Goal: Task Accomplishment & Management: Use online tool/utility

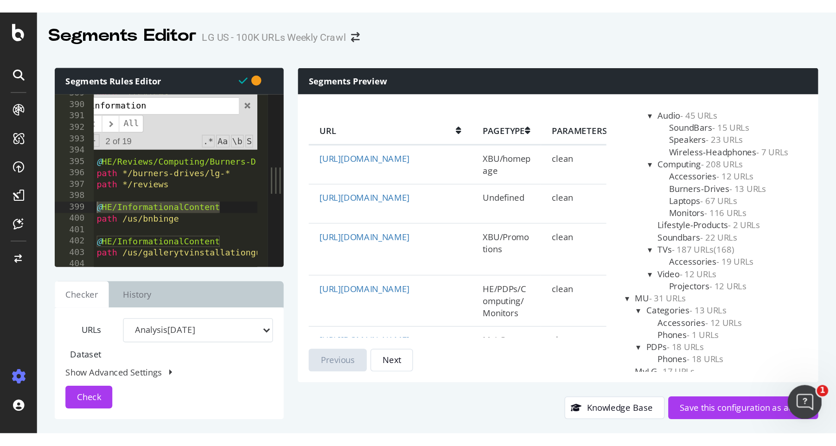
scroll to position [891, 0]
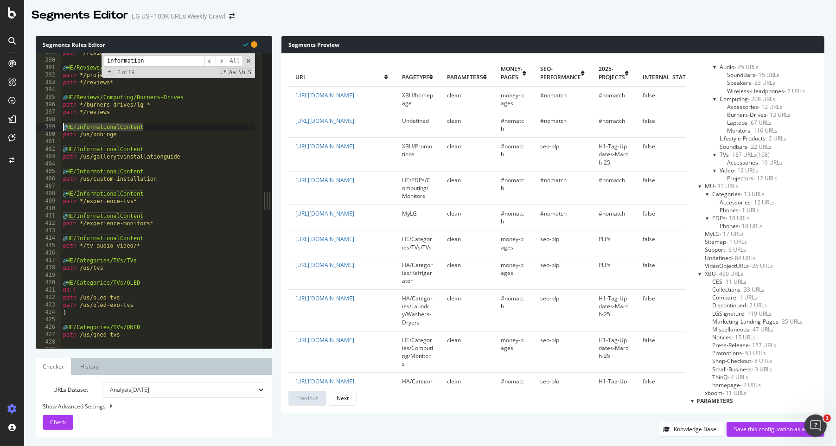
click at [163, 61] on input "information" at bounding box center [154, 61] width 101 height 12
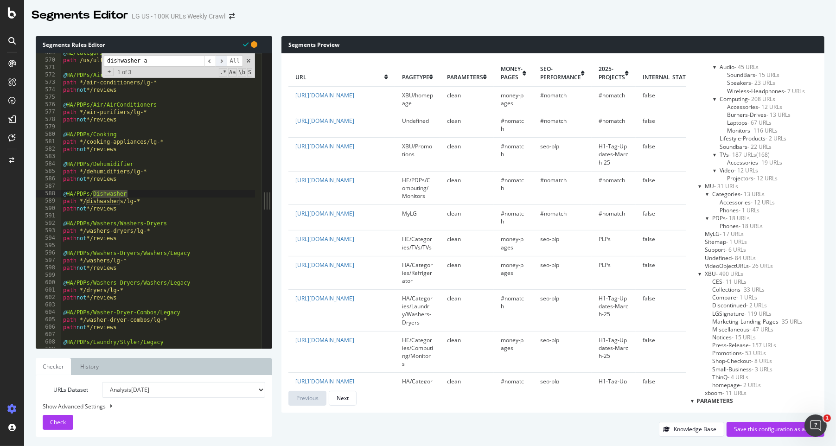
scroll to position [10140, 0]
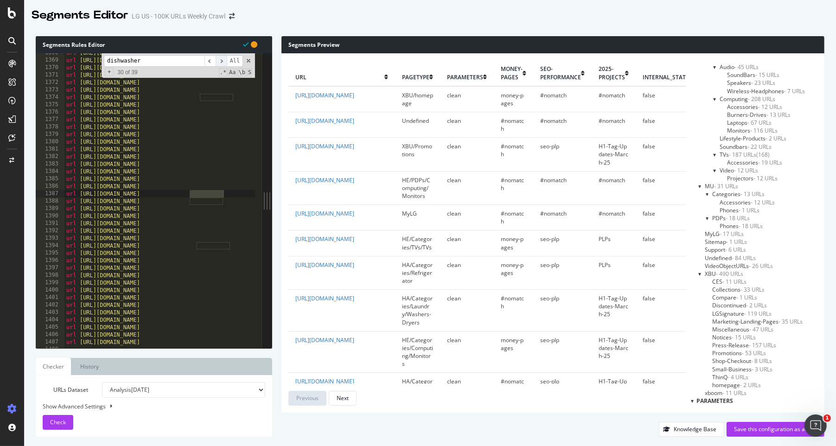
type input "dishwasher"
click at [221, 61] on span "​" at bounding box center [221, 61] width 11 height 12
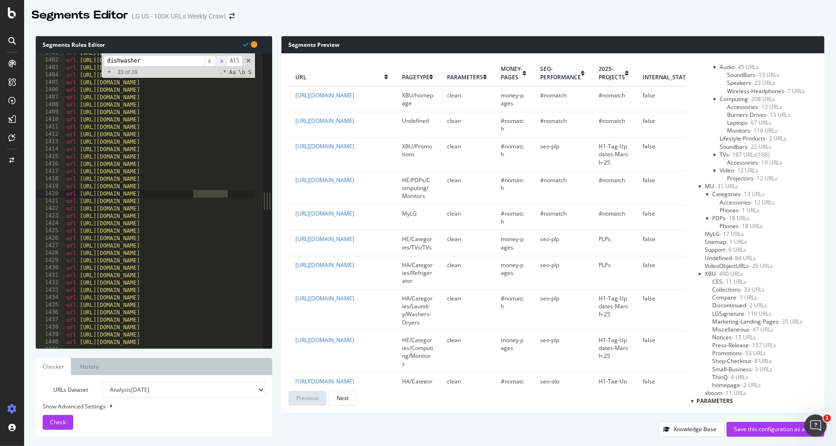
scroll to position [0, 35]
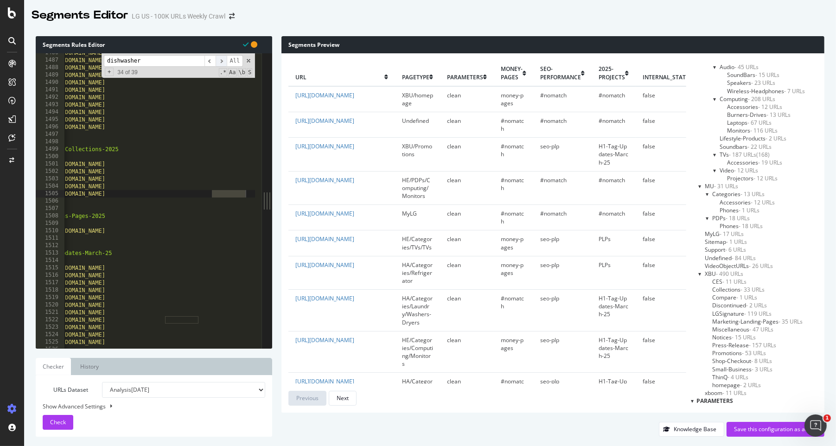
click at [221, 61] on span "​" at bounding box center [221, 61] width 11 height 12
click at [220, 61] on span "​" at bounding box center [221, 61] width 11 height 12
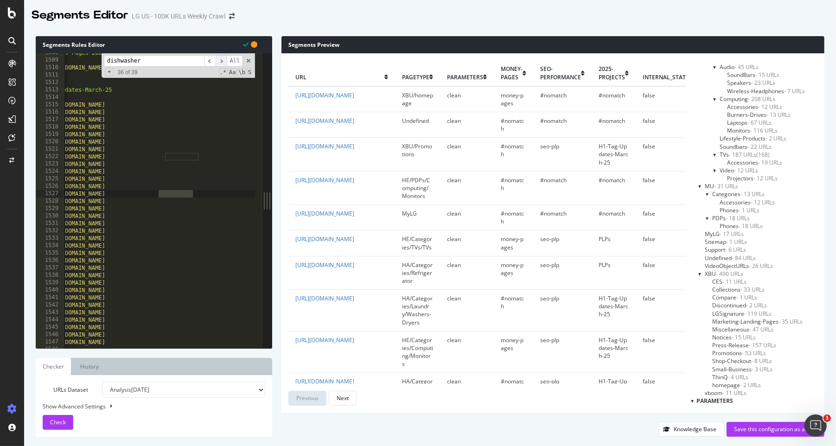
scroll to position [11178, 0]
click at [220, 61] on span "​" at bounding box center [221, 61] width 11 height 12
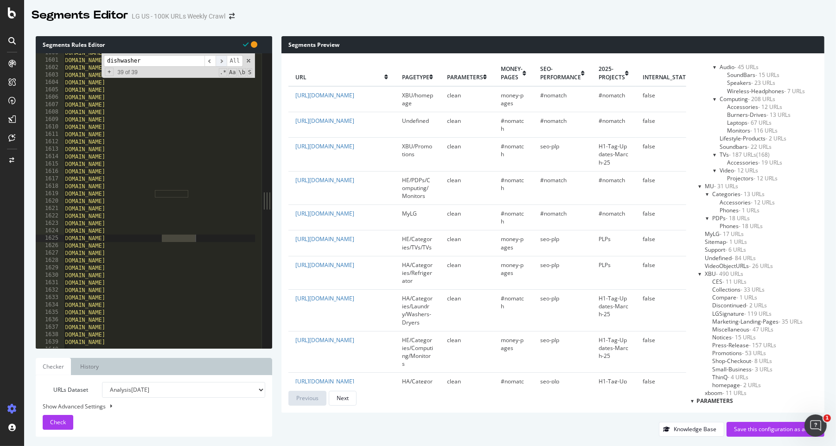
click at [220, 61] on span "​" at bounding box center [221, 61] width 11 height 12
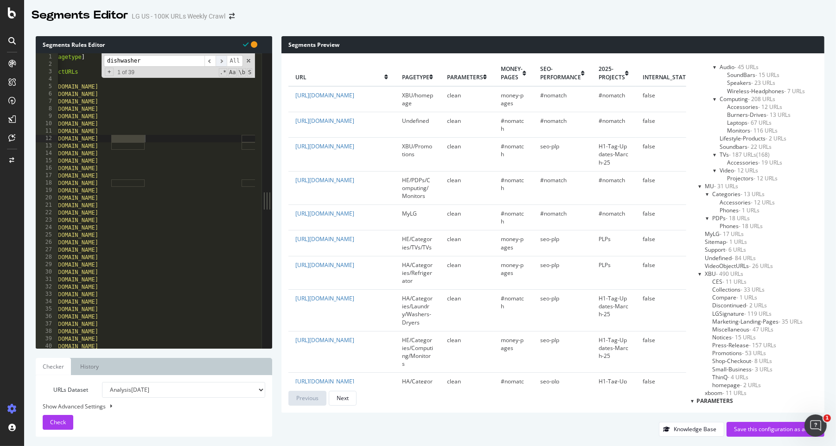
scroll to position [0, 0]
click at [220, 61] on span "​" at bounding box center [221, 61] width 11 height 12
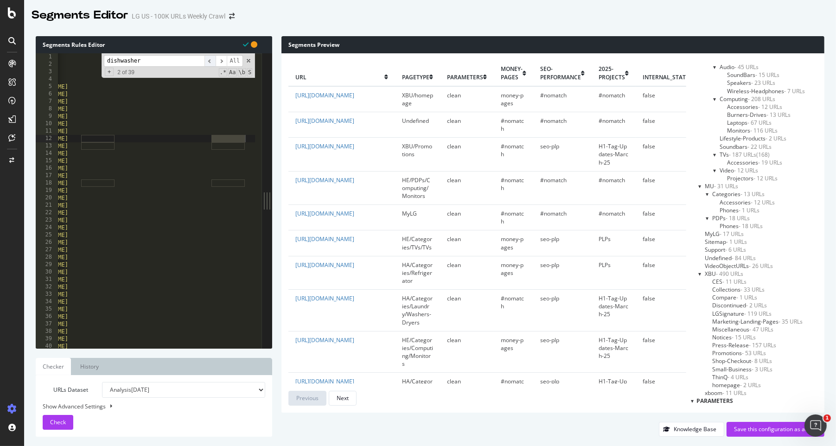
click at [209, 62] on span "​" at bounding box center [209, 61] width 11 height 12
click at [221, 63] on span "​" at bounding box center [221, 61] width 11 height 12
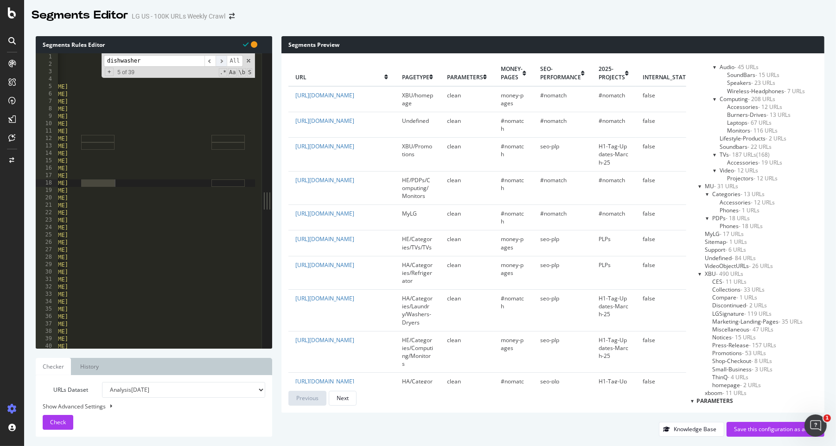
click at [221, 63] on span "​" at bounding box center [221, 61] width 11 height 12
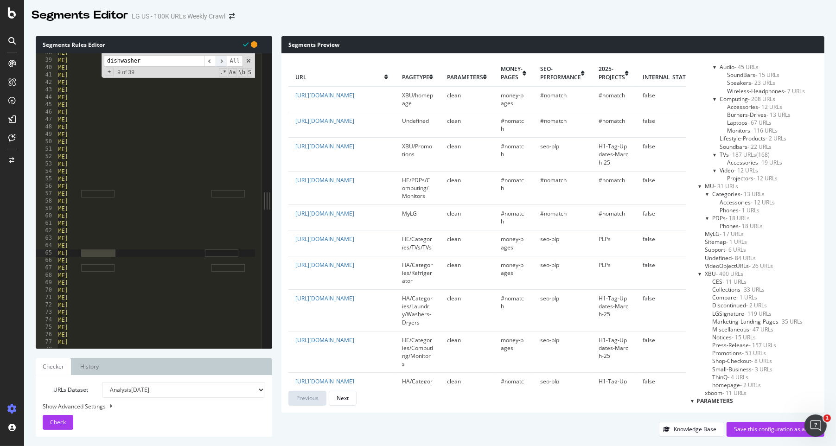
click at [221, 63] on span "​" at bounding box center [221, 61] width 11 height 12
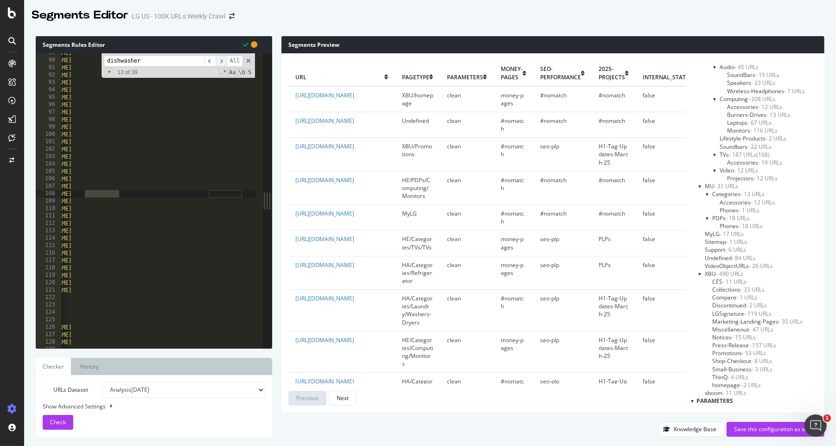
click at [221, 63] on span "​" at bounding box center [221, 61] width 11 height 12
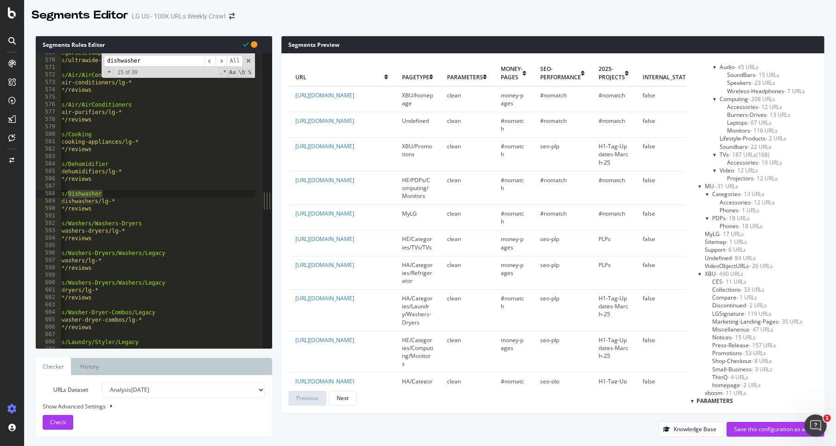
scroll to position [0, 0]
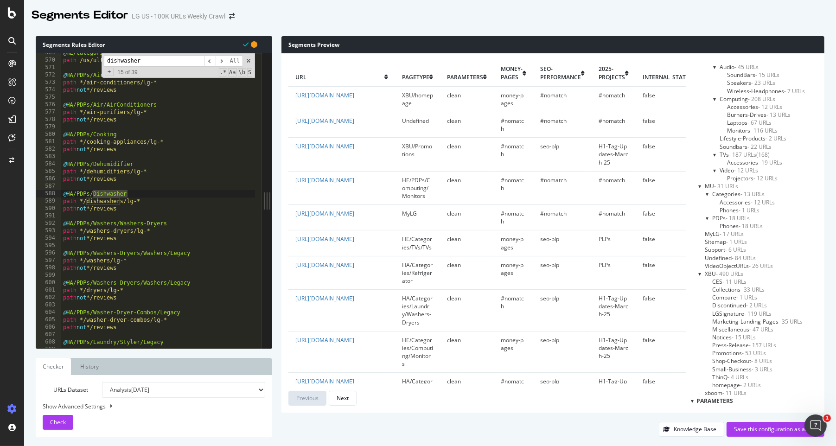
click at [109, 215] on div "@ HE/Categories/Computing/Monitors/UltraWide path /us/ultrawide-monitors @ HA/P…" at bounding box center [511, 200] width 901 height 303
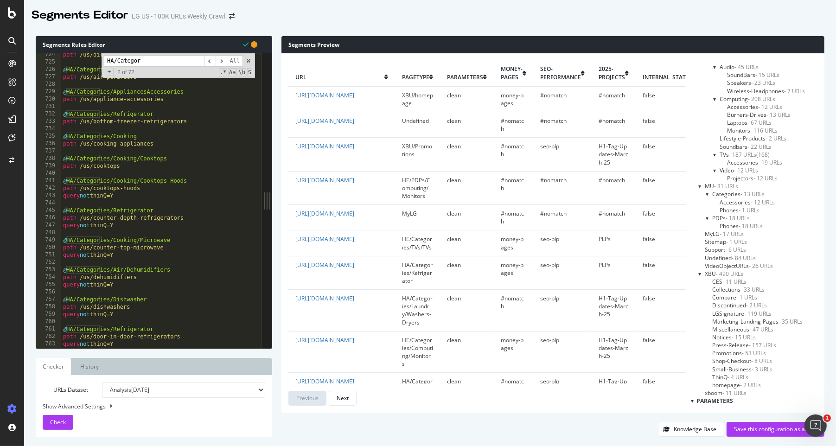
scroll to position [5363, 0]
type input "HA/Categor"
drag, startPoint x: 152, startPoint y: 299, endPoint x: 36, endPoint y: 299, distance: 115.9
click at [36, 274] on div "@HA/Categories/Dishwasher 724 725 726 727 728 729 730 731 732 733 734 735 736 7…" at bounding box center [149, 200] width 226 height 295
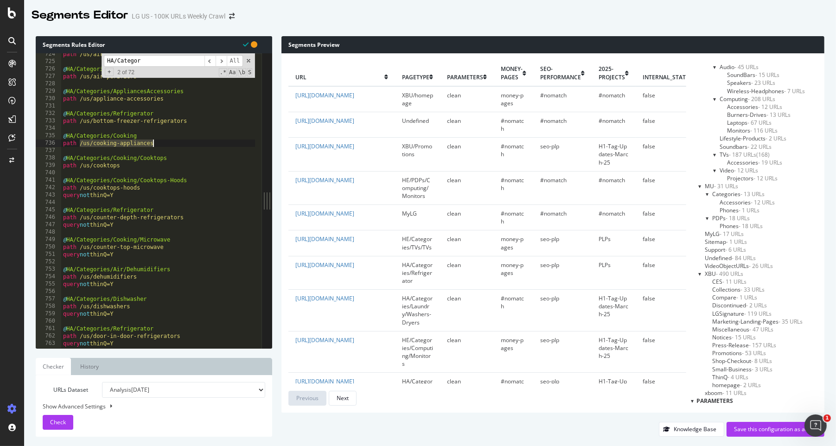
drag, startPoint x: 80, startPoint y: 143, endPoint x: 153, endPoint y: 146, distance: 73.3
click at [153, 146] on div "path /us/air-conditioners @ HA/Categories/Air/AirPurifiers path /us/air-purifie…" at bounding box center [511, 202] width 901 height 303
drag, startPoint x: 138, startPoint y: 137, endPoint x: 55, endPoint y: 135, distance: 83.0
click at [55, 135] on div "path /us/cooking-appliances 724 725 726 727 728 729 730 731 732 733 734 735 736…" at bounding box center [149, 200] width 226 height 295
type textarea "@HA/Categories/Cooking"
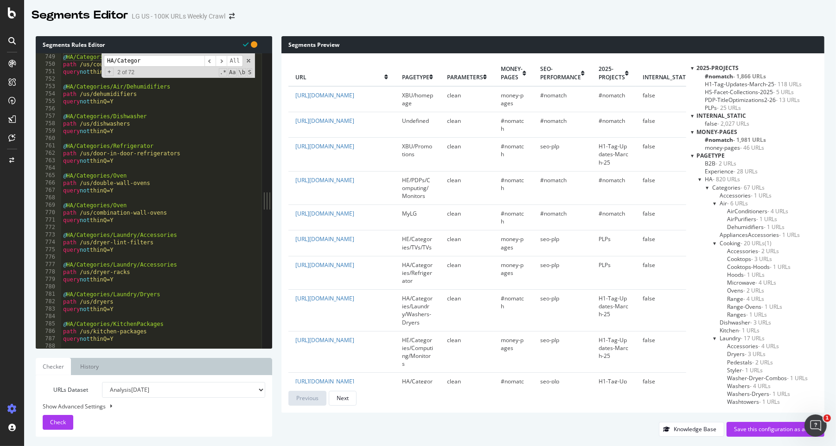
scroll to position [5332, 0]
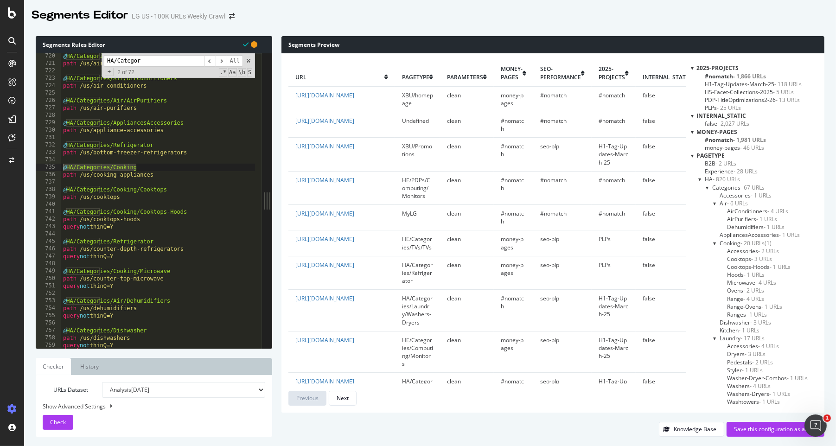
drag, startPoint x: 144, startPoint y: 60, endPoint x: -31, endPoint y: 52, distance: 175.4
click at [0, 52] on html "Segments Editor LG US - 100K URLs Weekly Crawl Segments Rules Editor @HA/Catego…" at bounding box center [418, 223] width 836 height 446
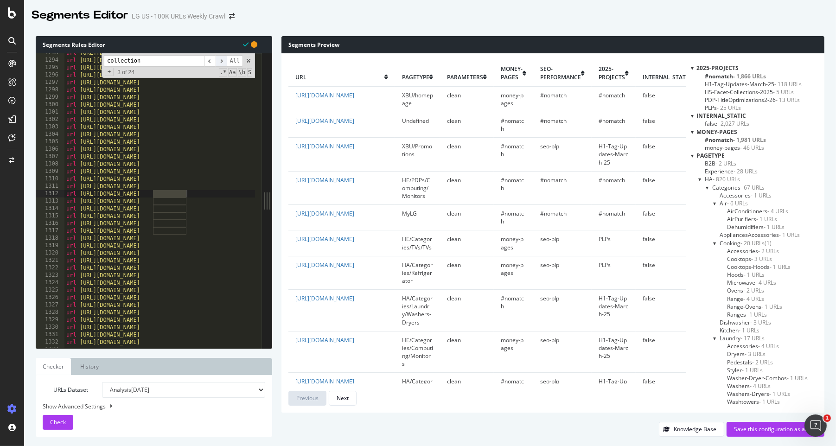
type input "collection"
click at [223, 62] on span "​" at bounding box center [221, 61] width 11 height 12
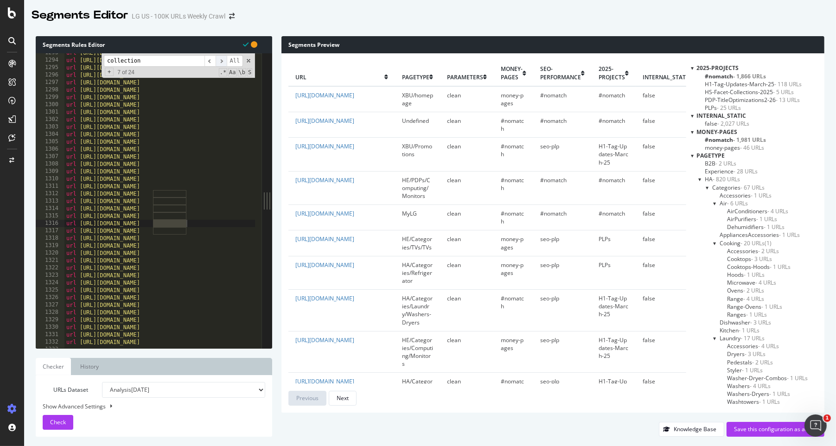
click at [223, 62] on span "​" at bounding box center [221, 61] width 11 height 12
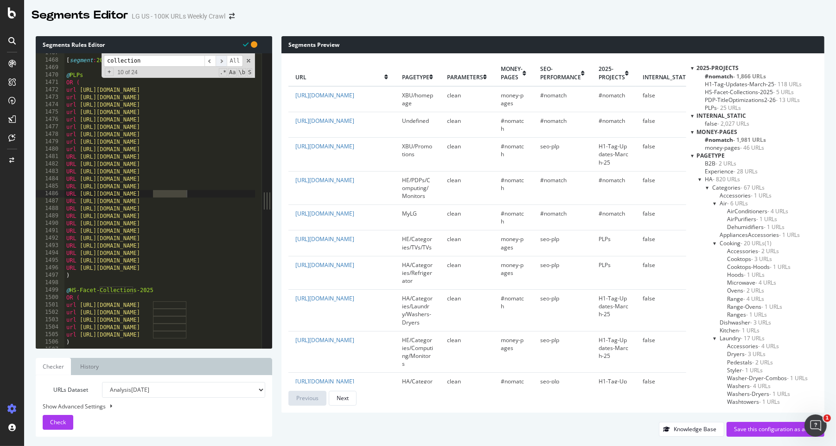
scroll to position [10874, 0]
click at [223, 62] on span "​" at bounding box center [221, 61] width 11 height 12
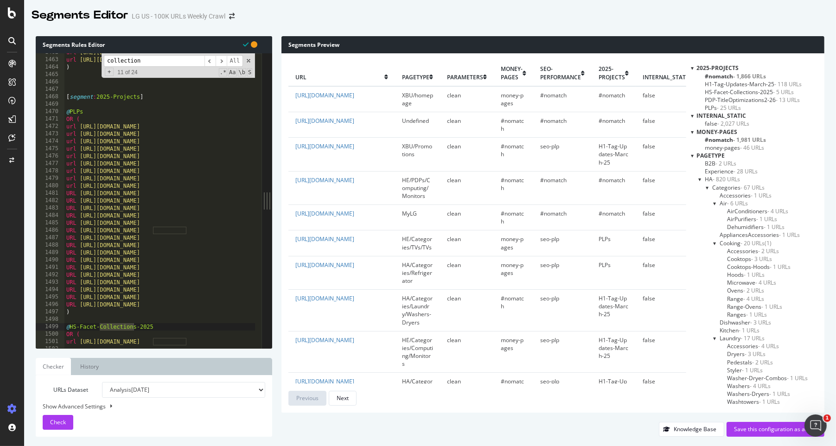
scroll to position [10778, 0]
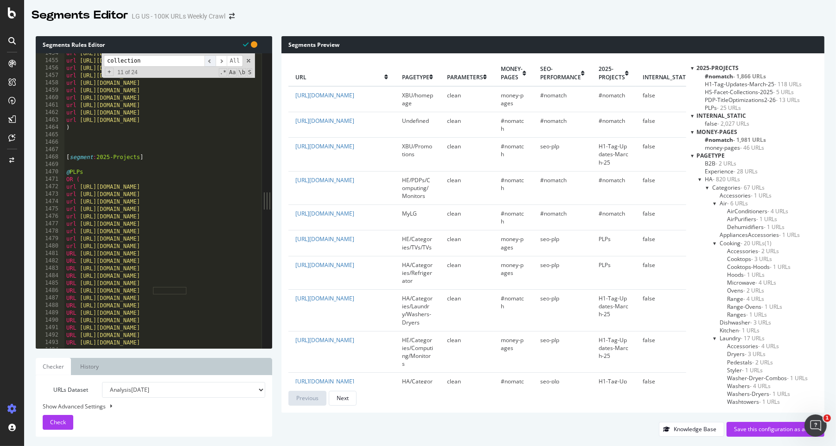
click at [211, 58] on span "​" at bounding box center [209, 61] width 11 height 12
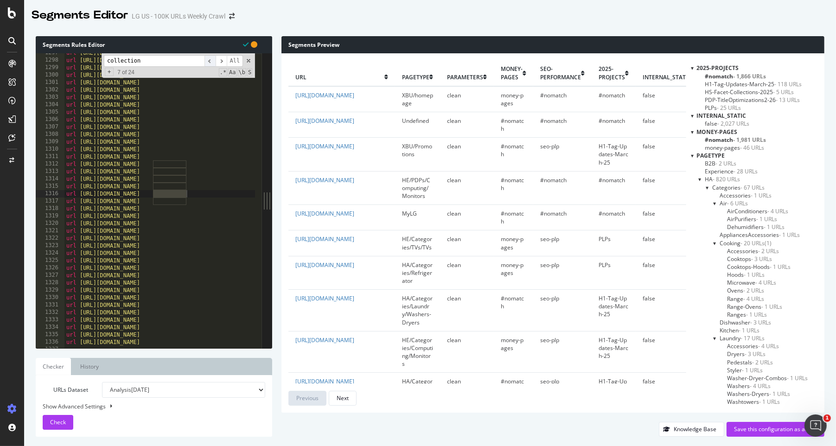
click at [211, 58] on span "​" at bounding box center [209, 61] width 11 height 12
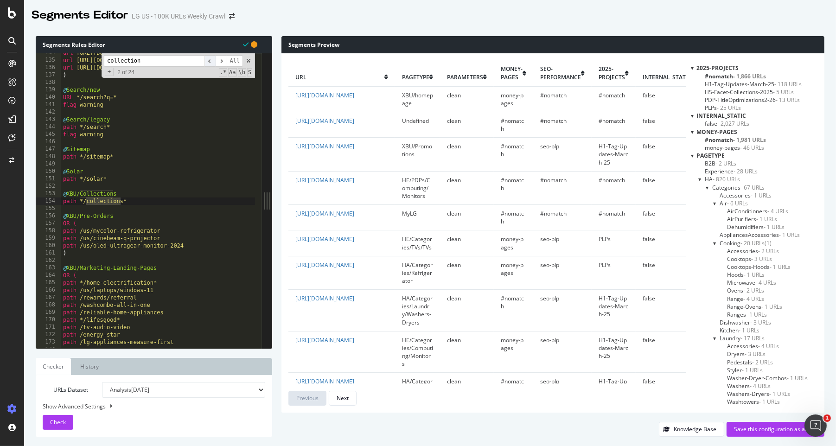
scroll to position [990, 0]
click at [211, 58] on span "​" at bounding box center [209, 61] width 11 height 12
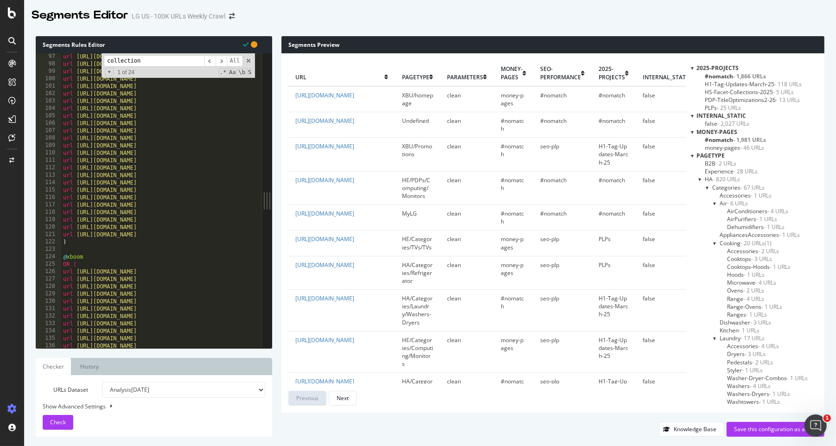
scroll to position [788, 0]
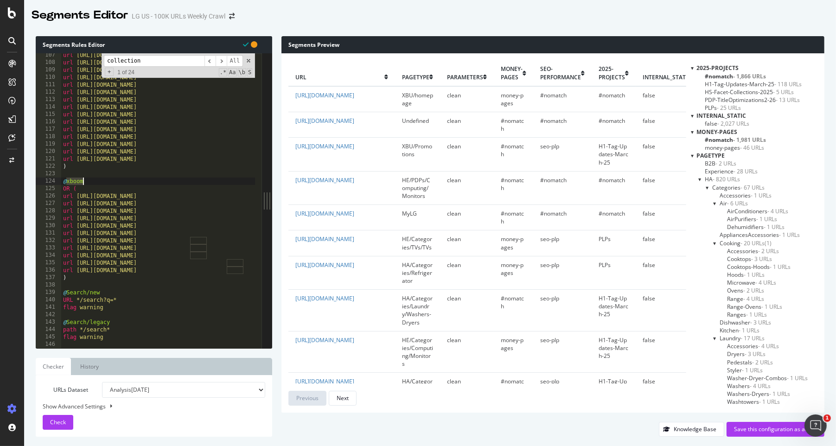
drag, startPoint x: 68, startPoint y: 180, endPoint x: 89, endPoint y: 180, distance: 21.8
click at [89, 180] on div "url [URL][DOMAIN_NAME] url [URL][DOMAIN_NAME] url [URL][DOMAIN_NAME] url [URL][…" at bounding box center [511, 202] width 901 height 303
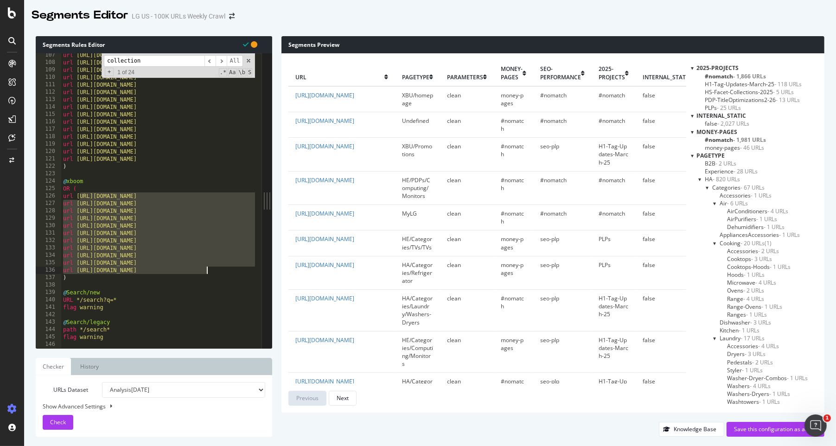
drag, startPoint x: 79, startPoint y: 197, endPoint x: 208, endPoint y: 272, distance: 148.7
click at [208, 272] on div "url [URL][DOMAIN_NAME] url [URL][DOMAIN_NAME] url [URL][DOMAIN_NAME] url [URL][…" at bounding box center [511, 202] width 901 height 303
click at [185, 236] on div "url [URL][DOMAIN_NAME] url [URL][DOMAIN_NAME] url [URL][DOMAIN_NAME] url [URL][…" at bounding box center [511, 202] width 901 height 303
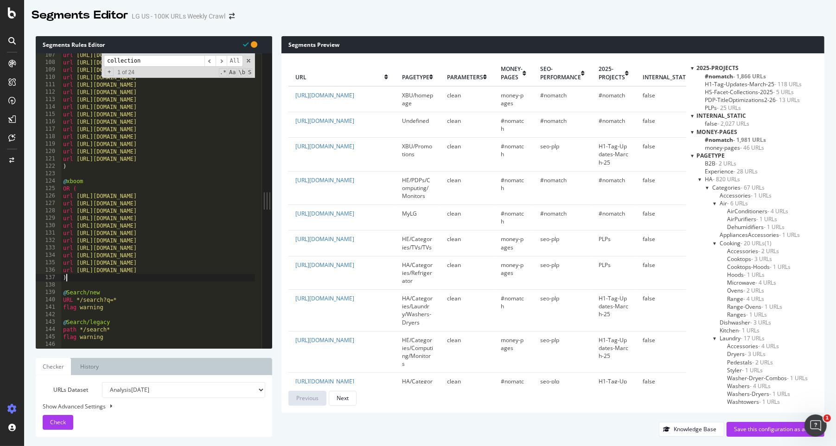
click at [65, 274] on div "url [URL][DOMAIN_NAME] url [URL][DOMAIN_NAME] url [URL][DOMAIN_NAME] url [URL][…" at bounding box center [511, 202] width 901 height 303
type textarea ")"
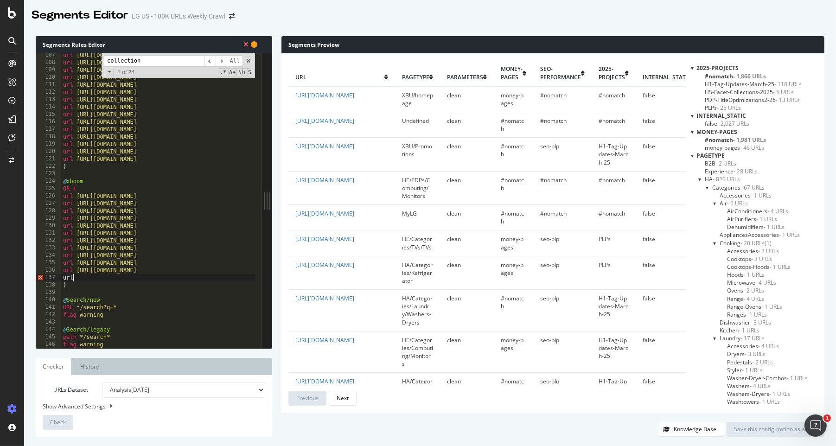
scroll to position [0, 0]
type textarea "u"
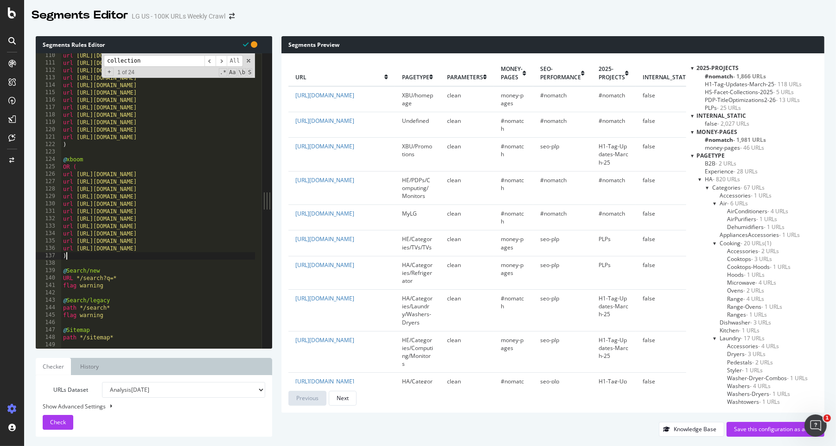
scroll to position [803, 0]
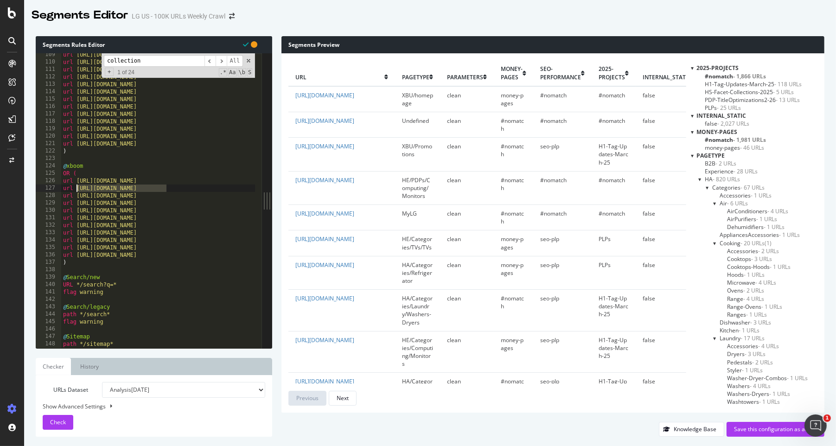
drag, startPoint x: 182, startPoint y: 186, endPoint x: 77, endPoint y: 189, distance: 105.3
click at [77, 189] on div "url [URL][DOMAIN_NAME] url [URL][DOMAIN_NAME] url [URL][DOMAIN_NAME] url [URL][…" at bounding box center [511, 202] width 901 height 303
type textarea "url [URL][DOMAIN_NAME]"
type input "[URL][DOMAIN_NAME]"
click at [225, 62] on span "​" at bounding box center [221, 61] width 11 height 12
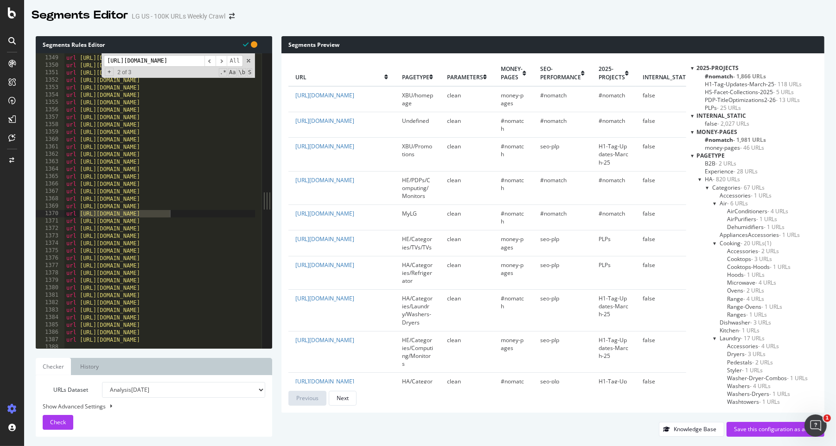
scroll to position [9994, 0]
click at [224, 63] on span "​" at bounding box center [221, 61] width 11 height 12
type textarea "url [URL][DOMAIN_NAME]"
click at [136, 168] on div "url [URL][DOMAIN_NAME] url [URL][DOMAIN_NAME] url [URL][DOMAIN_NAME] url [URL][…" at bounding box center [514, 199] width 901 height 303
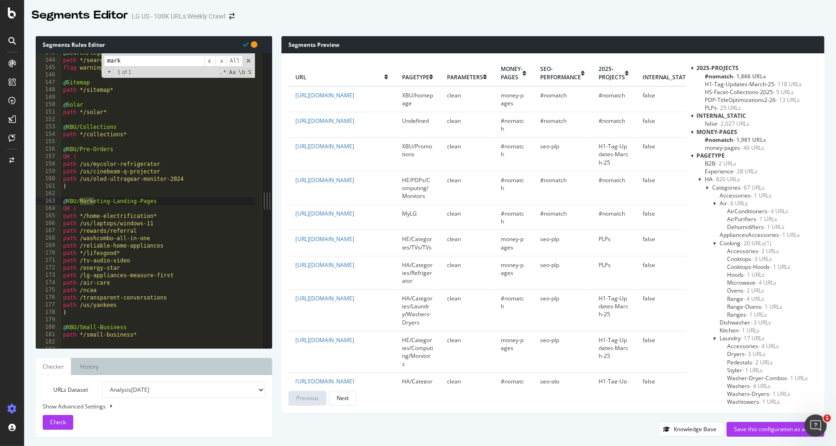
scroll to position [1057, 0]
type input "market"
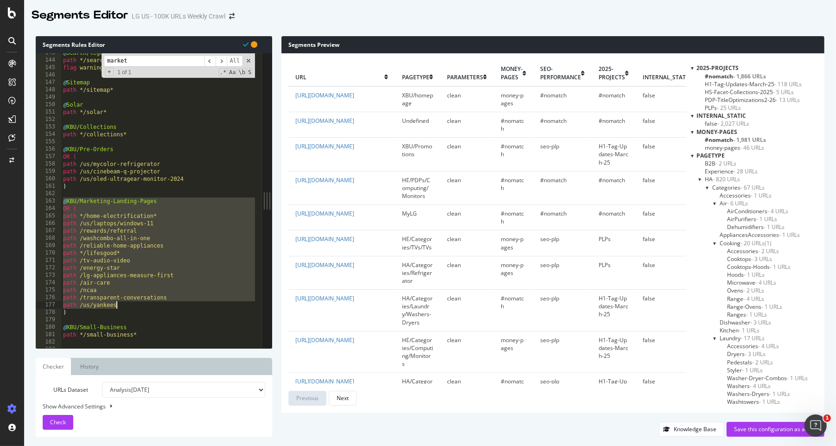
drag, startPoint x: 64, startPoint y: 202, endPoint x: 189, endPoint y: 306, distance: 162.2
click at [189, 274] on div "@ Search/legacy path */search* flag warning @ Sitemap path */sitemap* @ Solar p…" at bounding box center [511, 200] width 901 height 303
click at [155, 224] on div "@ Search/legacy path */search* flag warning @ Sitemap path */sitemap* @ Solar p…" at bounding box center [511, 200] width 901 height 303
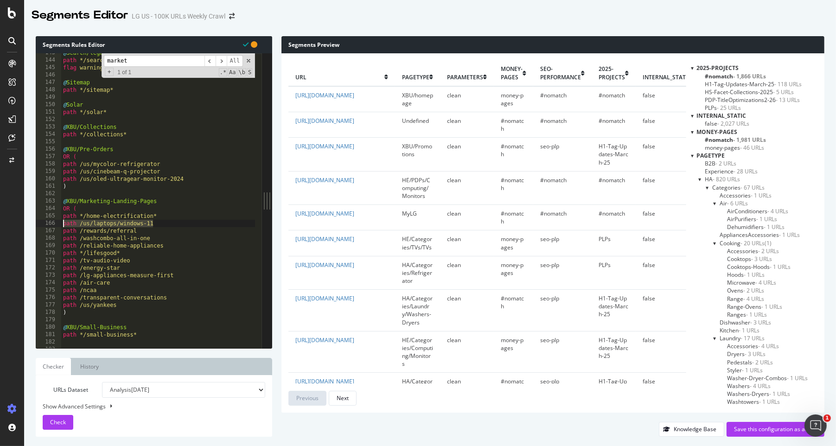
drag, startPoint x: 155, startPoint y: 224, endPoint x: 56, endPoint y: 226, distance: 99.2
click at [56, 226] on div "path /us/laptops/windows-11 143 144 145 146 147 148 149 150 151 152 153 154 155…" at bounding box center [149, 200] width 226 height 295
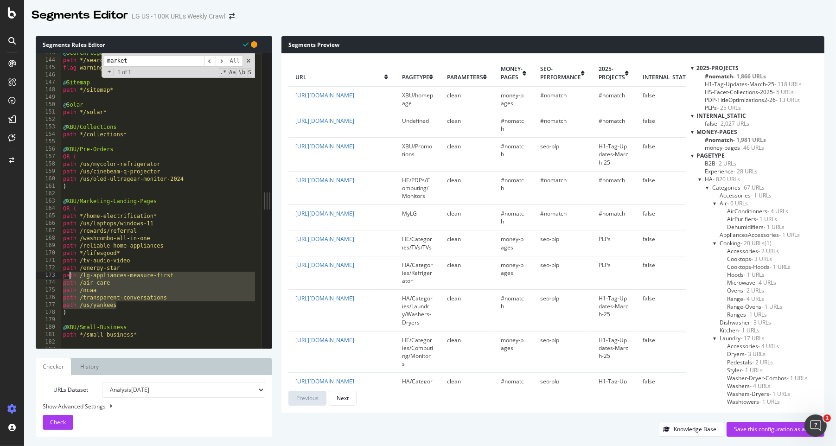
drag, startPoint x: 119, startPoint y: 306, endPoint x: 69, endPoint y: 272, distance: 60.4
click at [69, 272] on div "@ Search/legacy path */search* flag warning @ Sitemap path */sitemap* @ Solar p…" at bounding box center [511, 200] width 901 height 303
type textarea "path /lg-appliances-measure-first path /air-care"
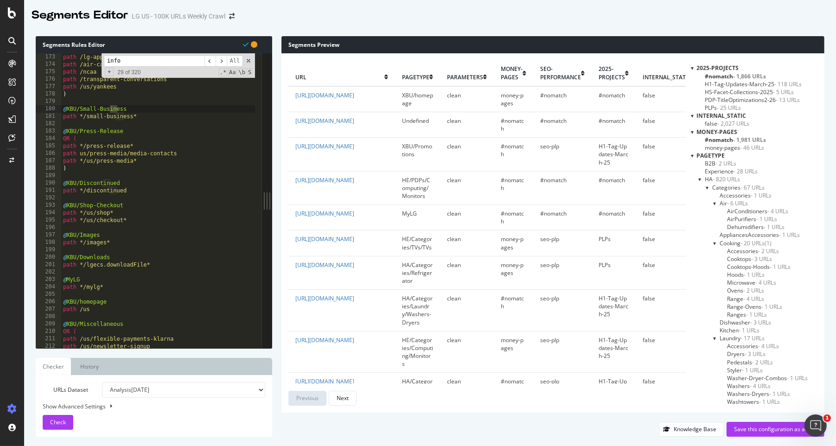
scroll to position [1531, 0]
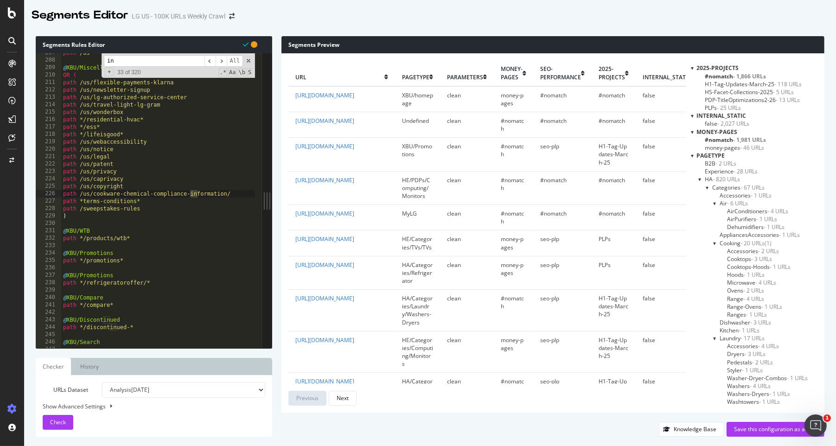
type input "i"
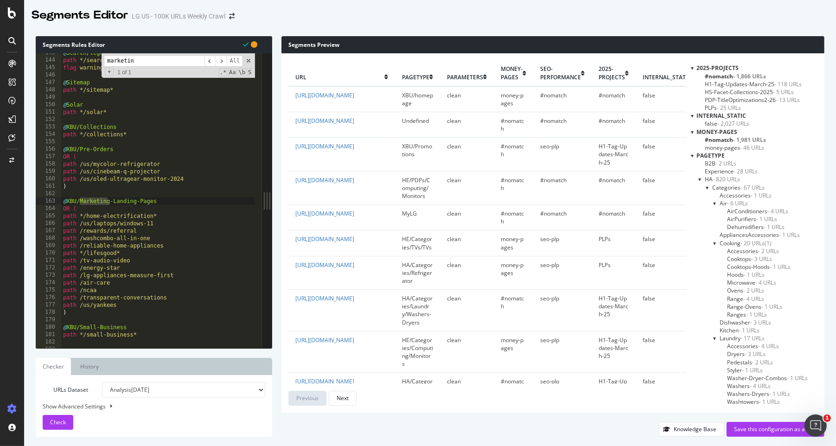
type input "marketin"
click at [87, 225] on div "@ Search/legacy path */search* flag warning @ Sitemap path */sitemap* @ Solar p…" at bounding box center [511, 200] width 901 height 303
drag, startPoint x: 171, startPoint y: 222, endPoint x: 81, endPoint y: 222, distance: 90.4
click at [81, 222] on div "@ Search/legacy path */search* flag warning @ Sitemap path */sitemap* @ Solar p…" at bounding box center [511, 200] width 901 height 303
drag, startPoint x: 83, startPoint y: 165, endPoint x: 124, endPoint y: 183, distance: 44.4
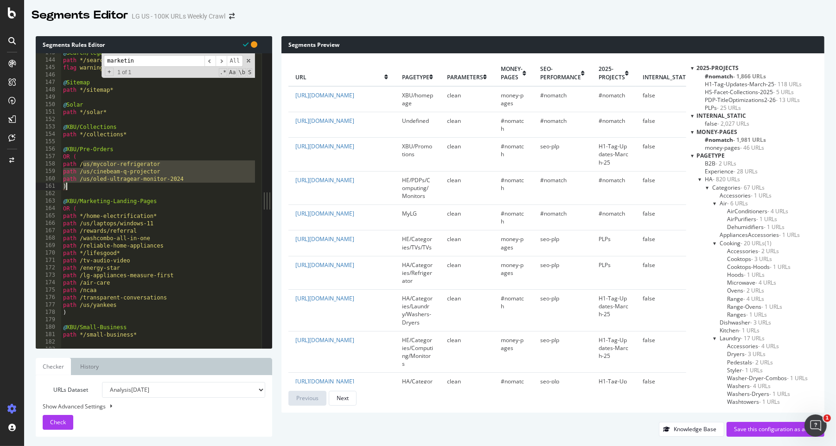
click at [124, 183] on div "@ Search/legacy path */search* flag warning @ Sitemap path */sitemap* @ Solar p…" at bounding box center [511, 200] width 901 height 303
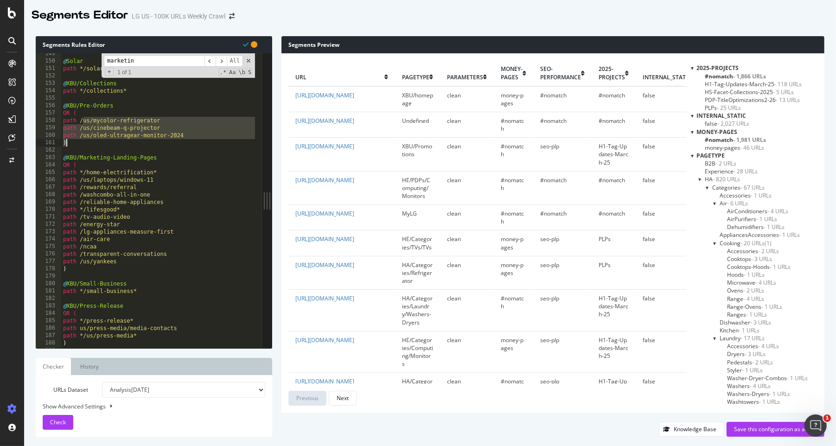
scroll to position [1102, 0]
drag, startPoint x: 132, startPoint y: 216, endPoint x: 57, endPoint y: 213, distance: 74.7
click at [57, 213] on div "path /us/oled-ultragear-monitor-2024 ) 149 150 151 152 153 154 155 156 157 158 …" at bounding box center [149, 200] width 226 height 295
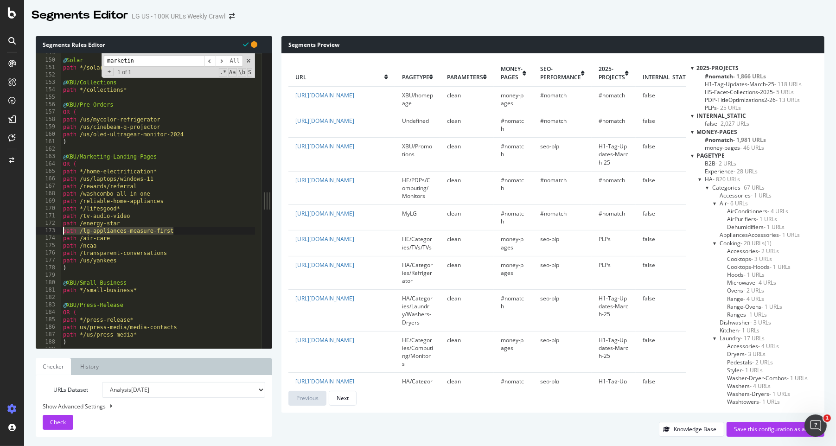
drag, startPoint x: 182, startPoint y: 232, endPoint x: 57, endPoint y: 229, distance: 124.7
click at [57, 229] on div "path /tv-audio-video 149 150 151 152 153 154 155 156 157 158 159 160 161 162 16…" at bounding box center [149, 200] width 226 height 295
type textarea "path /lg-appliances-measure-first"
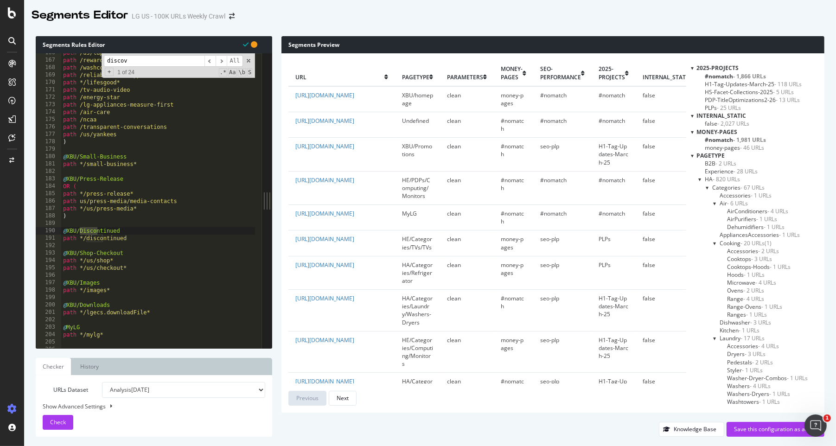
scroll to position [4957, 0]
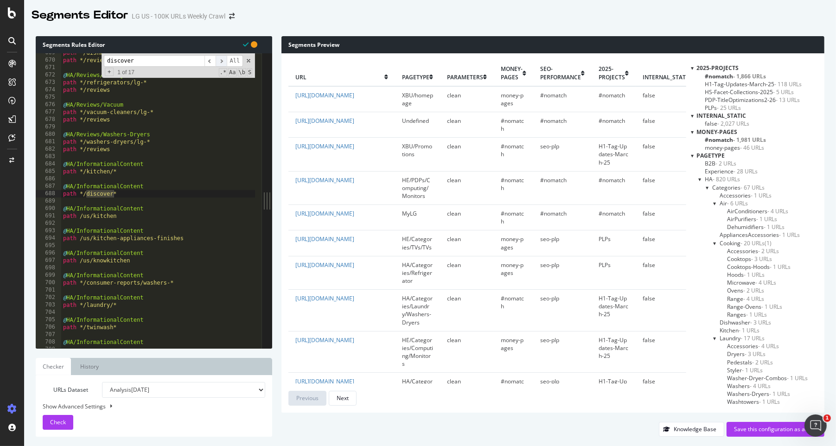
type input "discover"
click at [220, 60] on span "​" at bounding box center [221, 61] width 11 height 12
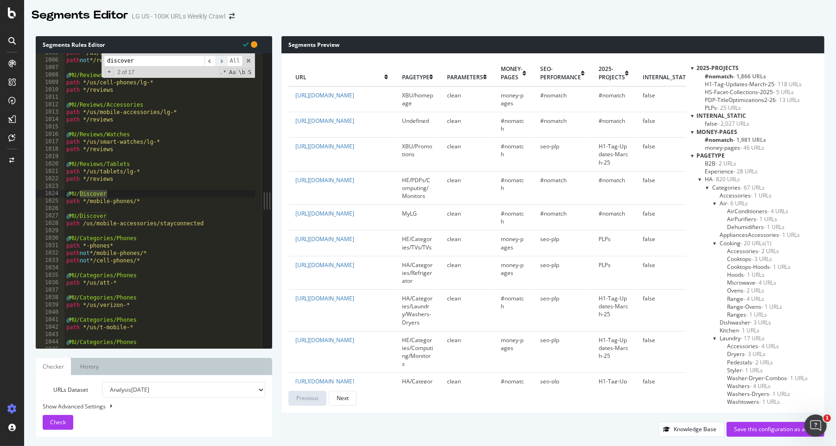
click at [220, 60] on span "​" at bounding box center [221, 61] width 11 height 12
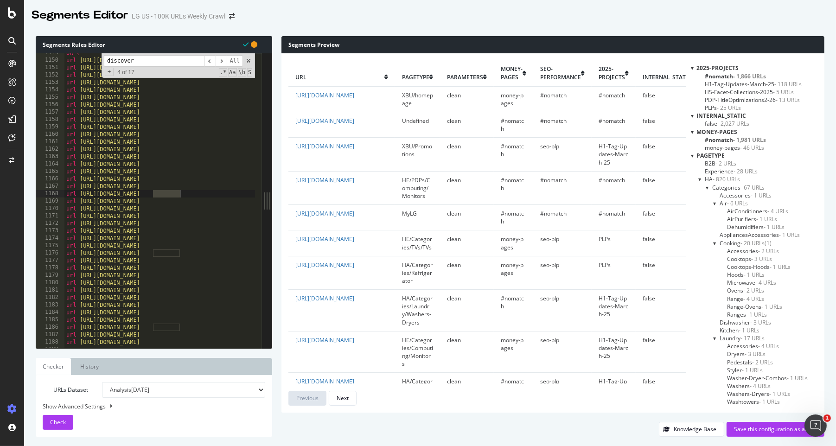
scroll to position [8433, 0]
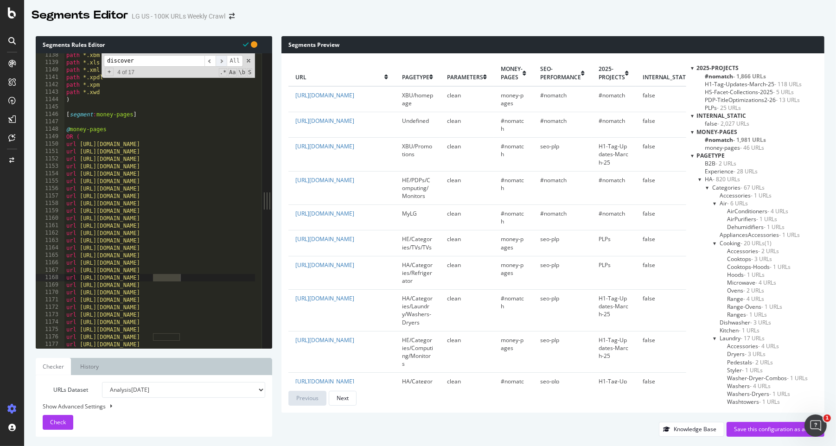
click at [222, 61] on span "​" at bounding box center [221, 61] width 11 height 12
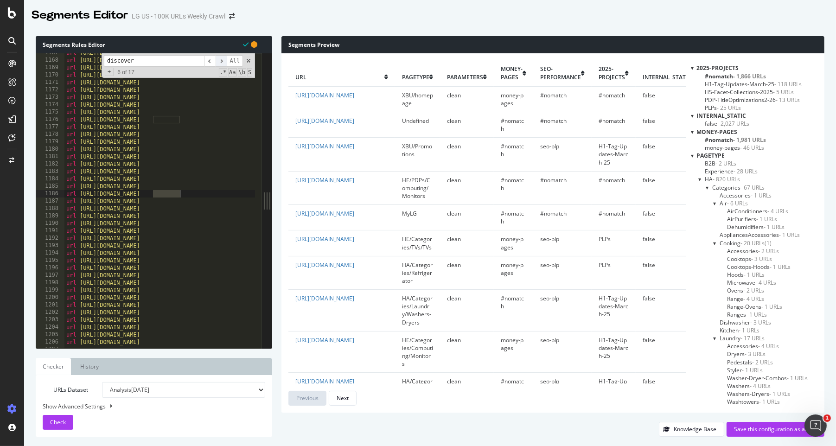
click at [222, 61] on span "​" at bounding box center [221, 61] width 11 height 12
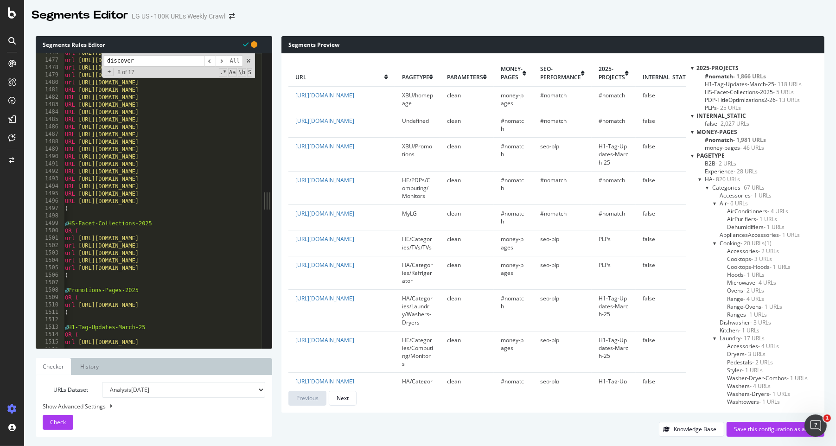
scroll to position [0, 0]
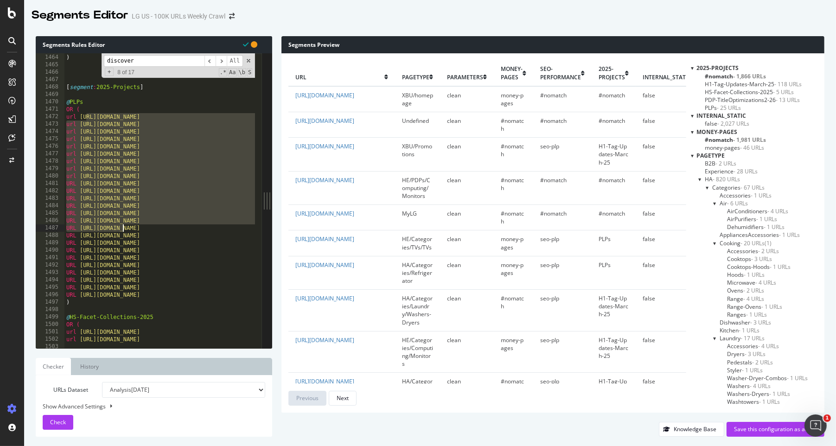
drag, startPoint x: 86, startPoint y: 118, endPoint x: 122, endPoint y: 227, distance: 114.8
click at [123, 227] on div "url [URL][DOMAIN_NAME] ) [ segment : 2025-Projects ] @ PLPs OR ( url [URL][DOMA…" at bounding box center [514, 197] width 901 height 303
click at [139, 203] on div "url [URL][DOMAIN_NAME] ) [ segment : 2025-Projects ] @ PLPs OR ( url [URL][DOMA…" at bounding box center [514, 197] width 901 height 303
type textarea "URL [URL][DOMAIN_NAME]"
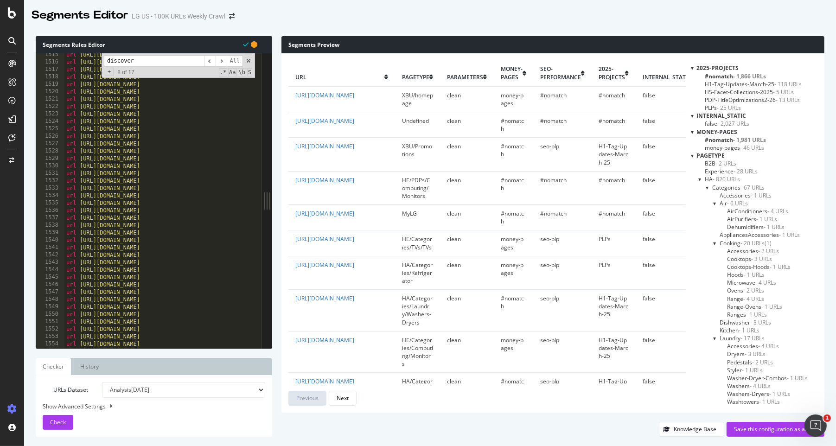
click at [138, 61] on input "discover" at bounding box center [154, 61] width 101 height 12
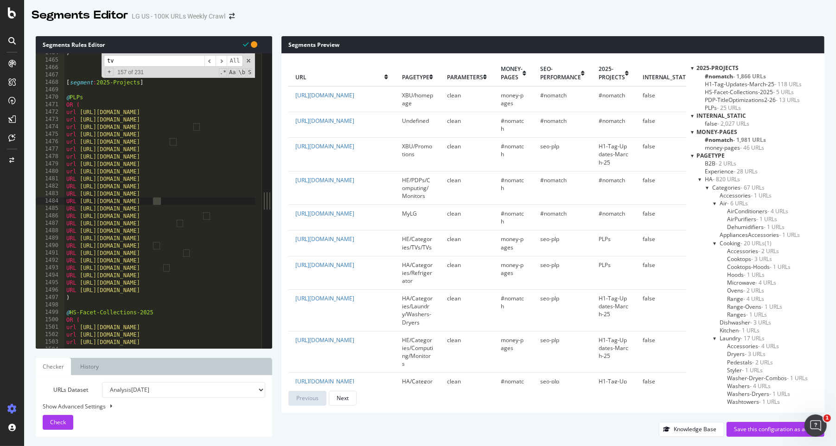
type input "t"
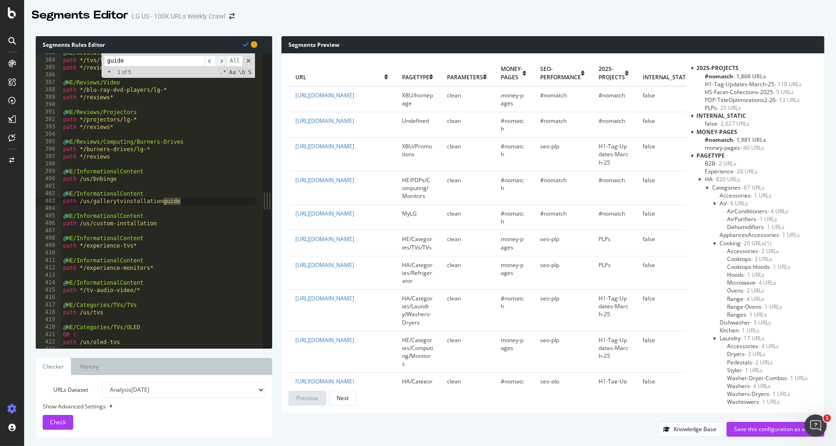
type input "guide"
click at [223, 62] on span "​" at bounding box center [221, 61] width 11 height 12
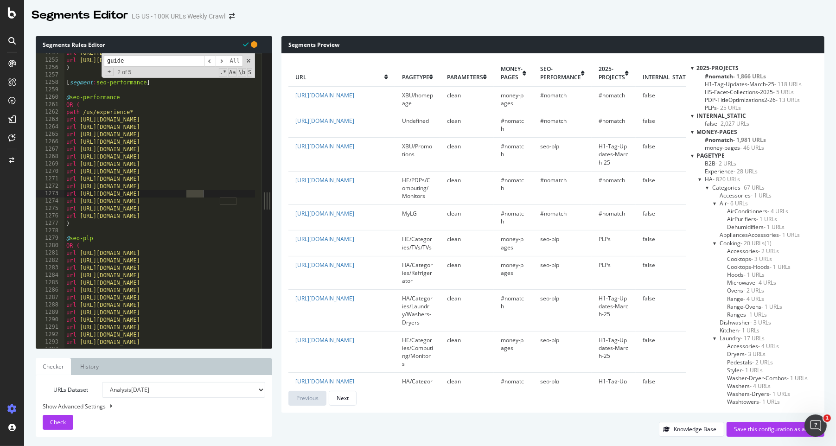
type textarea "@seo-performance"
drag, startPoint x: 71, startPoint y: 97, endPoint x: 122, endPoint y: 96, distance: 51.0
click at [122, 96] on div "url [URL][DOMAIN_NAME] url [URL][DOMAIN_NAME] ) [ segment : seo-performance ] @…" at bounding box center [514, 200] width 901 height 303
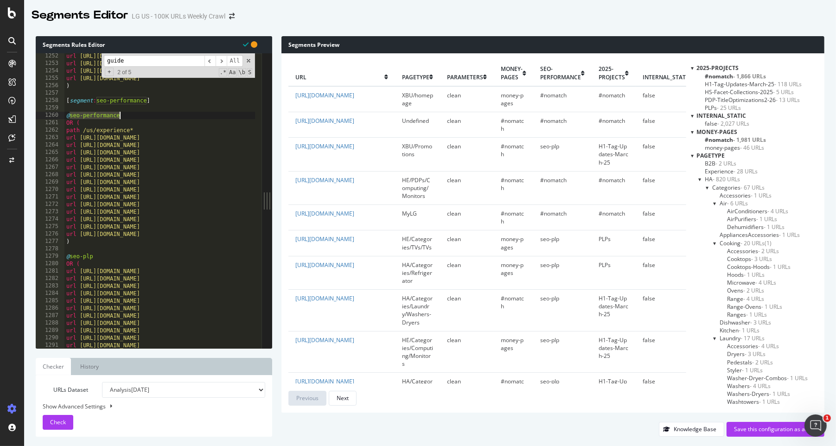
scroll to position [9276, 0]
click at [140, 61] on input "guide" at bounding box center [154, 61] width 101 height 12
type input "experien"
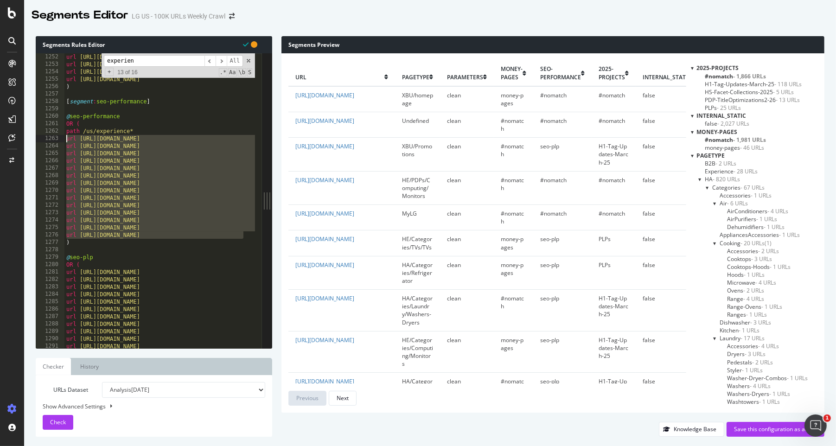
drag, startPoint x: 244, startPoint y: 235, endPoint x: 64, endPoint y: 137, distance: 205.3
click at [64, 137] on div "url [URL][DOMAIN_NAME] 1252 1253 1254 1255 1256 1257 1258 1259 1260 1261 1262 1…" at bounding box center [149, 200] width 226 height 295
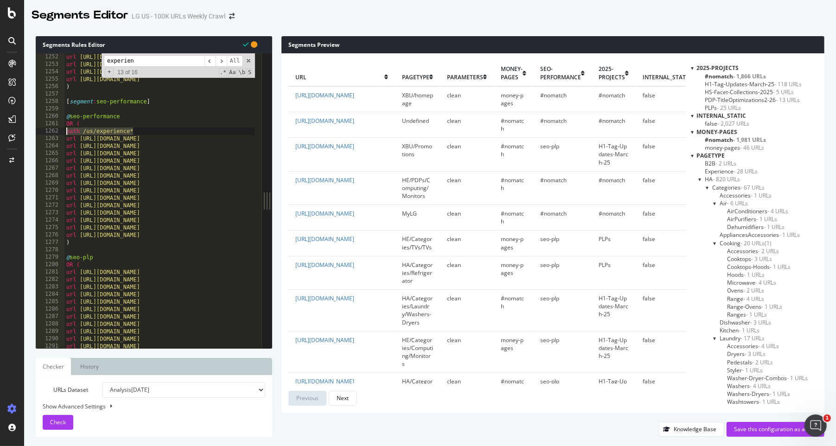
drag, startPoint x: 135, startPoint y: 130, endPoint x: 63, endPoint y: 132, distance: 71.9
click at [63, 132] on div "url [URL][DOMAIN_NAME] url [URL][DOMAIN_NAME] 1252 1253 1254 1255 1256 1257 125…" at bounding box center [149, 200] width 226 height 295
click at [137, 129] on div "url [URL][DOMAIN_NAME] url [URL][DOMAIN_NAME] url [URL][DOMAIN_NAME] url [URL][…" at bounding box center [514, 204] width 901 height 303
drag, startPoint x: 124, startPoint y: 117, endPoint x: 61, endPoint y: 113, distance: 63.2
click at [61, 113] on div "path /us/experience* 1252 1253 1254 1255 1256 1257 1258 1259 1260 1261 1262 126…" at bounding box center [149, 200] width 226 height 295
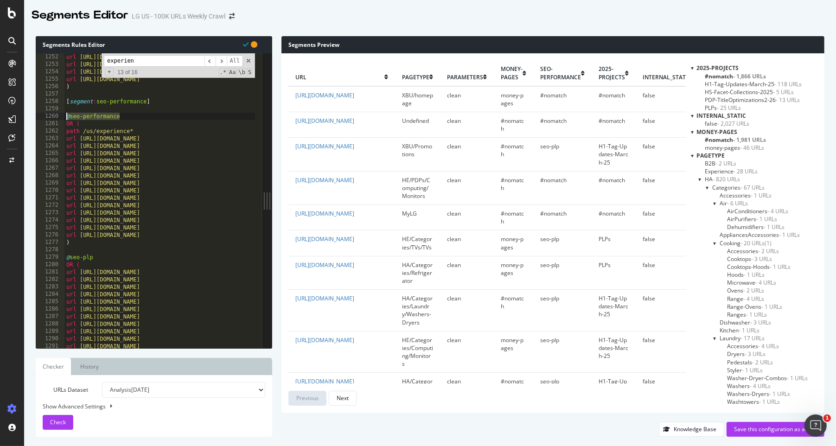
click at [144, 63] on input "experien" at bounding box center [154, 61] width 101 height 12
click at [222, 61] on span "​" at bounding box center [221, 61] width 11 height 12
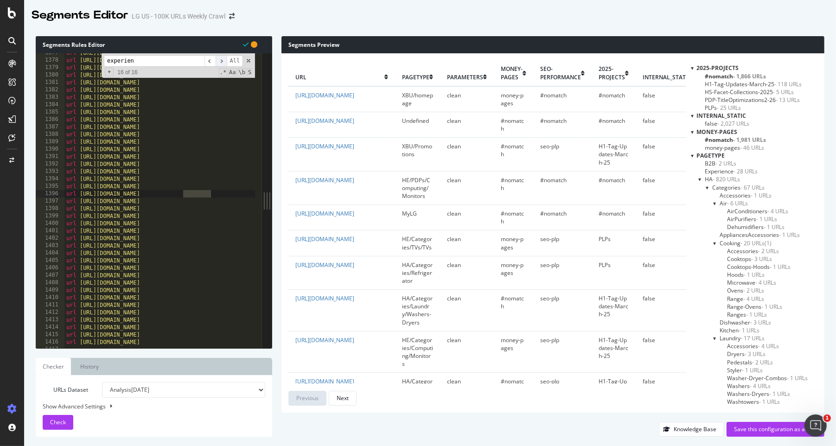
click at [222, 61] on span "​" at bounding box center [221, 61] width 11 height 12
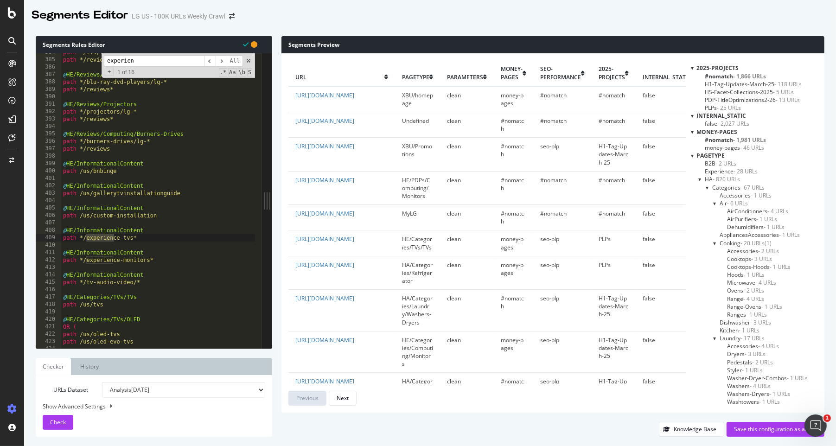
scroll to position [2853, 0]
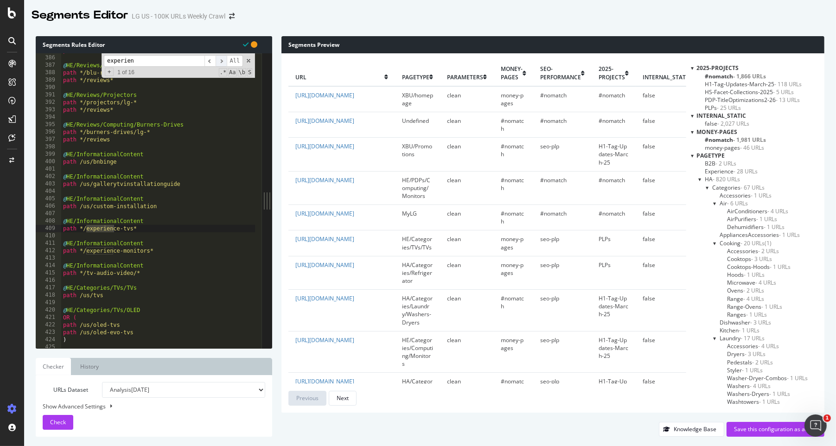
click at [222, 60] on span "​" at bounding box center [221, 61] width 11 height 12
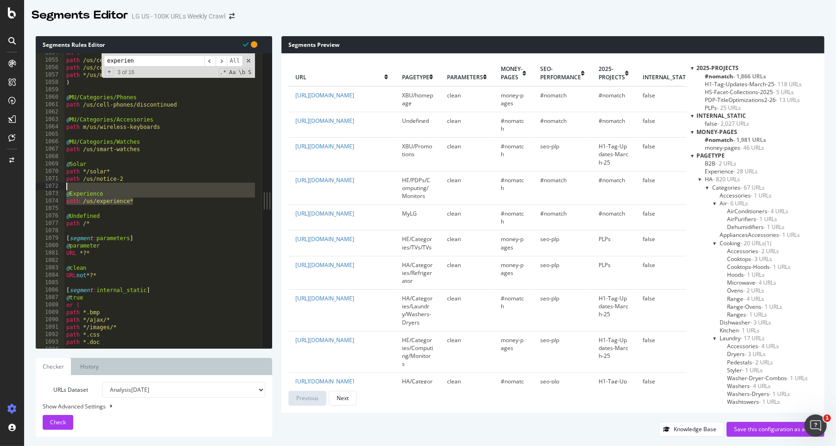
drag, startPoint x: 141, startPoint y: 203, endPoint x: 54, endPoint y: 189, distance: 88.3
click at [54, 189] on div "path /us/experience* 1054 1055 1056 1057 1058 1059 1060 1061 1062 1063 1064 106…" at bounding box center [149, 200] width 226 height 295
click at [104, 196] on div "OR ( path /us/cell-phone-batteries path /us/cell-phone-chargers path */us/mobil…" at bounding box center [514, 200] width 901 height 303
type textarea "@ExperienceHub"
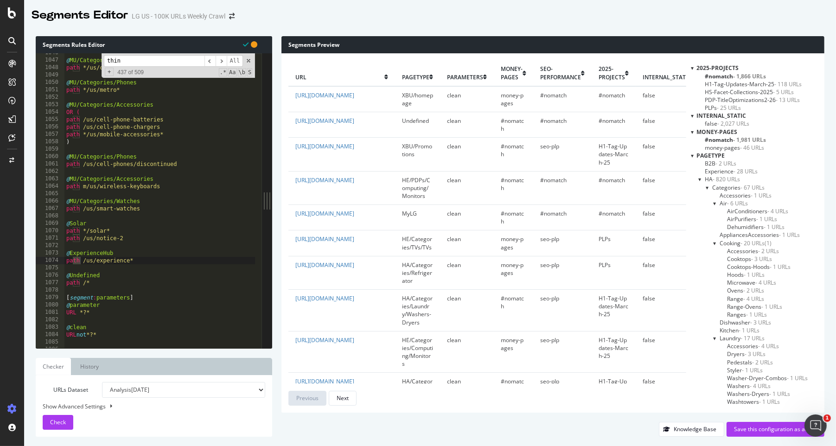
scroll to position [8516, 0]
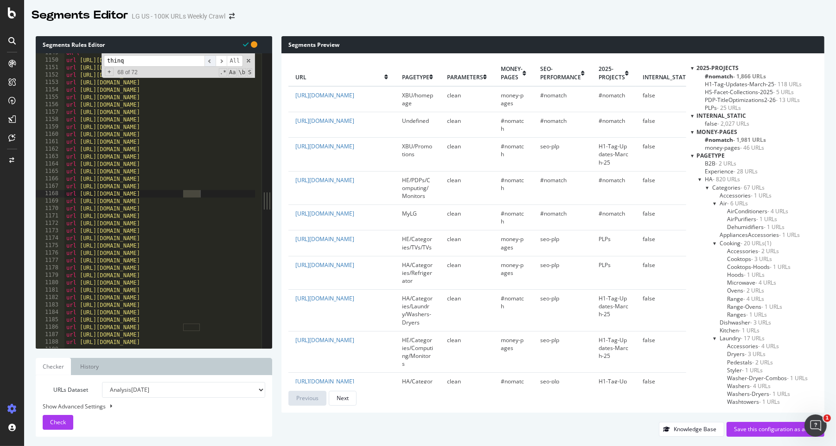
click at [212, 61] on span "​" at bounding box center [209, 61] width 11 height 12
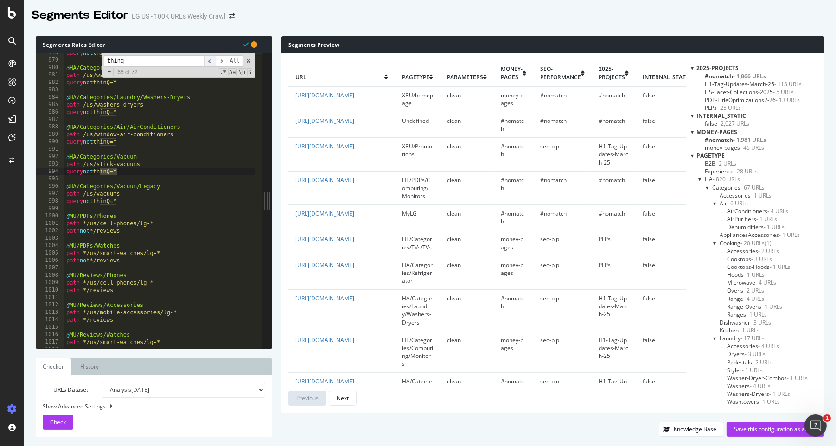
click at [212, 61] on span "​" at bounding box center [209, 61] width 11 height 12
click at [209, 58] on span "​" at bounding box center [209, 61] width 11 height 12
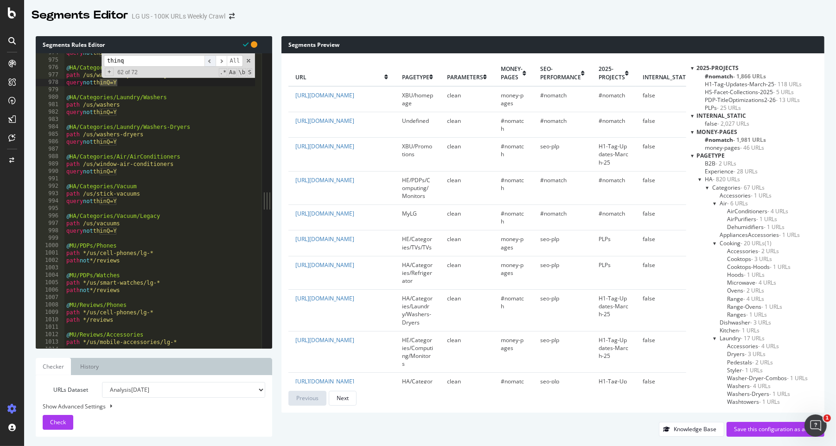
click at [209, 58] on span "​" at bounding box center [209, 61] width 11 height 12
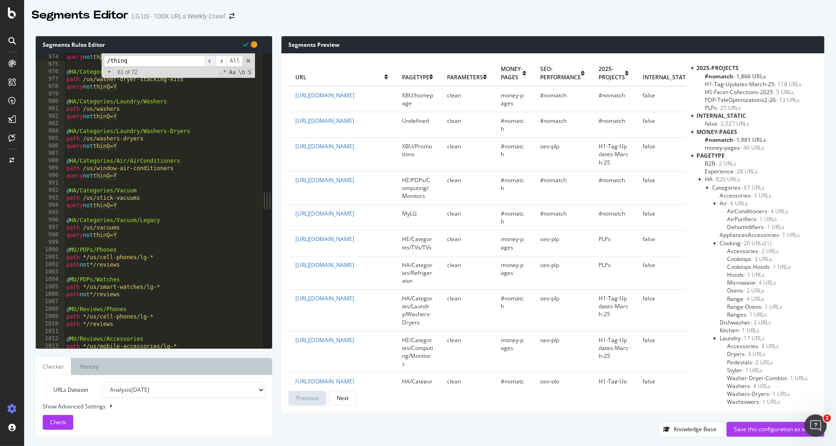
scroll to position [8516, 0]
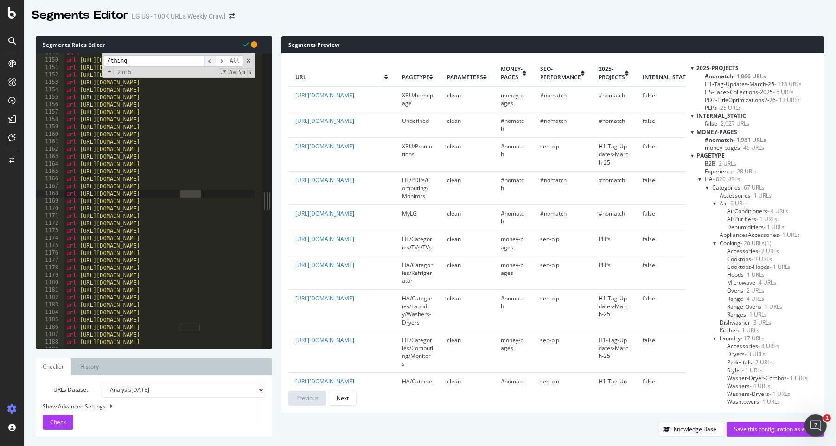
click at [213, 61] on span "​" at bounding box center [209, 61] width 11 height 12
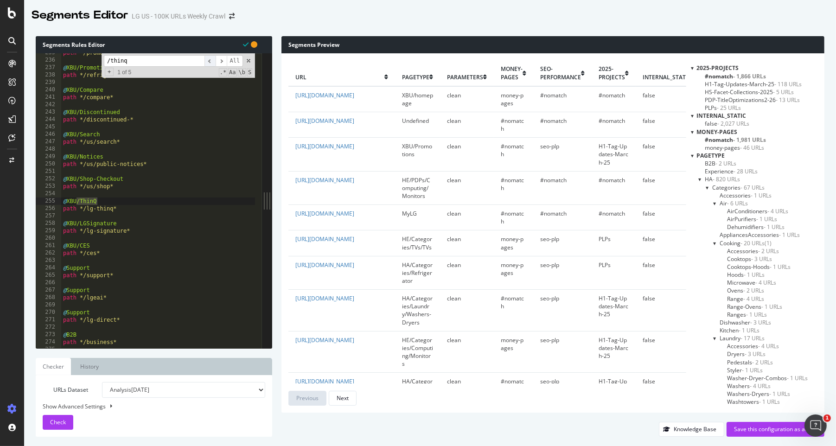
scroll to position [1739, 0]
click at [214, 65] on span "​" at bounding box center [209, 61] width 11 height 12
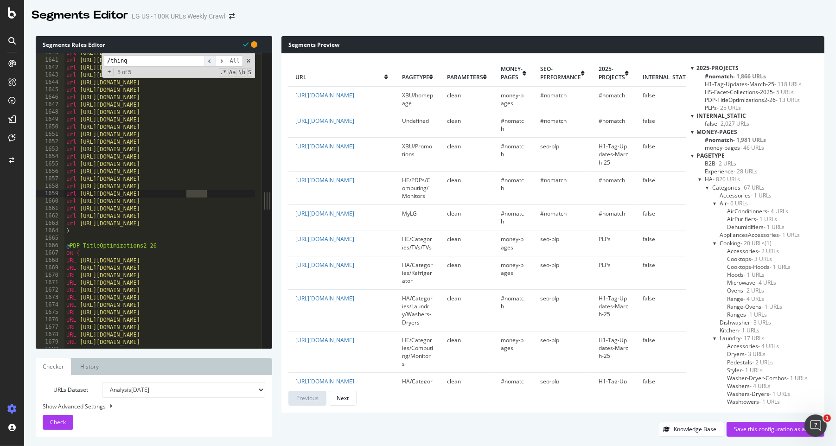
scroll to position [12157, 0]
click at [214, 65] on span "​" at bounding box center [209, 61] width 11 height 12
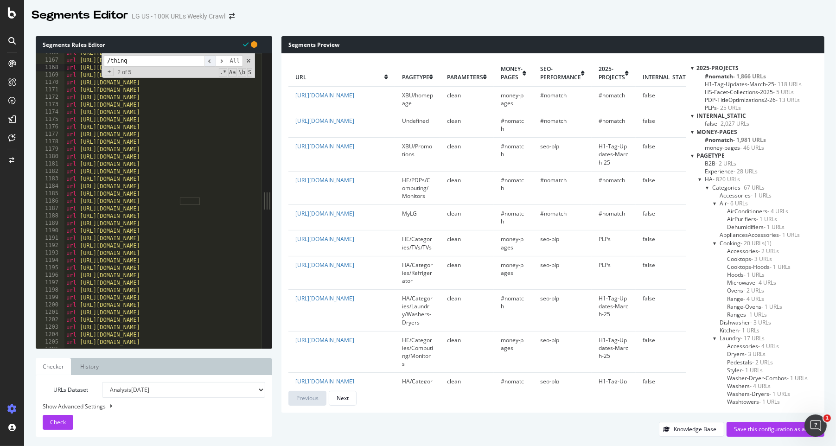
click at [214, 65] on span "​" at bounding box center [209, 61] width 11 height 12
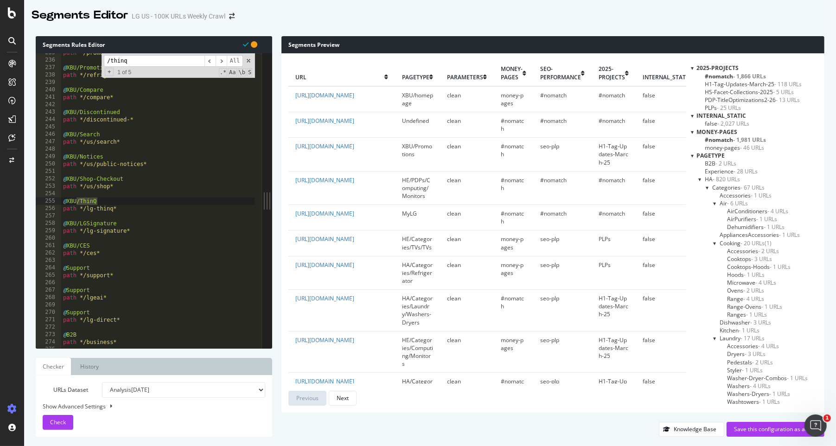
drag, startPoint x: 136, startPoint y: 61, endPoint x: 5, endPoint y: 53, distance: 131.4
click at [5, 53] on div "Segments Editor LG US - 100K URLs Weekly Crawl Segments Rules Editor @Experienc…" at bounding box center [418, 223] width 836 height 446
click at [221, 60] on span "​" at bounding box center [221, 61] width 11 height 12
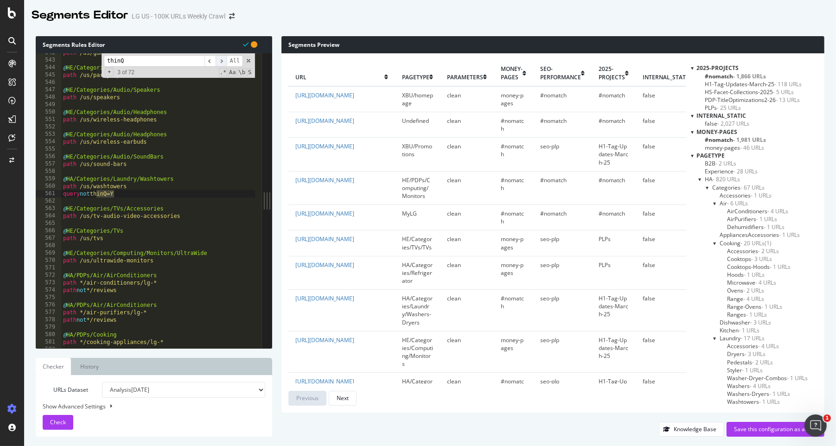
click at [221, 60] on span "​" at bounding box center [221, 61] width 11 height 12
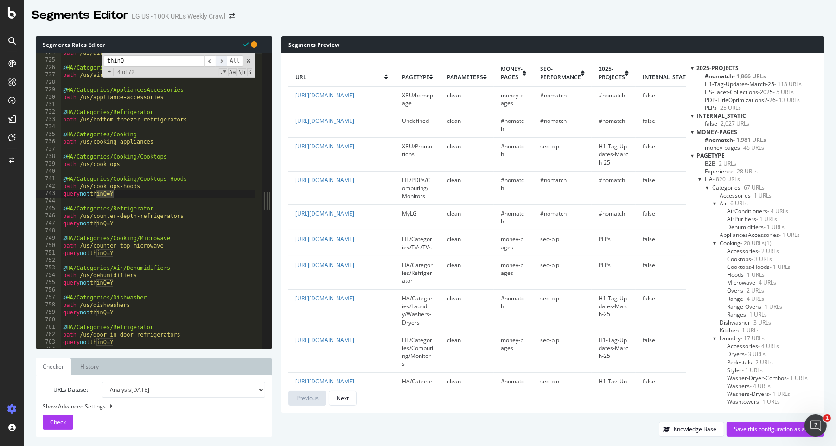
click at [221, 60] on span "​" at bounding box center [221, 61] width 11 height 12
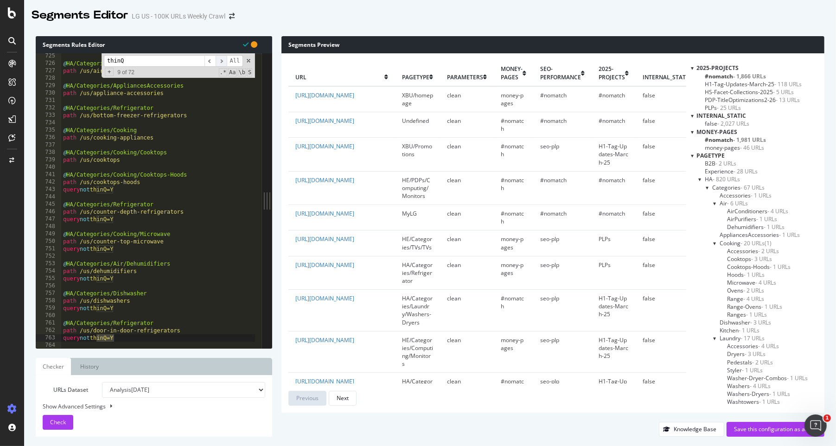
click at [221, 60] on span "​" at bounding box center [221, 61] width 11 height 12
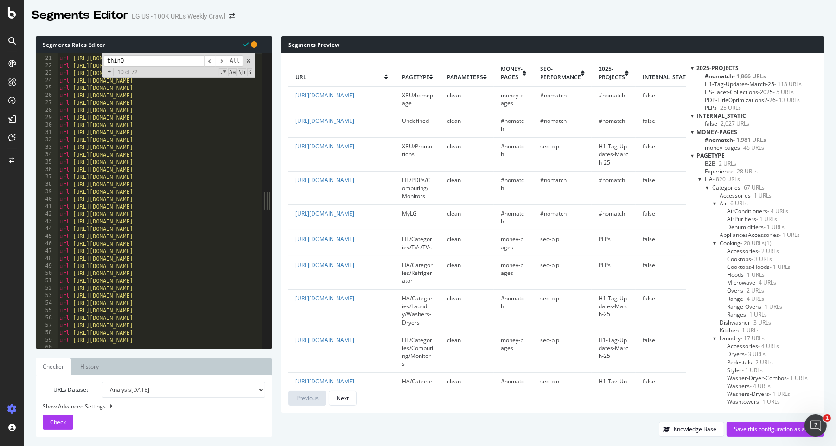
scroll to position [0, 0]
drag, startPoint x: 141, startPoint y: 60, endPoint x: 29, endPoint y: 58, distance: 111.7
click at [30, 58] on div "Segments Rules Editor @ExperienceHub 1 2 3 4 5 6 7 8 9 10 11 12 13 14 15 16 17 …" at bounding box center [429, 236] width 811 height 419
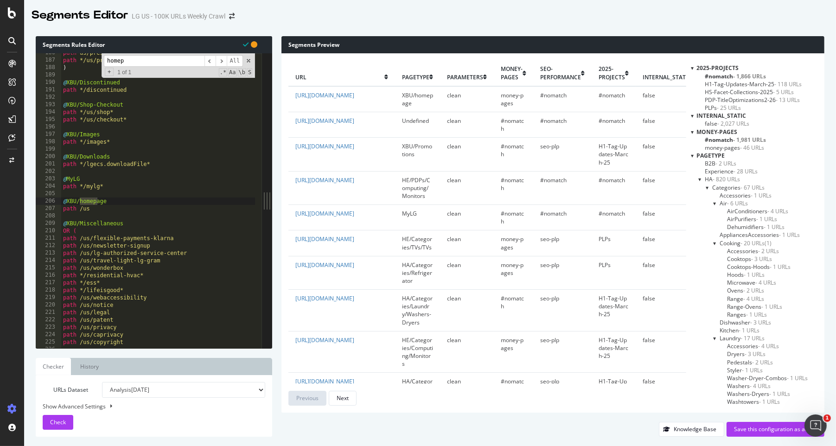
scroll to position [1376, 0]
type input "homepage"
type textarea "path /us"
click at [94, 207] on div "path us/press-media/media-contacts path */us/press-media* ) @ XBU/Discontinued …" at bounding box center [511, 200] width 901 height 303
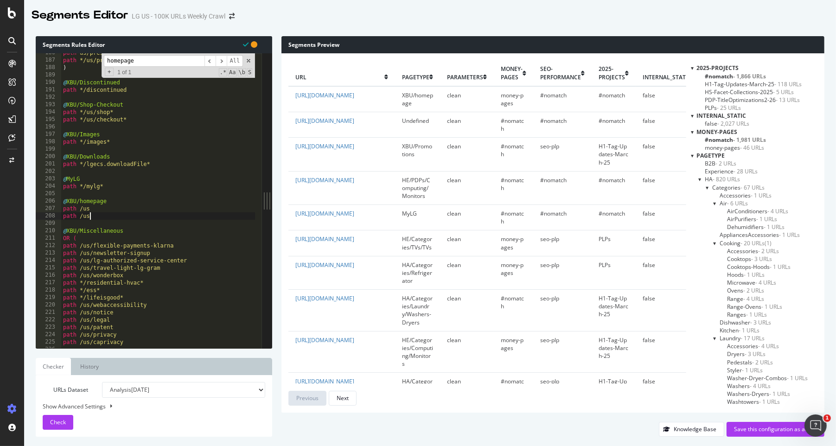
scroll to position [0, 2]
type textarea "path /us/"
click at [61, 274] on span "Check" at bounding box center [58, 422] width 16 height 8
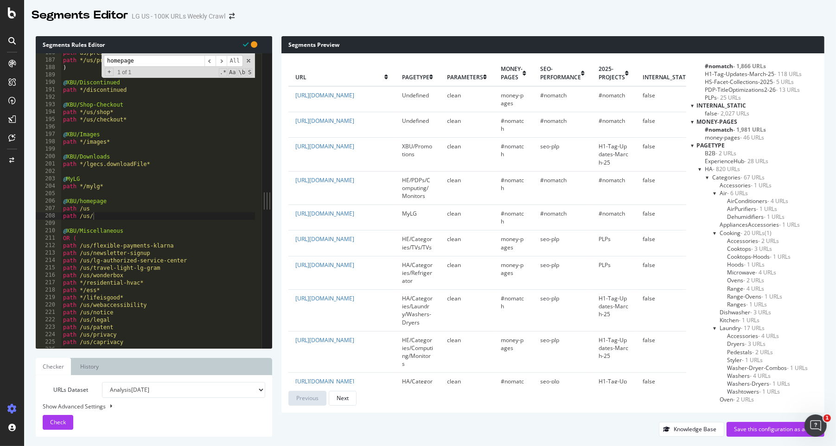
scroll to position [0, 0]
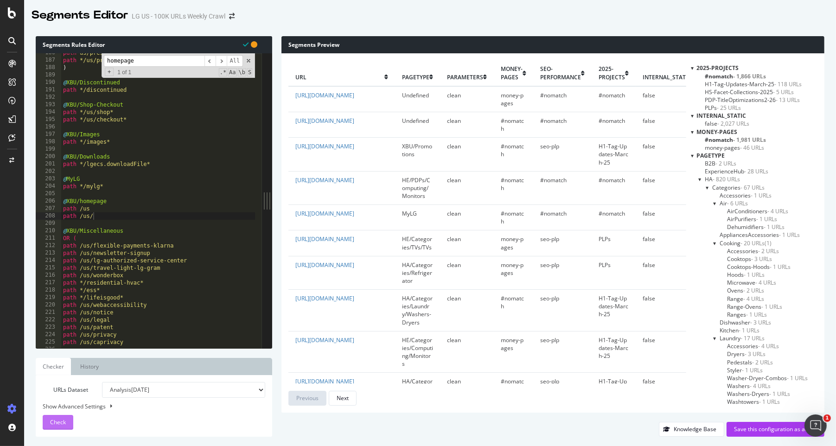
click at [66, 274] on button "Check" at bounding box center [58, 422] width 31 height 15
drag, startPoint x: 94, startPoint y: 216, endPoint x: 61, endPoint y: 216, distance: 32.9
click at [61, 216] on div "path /us/ 186 187 188 189 190 191 192 193 194 195 196 197 198 199 200 201 202 2…" at bounding box center [149, 200] width 226 height 295
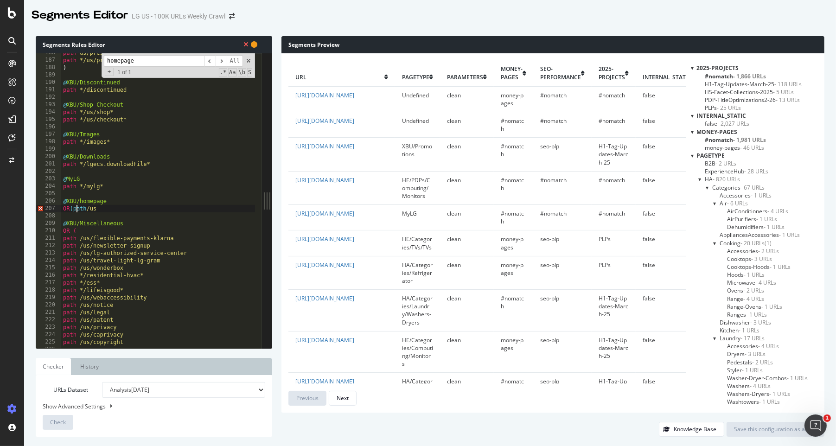
scroll to position [0, 1]
type textarea "path /us"
type textarea "path /us/"
type textarea ")"
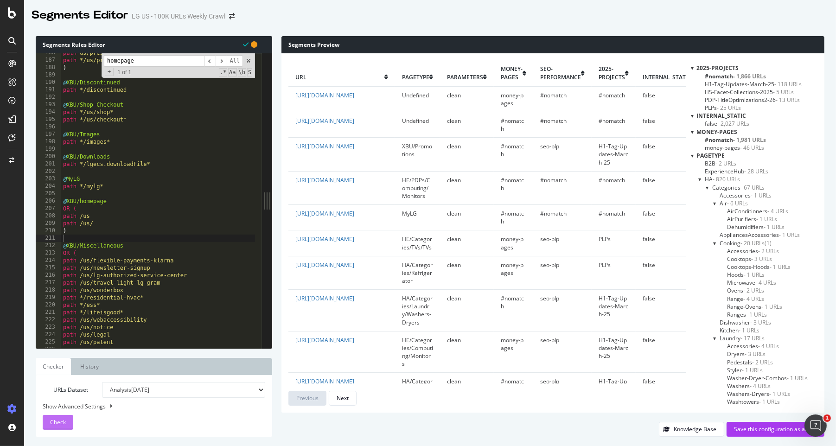
click at [54, 274] on div "Check" at bounding box center [58, 422] width 16 height 14
click at [545, 274] on div "Save this configuration as active" at bounding box center [775, 429] width 83 height 8
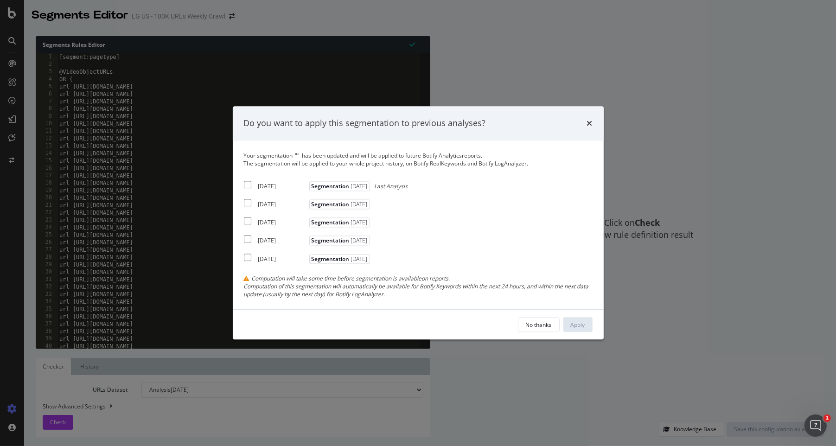
click at [244, 179] on div "[DATE] Segmentation [DATE] Last Analysis" at bounding box center [326, 184] width 164 height 11
checkbox input "true"
click at [545, 274] on div "No thanks" at bounding box center [539, 325] width 26 height 8
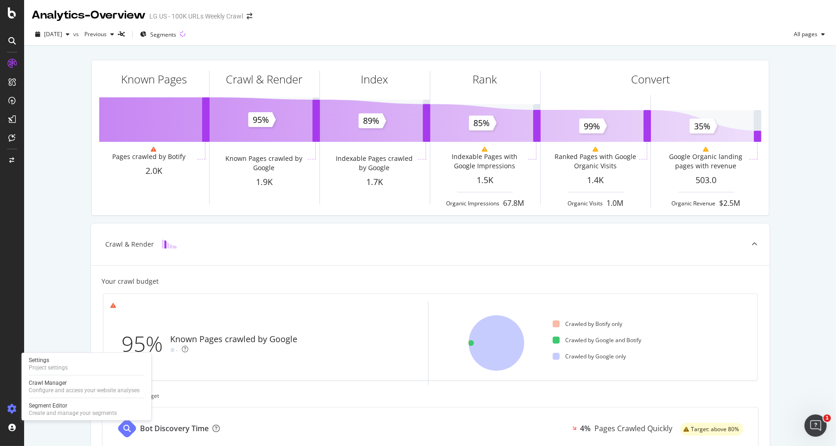
click at [13, 274] on icon at bounding box center [11, 408] width 9 height 9
click at [57, 274] on div "Create and manage your segments" at bounding box center [73, 412] width 88 height 7
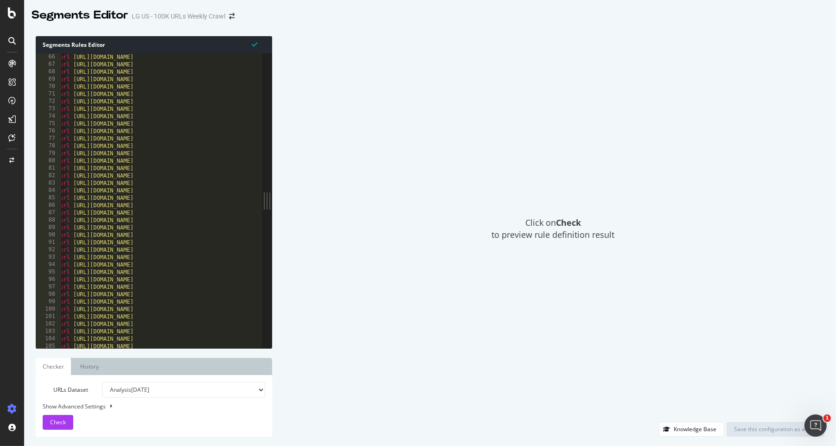
scroll to position [487, 0]
type textarea "url [URL][DOMAIN_NAME]"
click at [172, 158] on div "url [URL][DOMAIN_NAME] url [URL][DOMAIN_NAME] url [URL][DOMAIN_NAME] url [URL][…" at bounding box center [508, 204] width 901 height 310
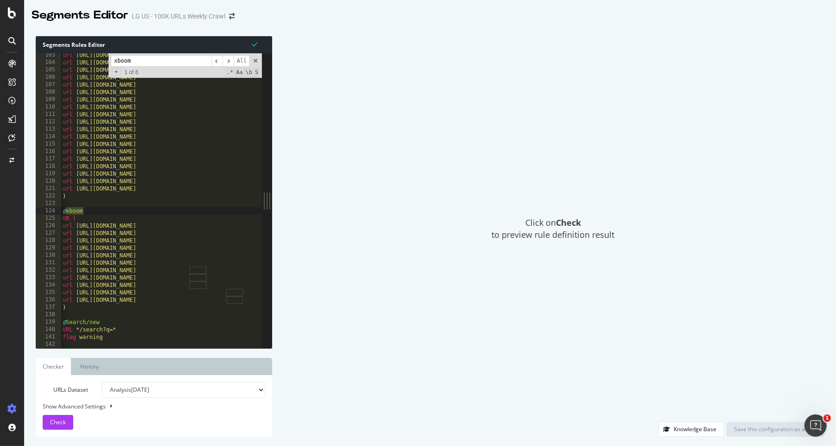
scroll to position [770, 0]
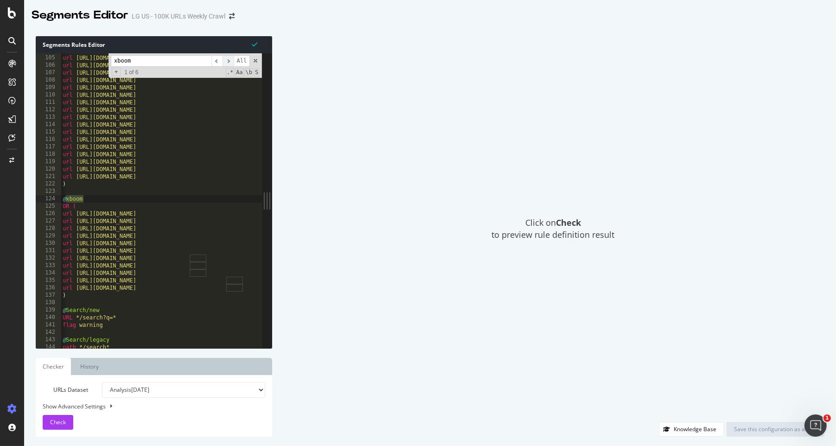
click at [228, 60] on span "​" at bounding box center [227, 61] width 11 height 12
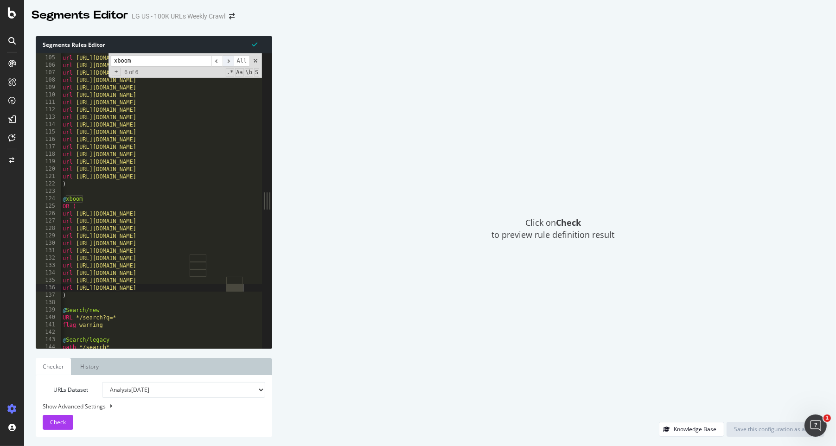
click at [228, 60] on span "​" at bounding box center [227, 61] width 11 height 12
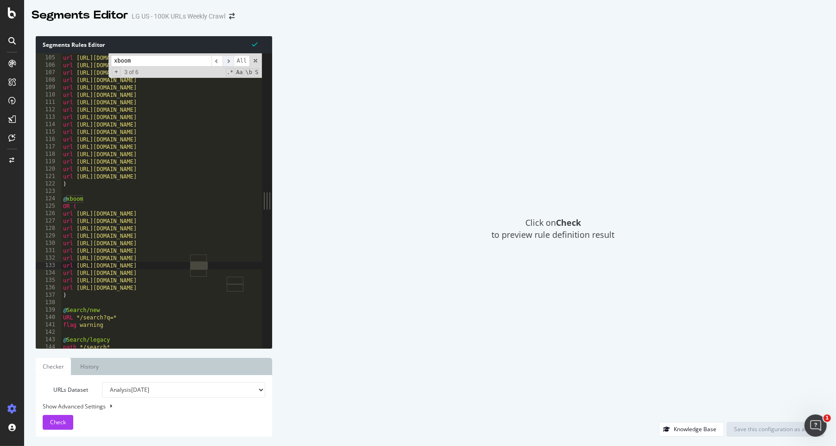
click at [228, 60] on span "​" at bounding box center [227, 61] width 11 height 12
type input "xboom`"
type textarea "url [URL][DOMAIN_NAME]"
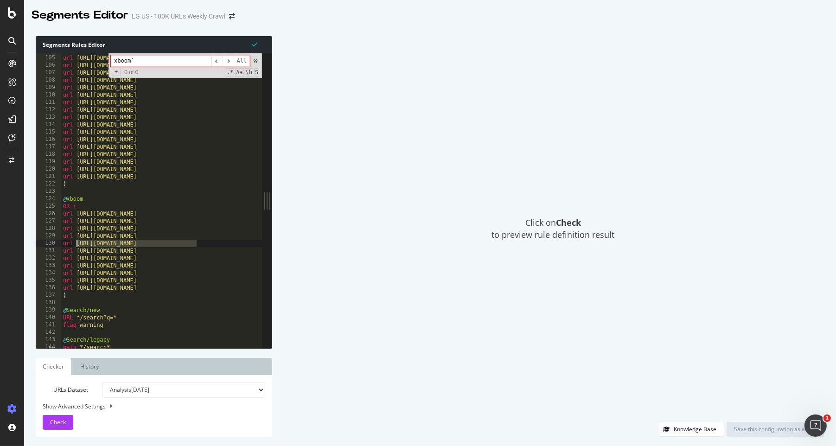
drag, startPoint x: 199, startPoint y: 243, endPoint x: 76, endPoint y: 244, distance: 122.8
click at [76, 244] on div "url [URL][DOMAIN_NAME] url [URL][DOMAIN_NAME] url [URL][DOMAIN_NAME] url [URL][…" at bounding box center [511, 202] width 901 height 310
type input "[URL][DOMAIN_NAME]"
click at [230, 63] on span "​" at bounding box center [227, 61] width 11 height 12
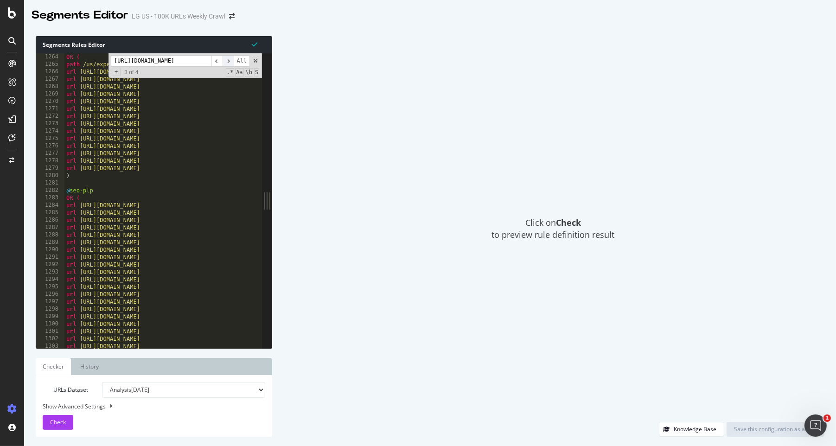
click at [226, 61] on span "​" at bounding box center [227, 61] width 11 height 12
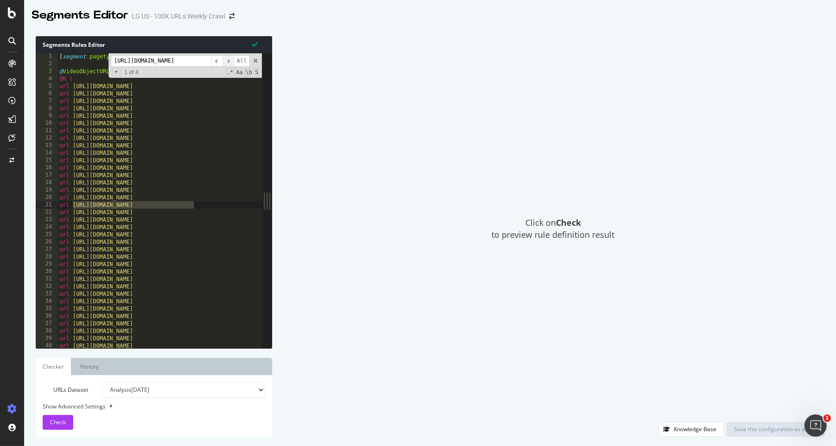
click at [226, 61] on span "​" at bounding box center [227, 61] width 11 height 12
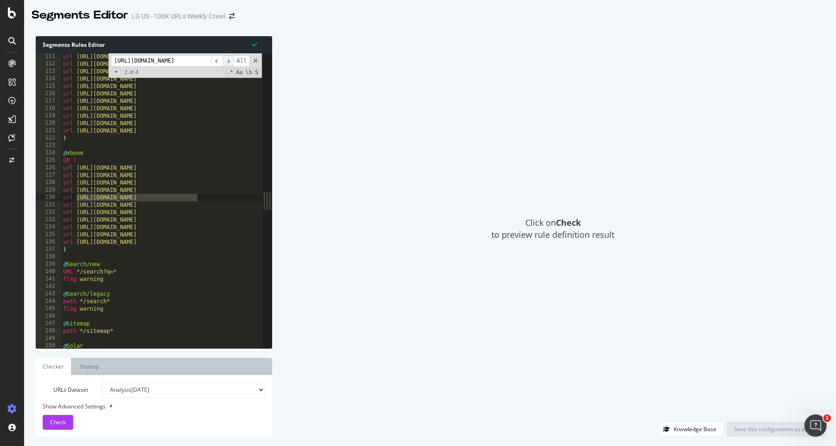
click at [232, 61] on span "​" at bounding box center [227, 61] width 11 height 12
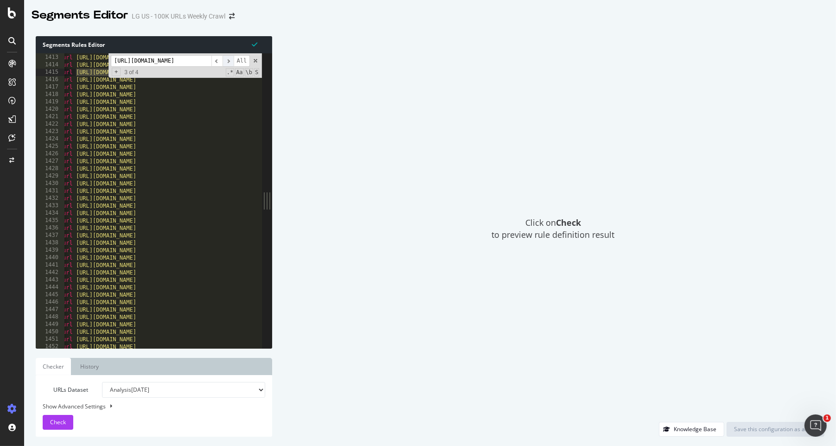
click at [229, 62] on span "​" at bounding box center [227, 61] width 11 height 12
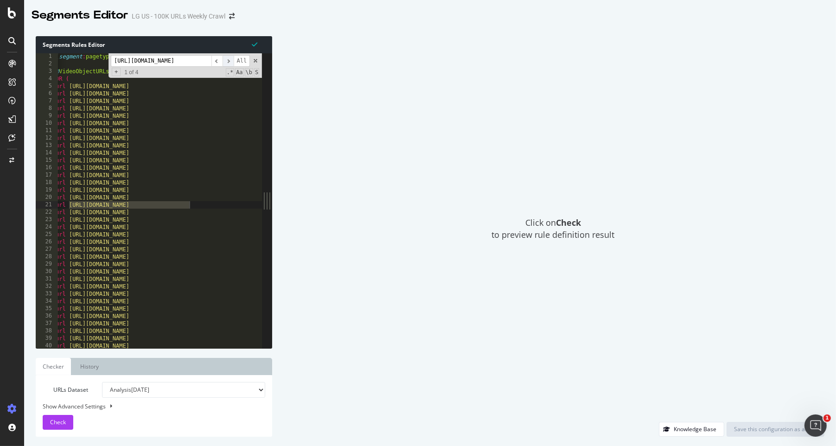
click at [229, 62] on span "​" at bounding box center [227, 61] width 11 height 12
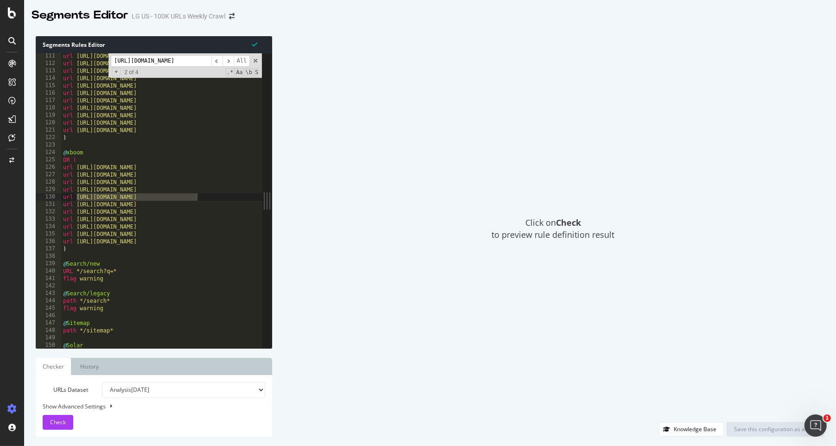
scroll to position [0, 0]
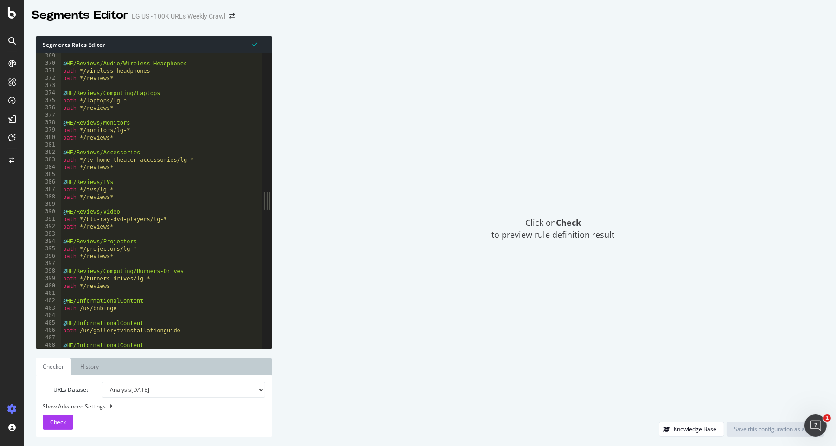
click at [408, 60] on div "Click on Check to preview rule definition result" at bounding box center [552, 229] width 543 height 386
type textarea "path */laptops/lg-*"
click at [214, 101] on div "@ HE/Reviews/Audio/Wireless-Headphones path */wireless-headphones path */review…" at bounding box center [511, 207] width 901 height 310
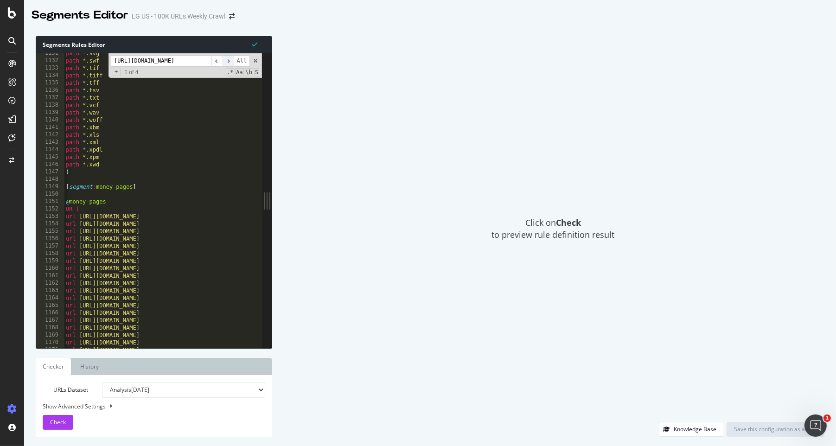
type input "[URL][DOMAIN_NAME]"
click at [232, 60] on span "​" at bounding box center [227, 61] width 11 height 12
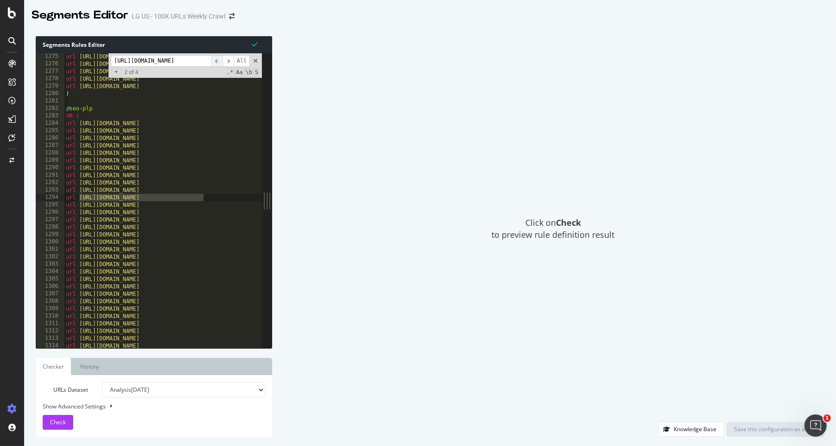
click at [214, 66] on span "​" at bounding box center [216, 61] width 11 height 12
click at [228, 60] on span "​" at bounding box center [227, 61] width 11 height 12
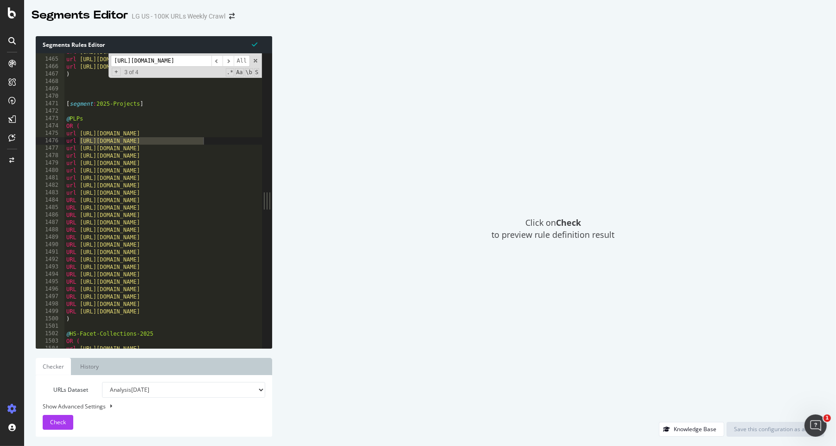
scroll to position [0, 0]
click at [70, 120] on div "url [URL][DOMAIN_NAME] url [URL][DOMAIN_NAME] url [URL][DOMAIN_NAME] ) [ segmen…" at bounding box center [514, 203] width 901 height 310
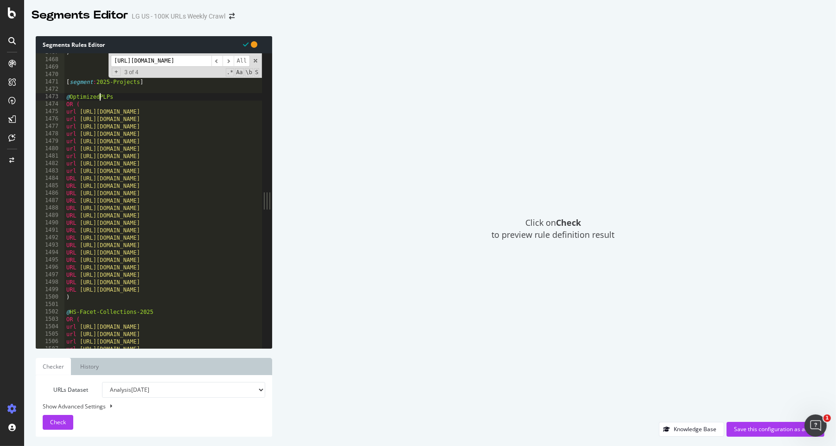
scroll to position [0, 0]
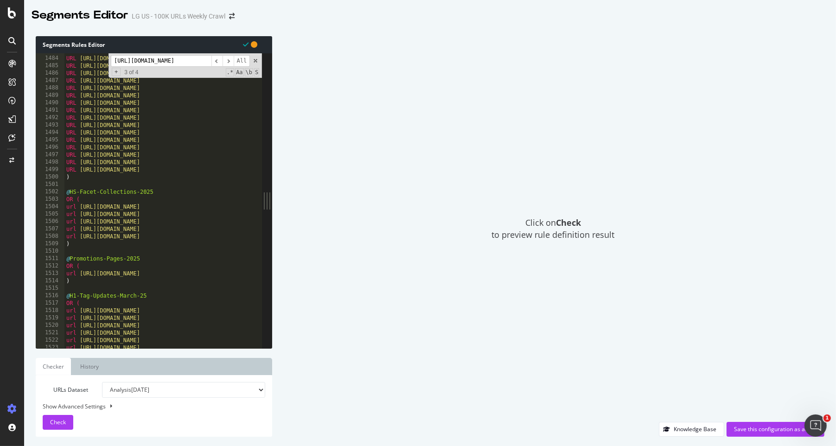
type textarea "@OptimizedPLPs"
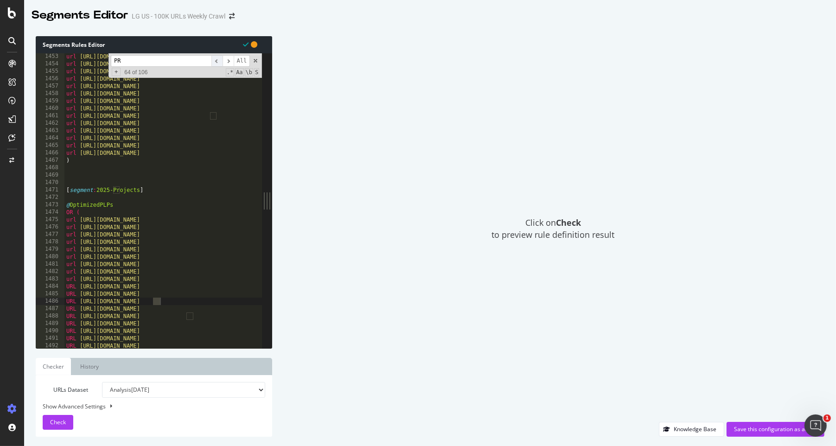
click at [218, 62] on span "​" at bounding box center [216, 61] width 11 height 12
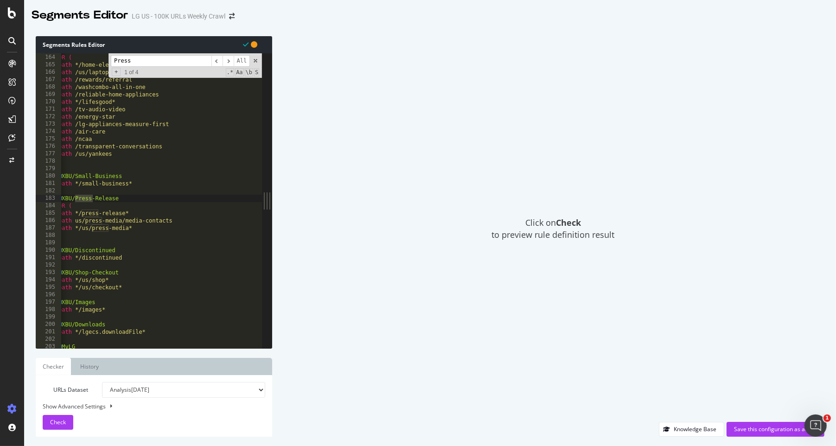
scroll to position [1210, 0]
type input "Press"
drag, startPoint x: 128, startPoint y: 197, endPoint x: 56, endPoint y: 197, distance: 72.8
click at [56, 197] on div "@XBU/Press-Release 164 165 166 167 168 169 170 171 172 173 174 175 176 177 178 …" at bounding box center [149, 200] width 226 height 295
click at [140, 226] on div "OR ( path */home-electrification* path /us/laptops/windows-11 path /rewards/ref…" at bounding box center [511, 207] width 901 height 310
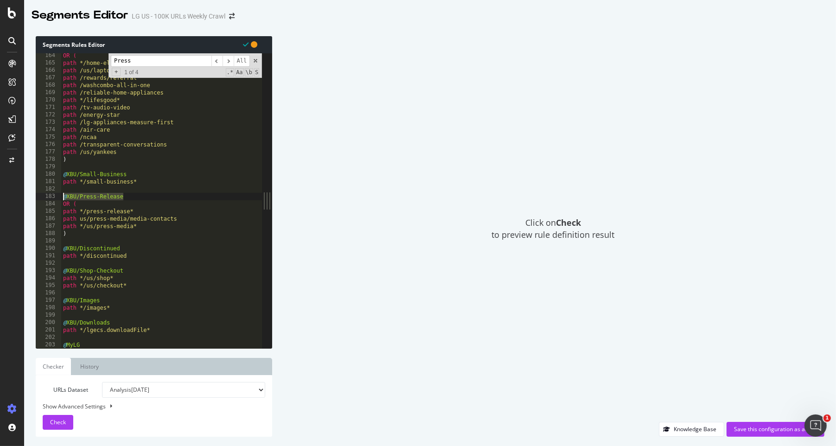
type textarea "path */us/press-media*"
paste textarea "[URL][DOMAIN_NAME]"
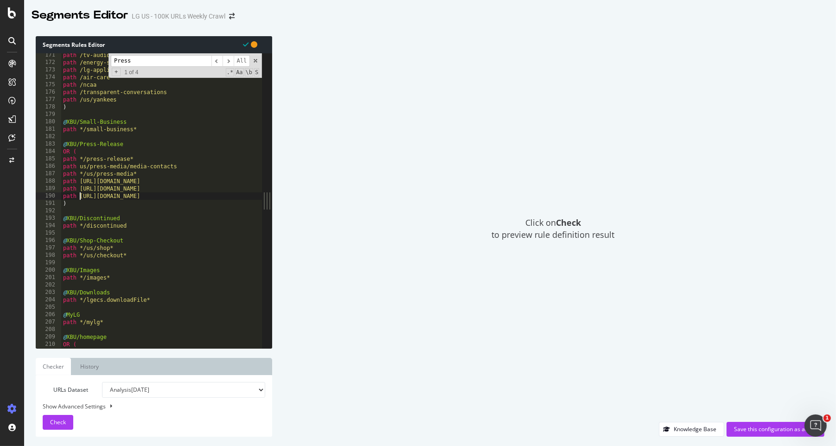
scroll to position [1264, 0]
type textarea "path [URL][DOMAIN_NAME]"
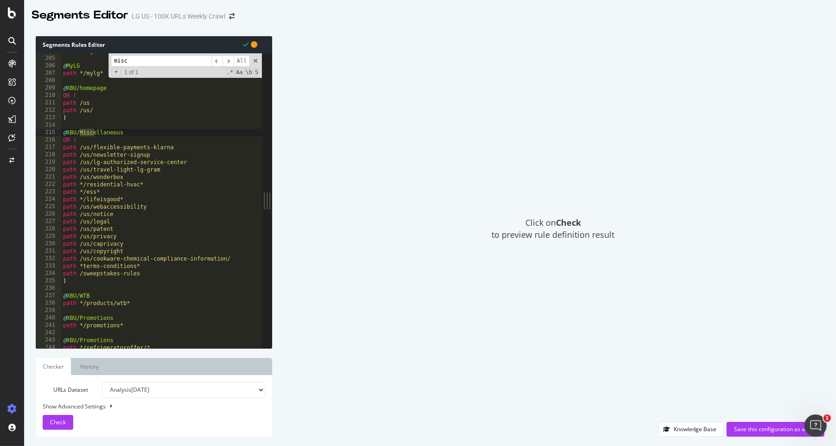
scroll to position [1514, 0]
type input "misc"
type textarea "path /sweepstakes-rules"
click at [144, 268] on div "@ MyLG path */mylg* @ XBU/homepage OR ( path /us path /us/ ) @ XBU/Miscellaneou…" at bounding box center [511, 207] width 901 height 310
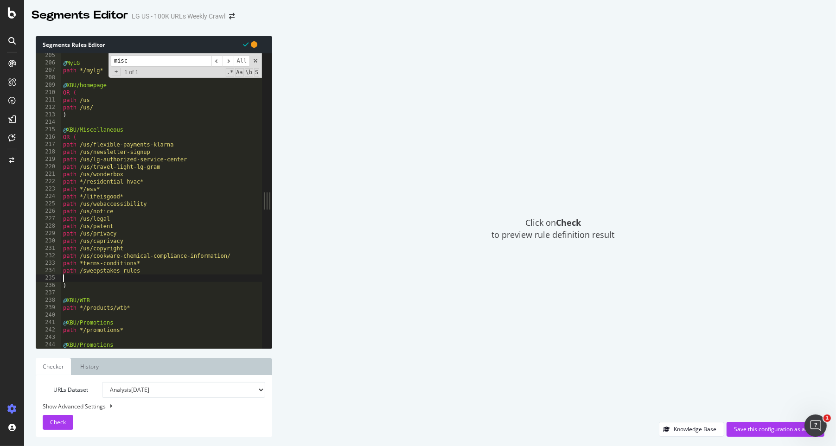
paste textarea "[URL][DOMAIN_NAME]"
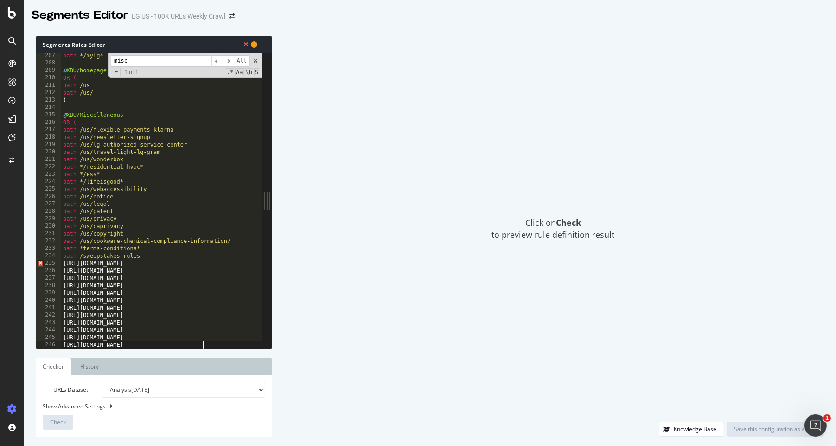
click at [62, 262] on div "path */mylg* @ XBU/homepage OR ( path /us path /us/ ) @ XBU/Miscellaneous OR ( …" at bounding box center [511, 207] width 901 height 310
paste textarea "path"
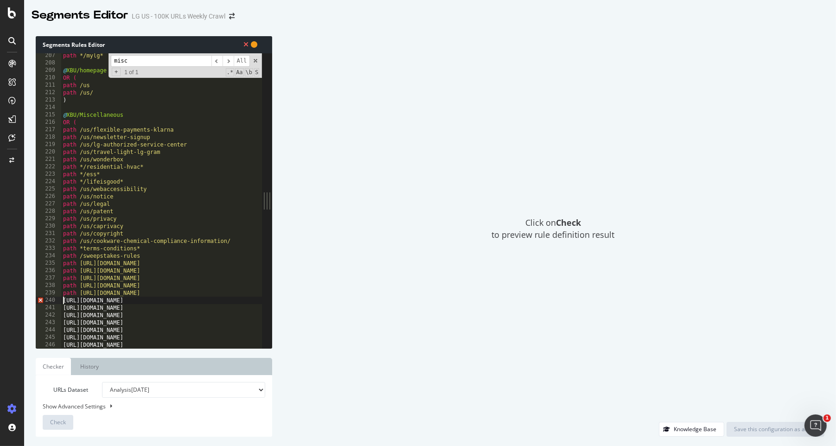
paste textarea "path"
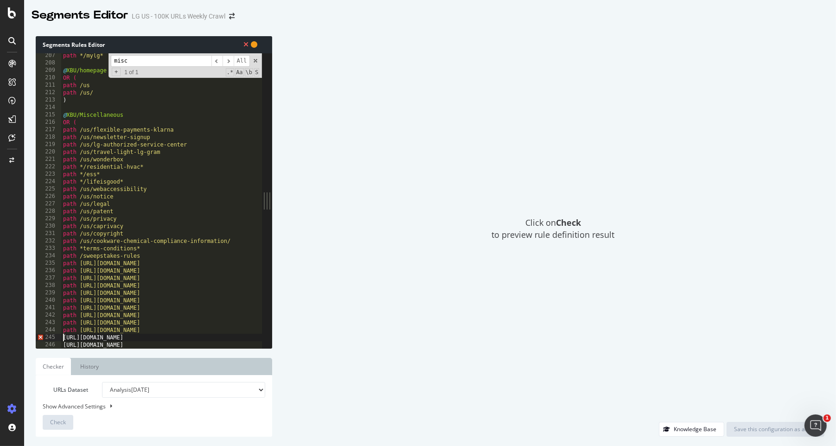
paste textarea "path"
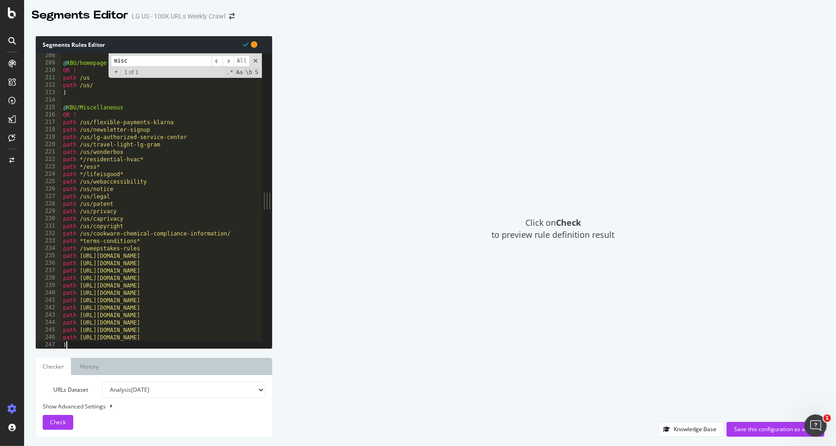
scroll to position [1536, 0]
type textarea ")"
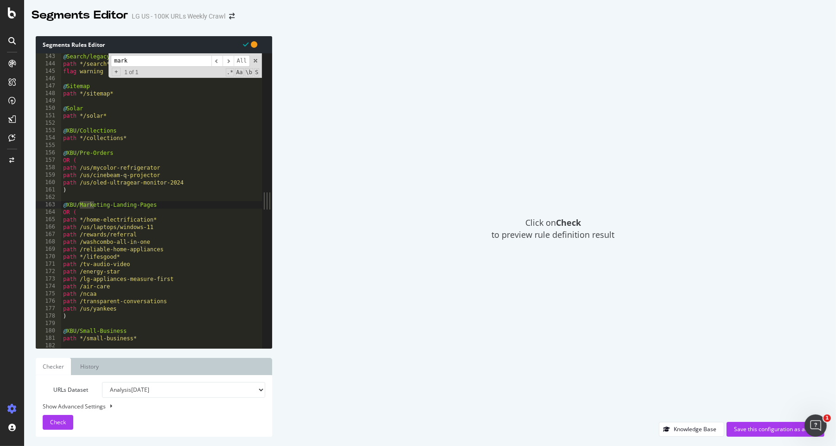
scroll to position [1053, 0]
type input "marke"
type textarea "path /us/yankees"
click at [127, 274] on div "@ Search/legacy path */search* flag warning @ Sitemap path */sitemap* @ Solar p…" at bounding box center [511, 208] width 901 height 310
paste textarea "[URL][DOMAIN_NAME]"
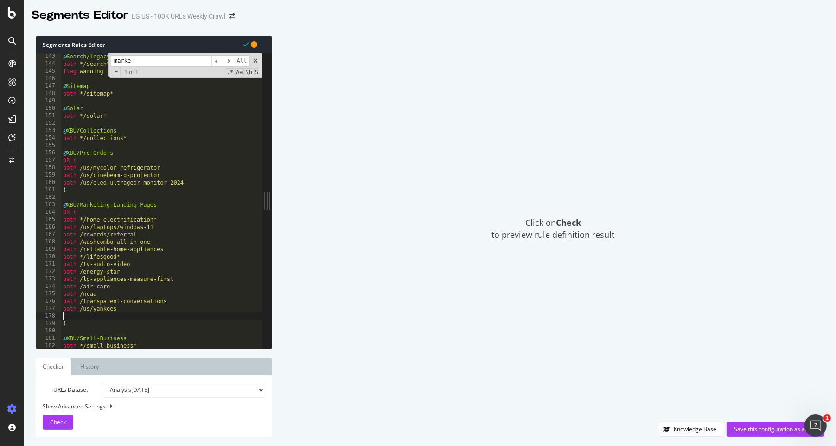
type textarea "[URL][DOMAIN_NAME]"
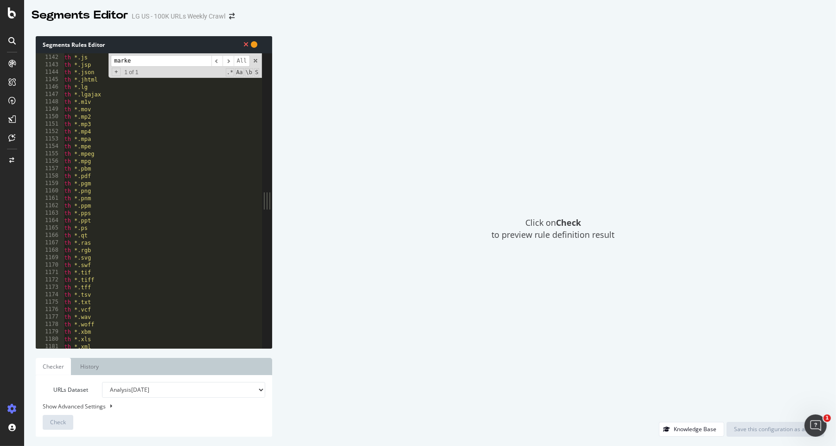
scroll to position [8634, 0]
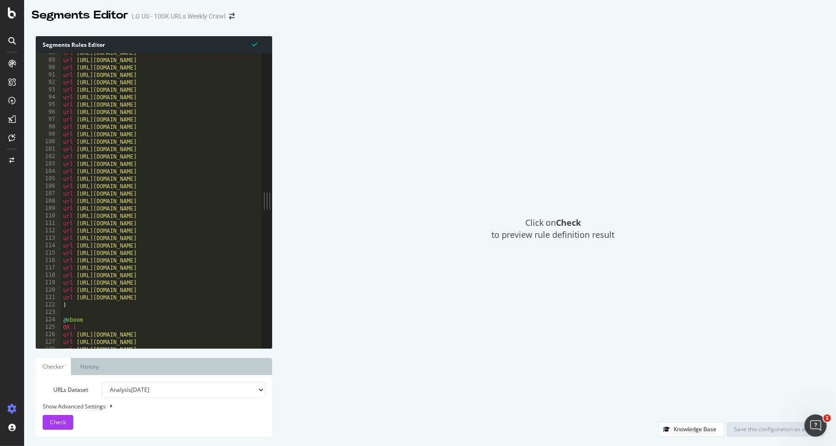
type textarea "url [URL][DOMAIN_NAME]"
click at [171, 101] on div "url [URL][DOMAIN_NAME] url [URL][DOMAIN_NAME] url [URL][DOMAIN_NAME] url [URL][…" at bounding box center [511, 204] width 901 height 310
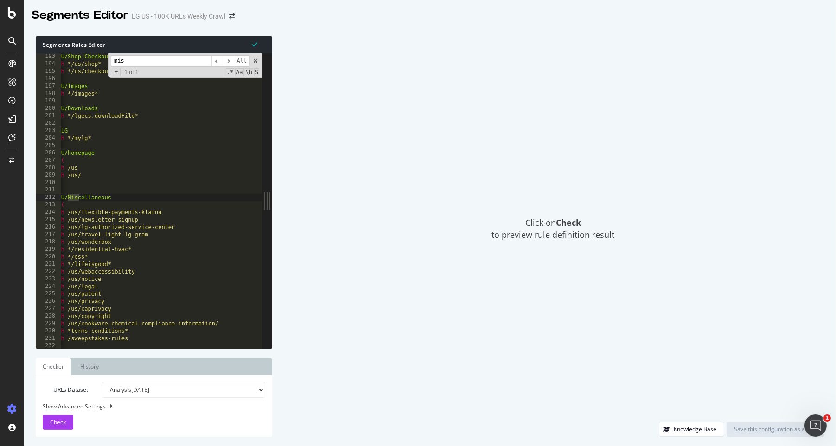
type input "misc"
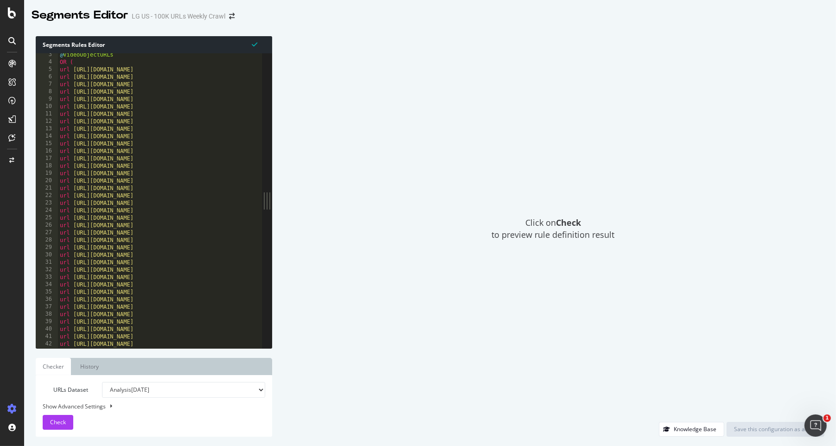
type textarea "url [URL][DOMAIN_NAME]"
click at [106, 216] on div "@ VideoObjectURLs OR ( url [URL][DOMAIN_NAME] url [URL][DOMAIN_NAME] url [URL][…" at bounding box center [508, 205] width 901 height 310
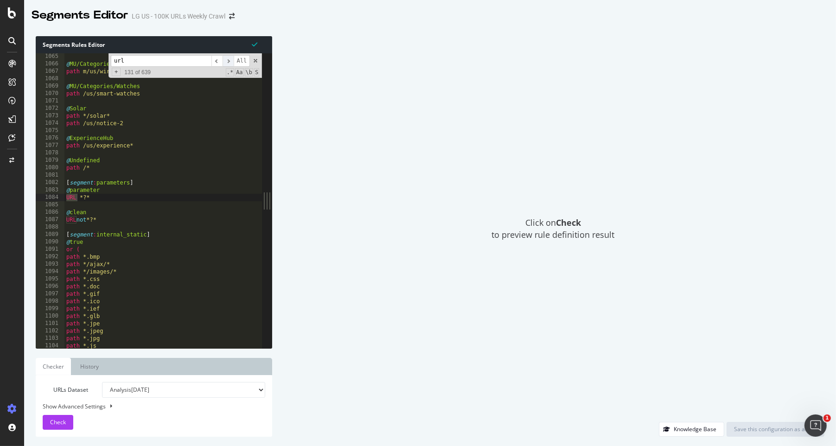
click at [230, 60] on span "​" at bounding box center [227, 61] width 11 height 12
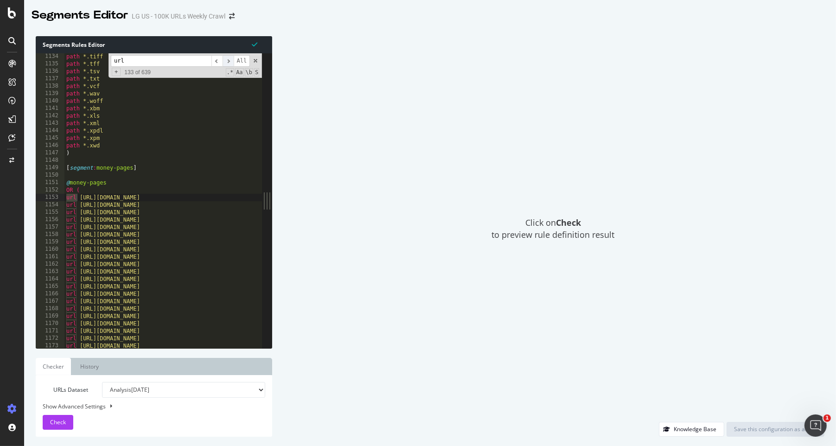
click at [230, 60] on span "​" at bounding box center [227, 61] width 11 height 12
click at [219, 61] on span "​" at bounding box center [216, 61] width 11 height 12
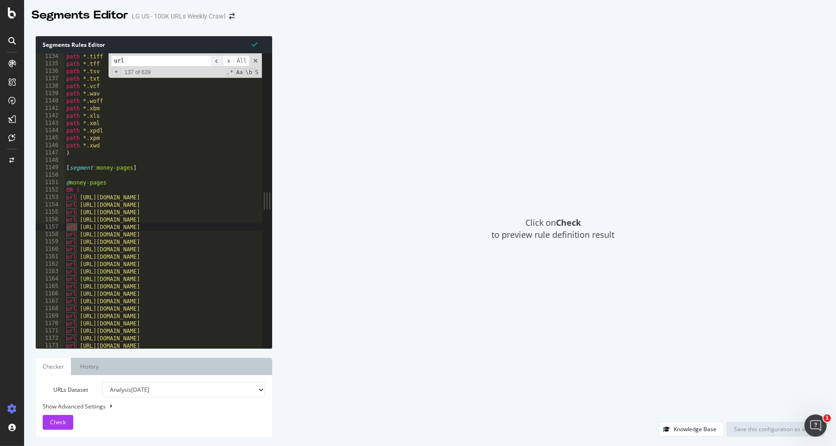
click at [219, 61] on span "​" at bounding box center [216, 61] width 11 height 12
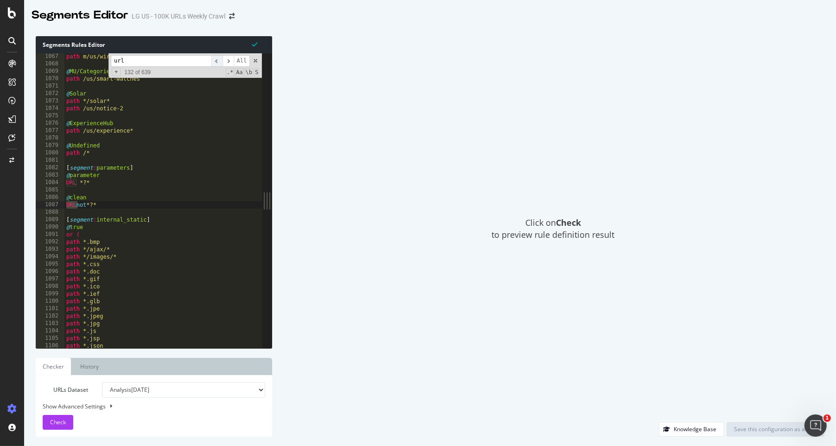
click at [219, 61] on span "​" at bounding box center [216, 61] width 11 height 12
drag, startPoint x: 136, startPoint y: 51, endPoint x: 115, endPoint y: 53, distance: 20.4
click at [115, 52] on div "Segments Rules Editor" at bounding box center [154, 44] width 236 height 17
drag, startPoint x: 134, startPoint y: 62, endPoint x: 51, endPoint y: 50, distance: 84.4
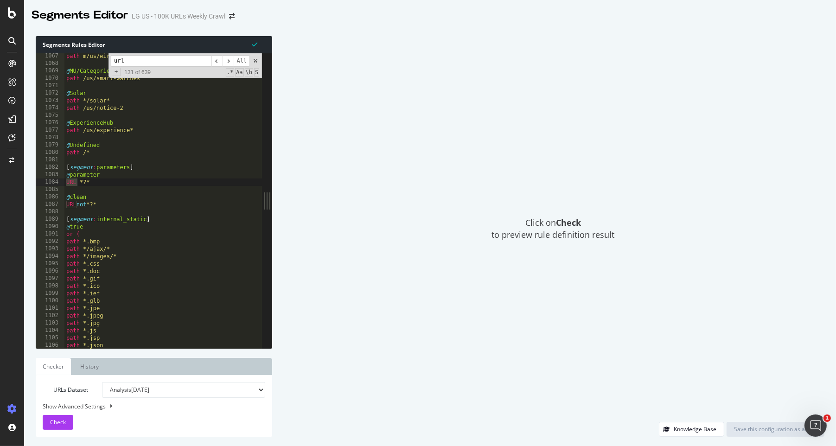
click at [51, 50] on div "Segments Rules Editor url [URL][DOMAIN_NAME] 1067 1068 1069 1070 1071 1072 1073…" at bounding box center [154, 192] width 236 height 312
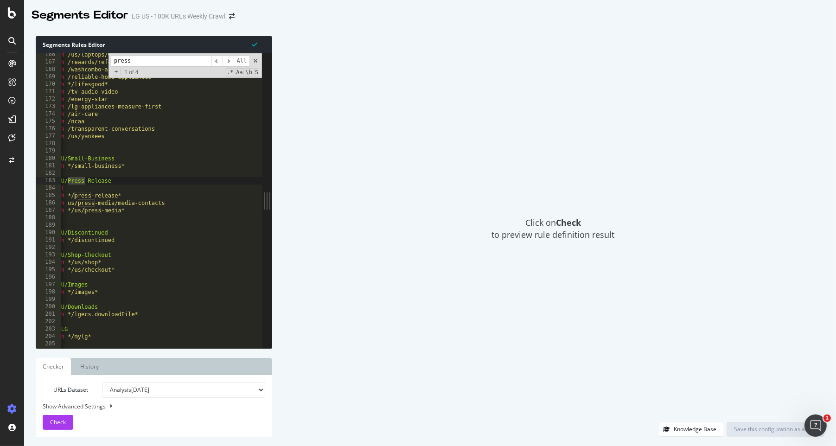
scroll to position [0, 0]
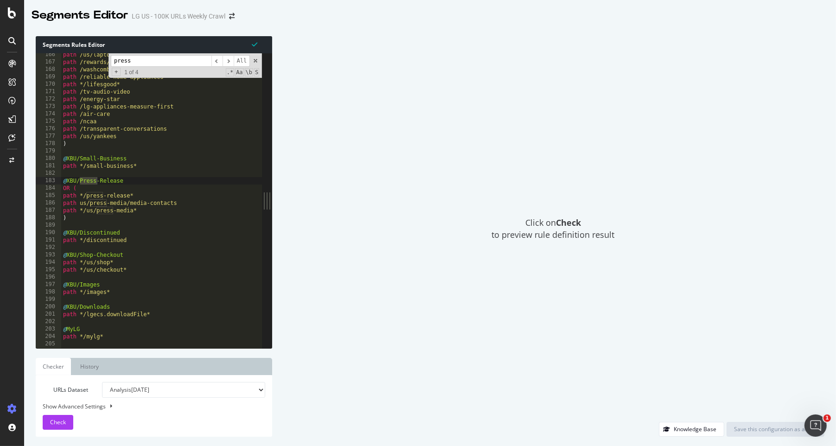
type input "press"
type textarea "path */us/press-media*"
click at [140, 212] on div "path /us/laptops/windows-11 path /rewards/referral path /washcombo-all-in-one p…" at bounding box center [511, 206] width 901 height 310
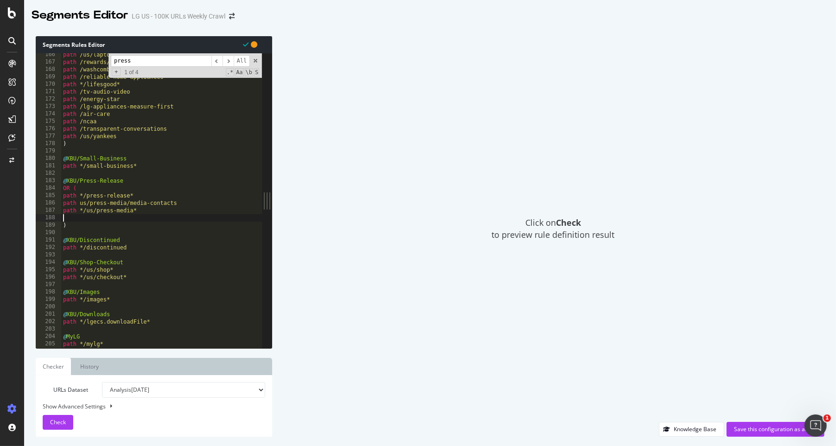
paste textarea "[URL][DOMAIN_NAME]"
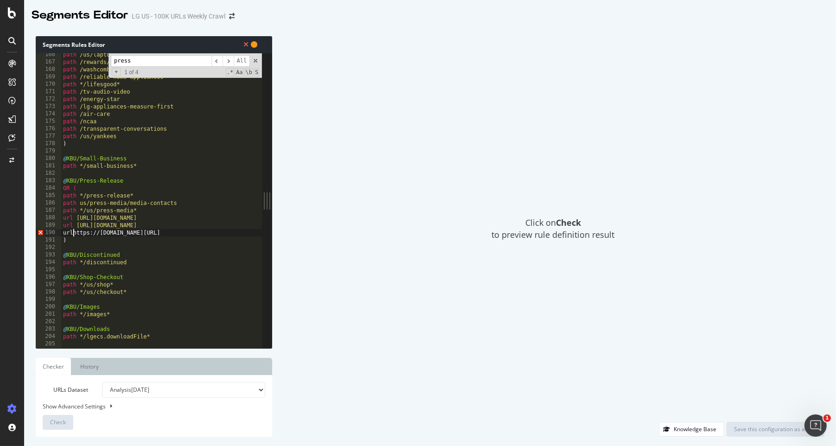
scroll to position [0, 1]
type textarea "url [URL][DOMAIN_NAME]"
click at [53, 274] on span "Check" at bounding box center [58, 422] width 16 height 8
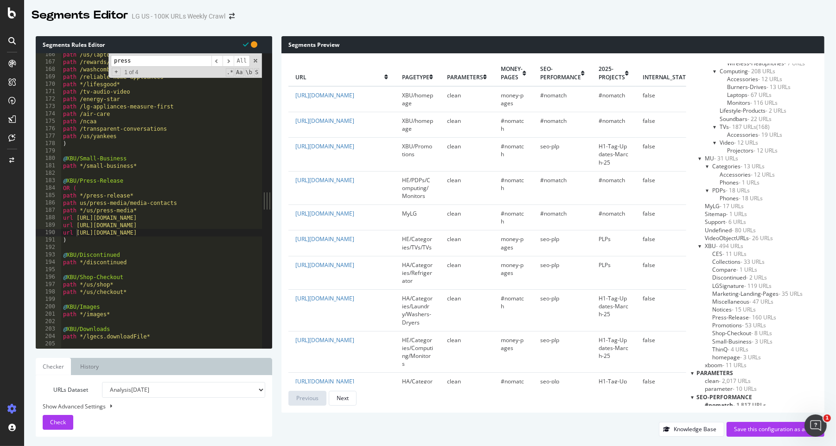
scroll to position [936, 0]
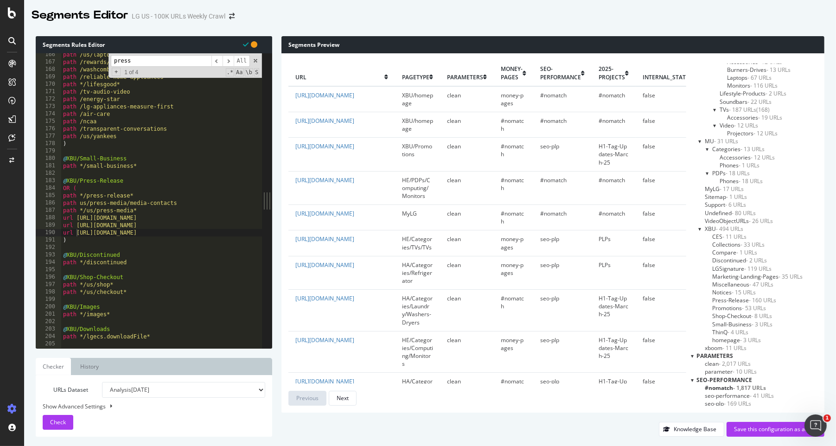
click at [163, 57] on input "press" at bounding box center [161, 61] width 101 height 12
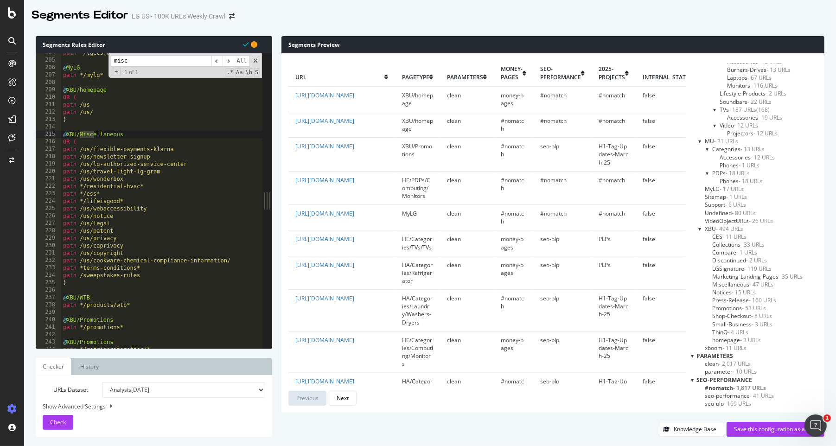
scroll to position [1509, 0]
type input "misc"
type textarea "path /sweepstakes-rules"
click at [148, 274] on div "path */lgecs.downloadFile* @ MyLG path */mylg* @ XBU/homepage OR ( path /us pat…" at bounding box center [511, 204] width 901 height 310
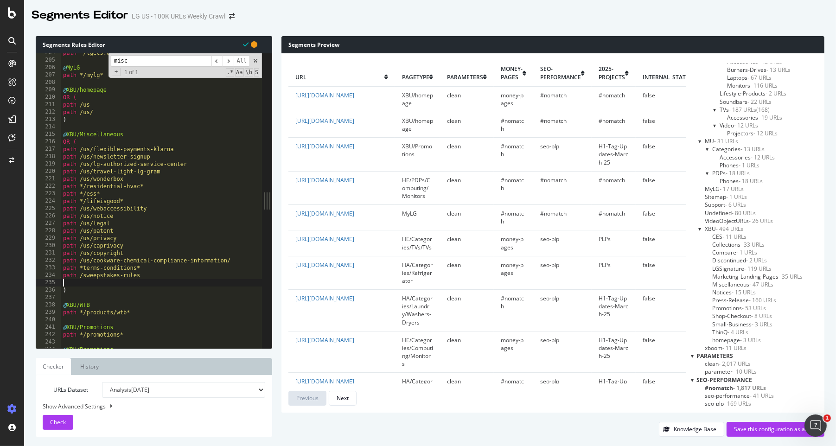
paste textarea "[URL][DOMAIN_NAME]"
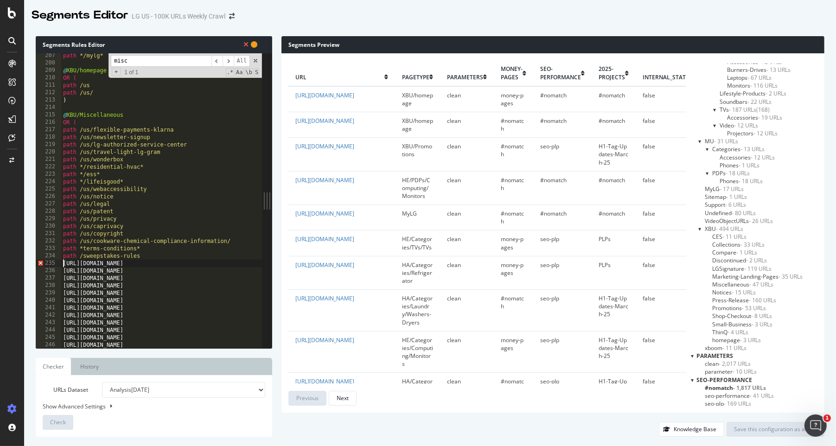
click at [63, 264] on div "path */mylg* @ XBU/homepage OR ( path /us path /us/ ) @ XBU/Miscellaneous OR ( …" at bounding box center [511, 207] width 901 height 310
paste textarea "url"
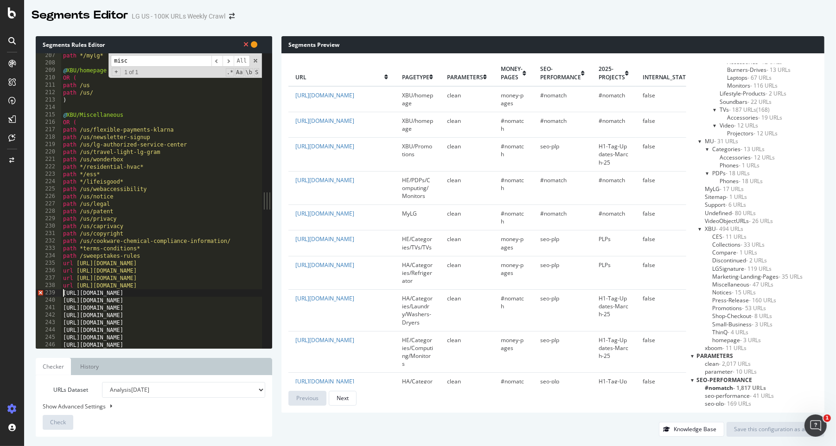
paste textarea "url"
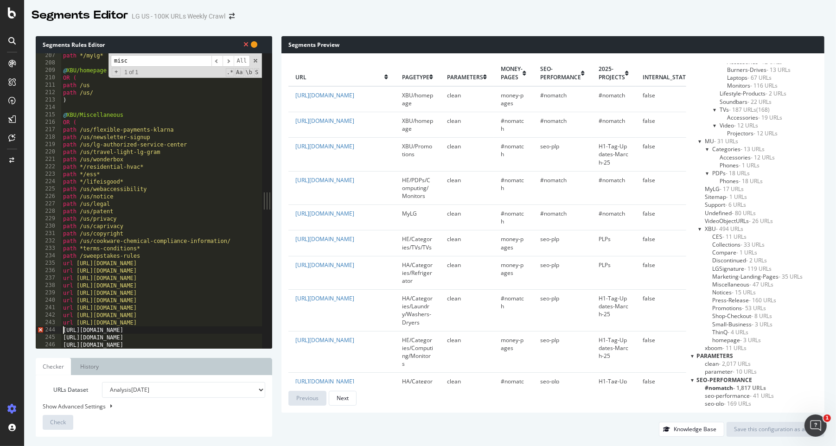
paste textarea "url"
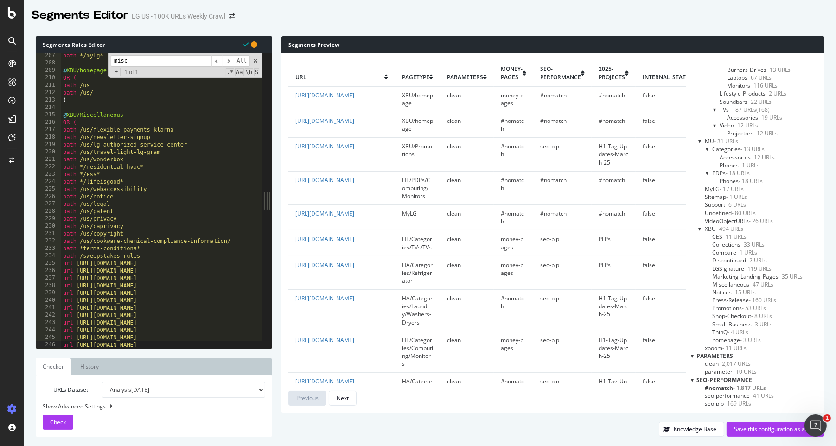
type textarea ")"
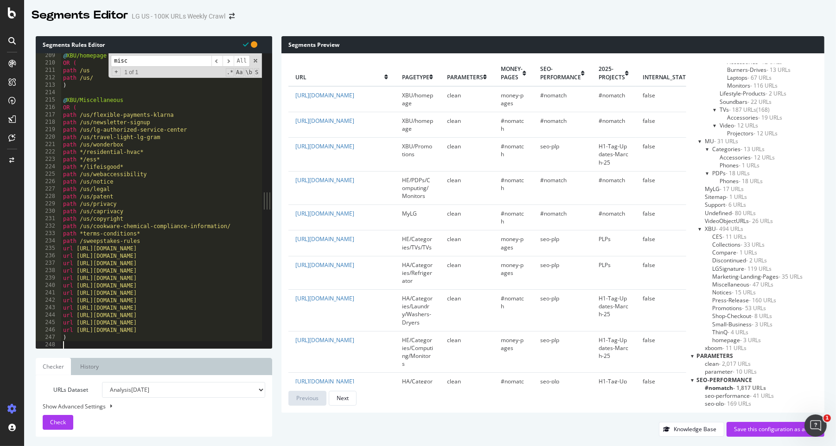
scroll to position [1551, 0]
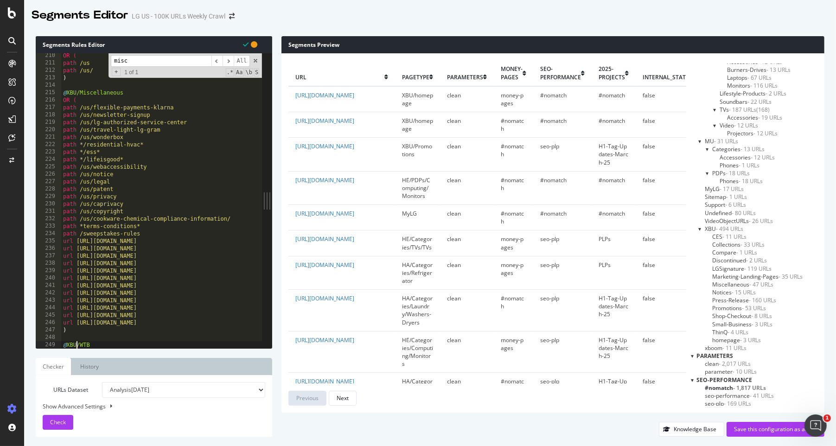
type textarea "@XBU/WTB"
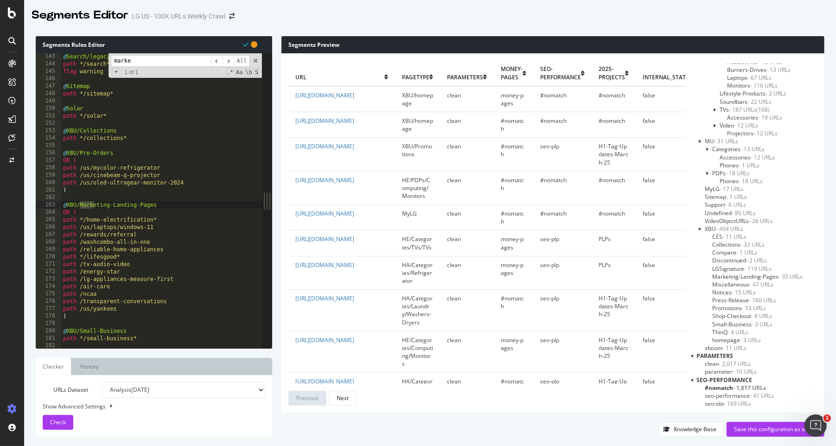
scroll to position [1053, 0]
type input "market"
click at [123, 274] on div "@ Search/legacy path */search* flag warning @ Sitemap path */sitemap* @ Solar p…" at bounding box center [511, 208] width 901 height 310
type textarea "path /us/yankees"
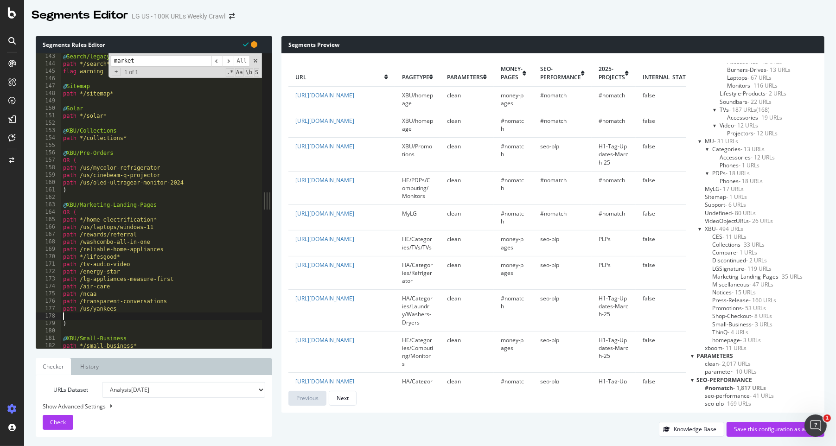
paste textarea "[URL][DOMAIN_NAME]"
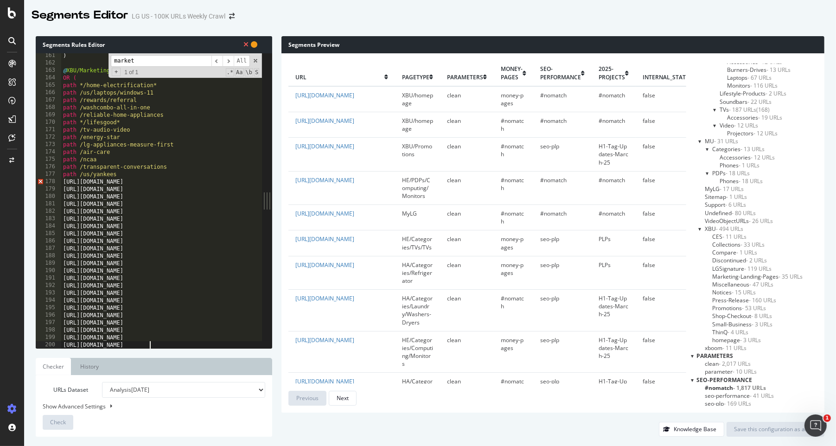
scroll to position [1188, 0]
click at [63, 184] on div ") @ XBU/Marketing-Landing-Pages OR ( path */home-electrification* path /us/lapt…" at bounding box center [511, 207] width 901 height 310
paste textarea "url"
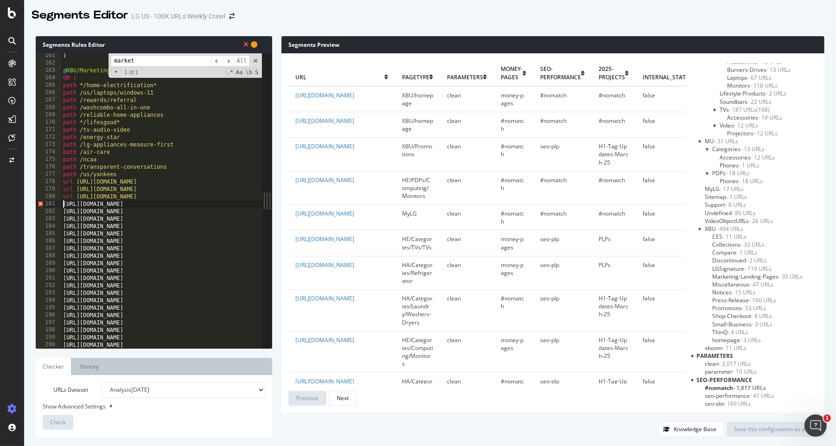
paste textarea "url"
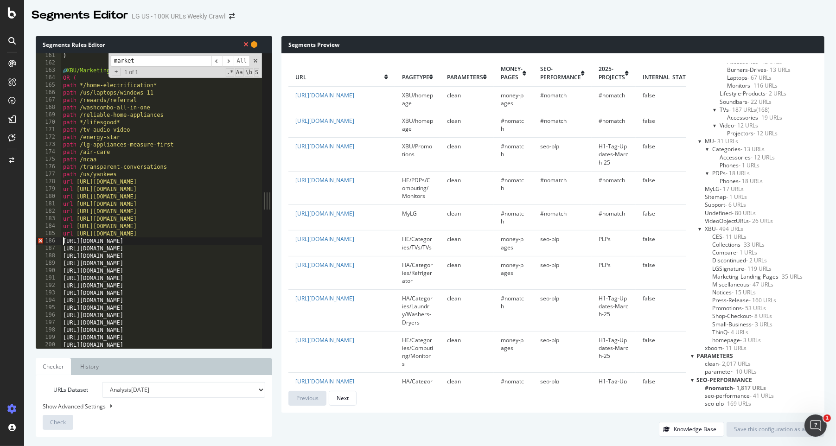
paste textarea "url"
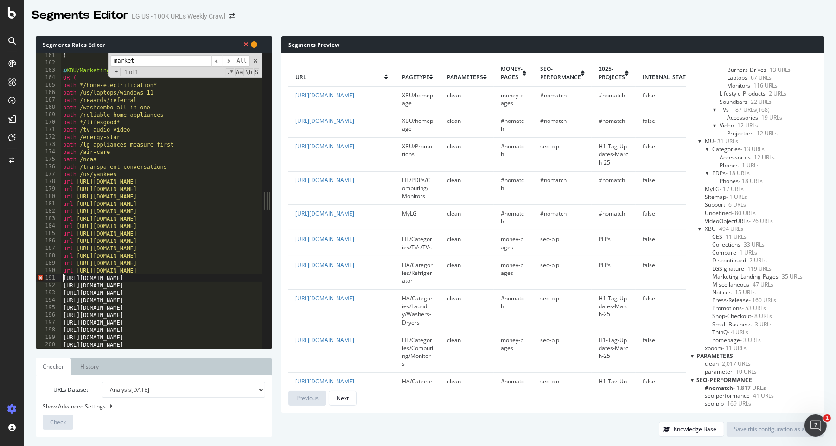
paste textarea "url"
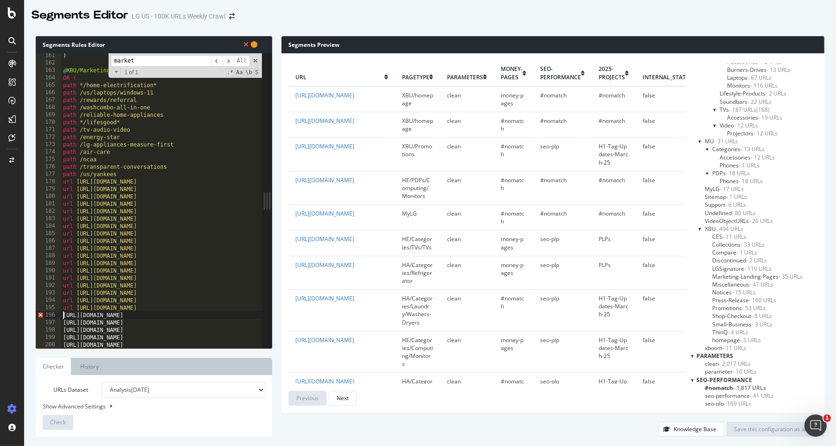
paste textarea "url"
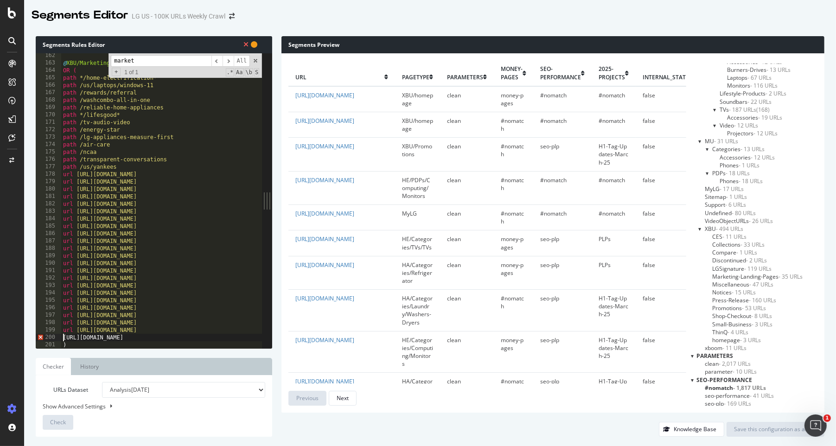
paste textarea "url"
click at [61, 274] on div "Check" at bounding box center [58, 422] width 16 height 14
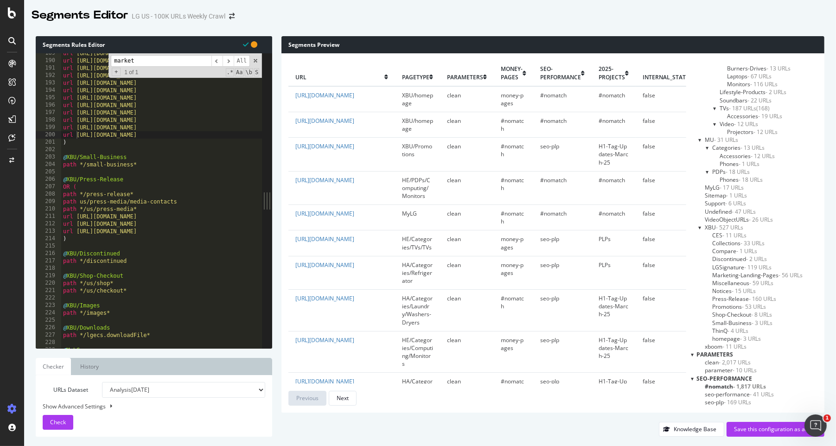
scroll to position [1463, 0]
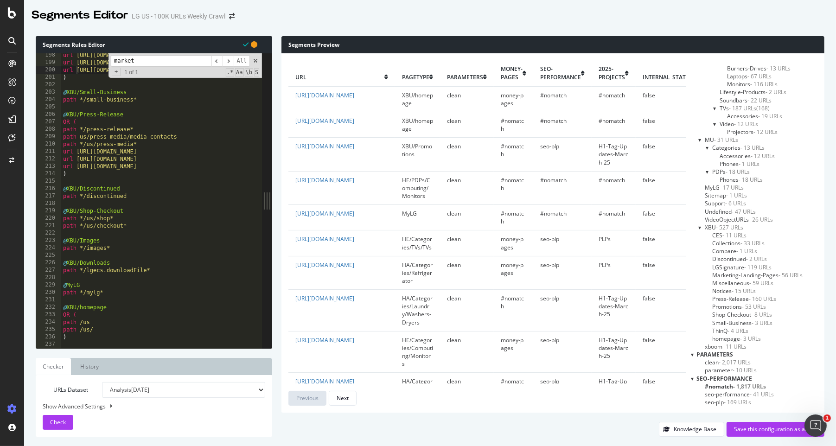
type textarea "url [URL][DOMAIN_NAME]"
click at [184, 154] on div "url [URL][DOMAIN_NAME] url [URL][DOMAIN_NAME] url [URL][DOMAIN_NAME] ) @ XBU/Sm…" at bounding box center [511, 206] width 901 height 310
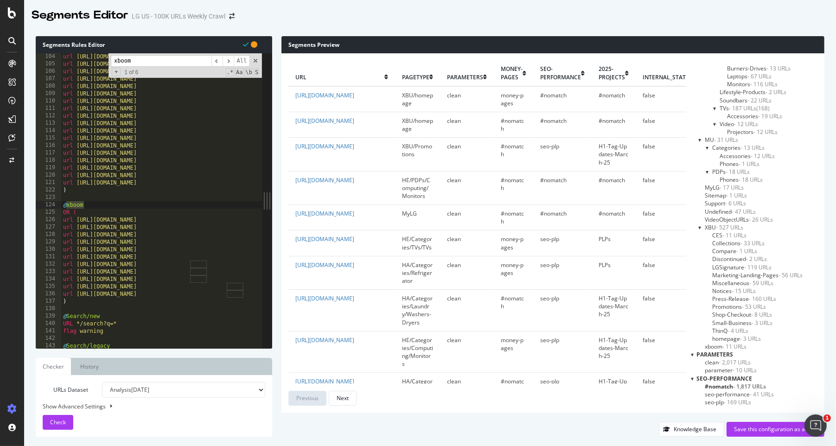
type input "xboom"
click at [63, 274] on div "url [URL][DOMAIN_NAME] url [URL][DOMAIN_NAME] url [URL][DOMAIN_NAME] url [URL][…" at bounding box center [511, 208] width 901 height 310
type textarea ")"
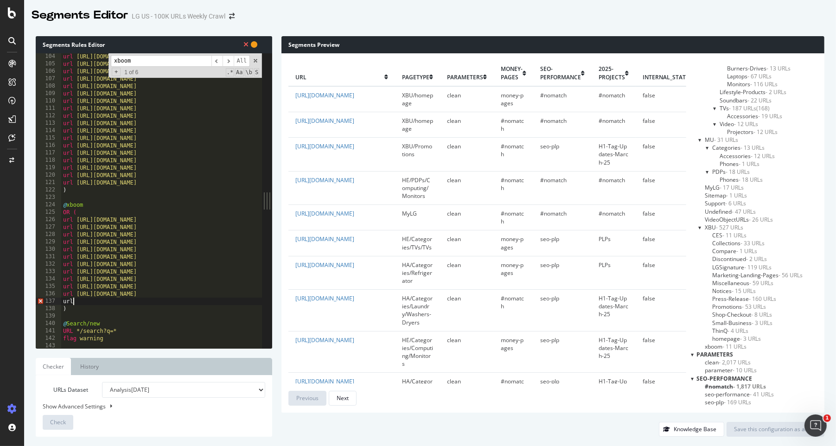
scroll to position [0, 0]
paste textarea "[URL][DOMAIN_NAME]"
click at [127, 181] on div "url [URL][DOMAIN_NAME] url [URL][DOMAIN_NAME] url [URL][DOMAIN_NAME] url [URL][…" at bounding box center [511, 208] width 901 height 310
type textarea "url [URL][DOMAIN_NAME]"
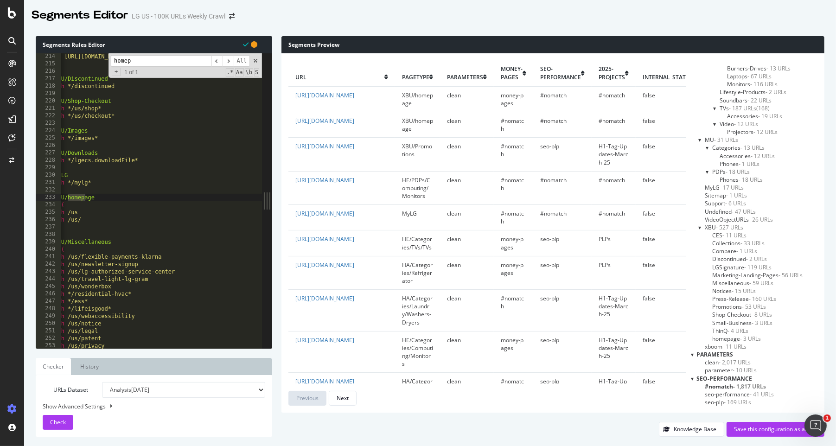
scroll to position [0, 12]
drag, startPoint x: 173, startPoint y: 59, endPoint x: 84, endPoint y: 54, distance: 89.6
click at [84, 54] on div "url [URL][DOMAIN_NAME] ) @ XBU/Discontinued path */discontinued @ XBU/Shop-Chec…" at bounding box center [161, 200] width 201 height 295
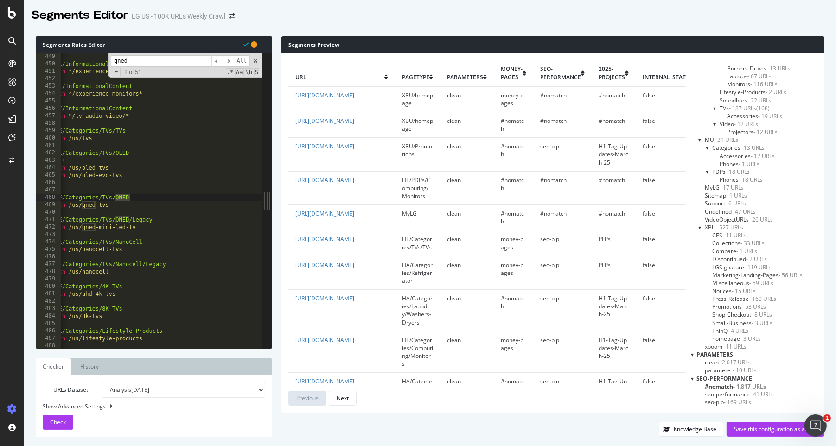
scroll to position [0, 0]
type input "qned"
click at [126, 206] on div "@ HE/InformationalContent path */experience-tvs* @ HE/InformationalContent path…" at bounding box center [511, 208] width 901 height 310
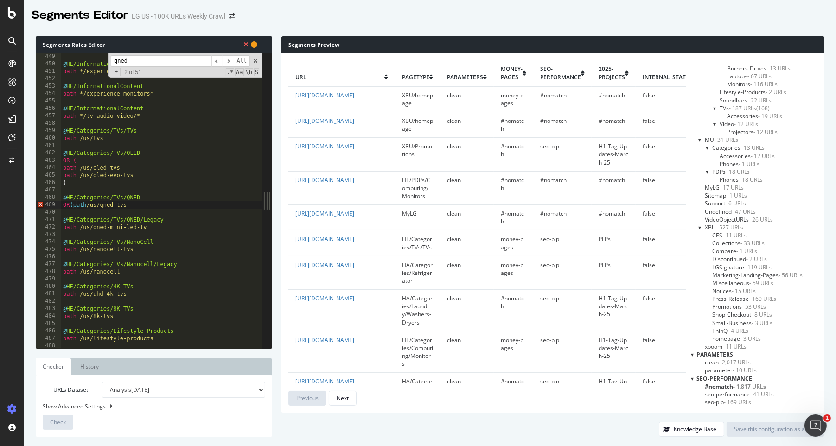
scroll to position [0, 1]
type textarea "path /us/qned-tvs"
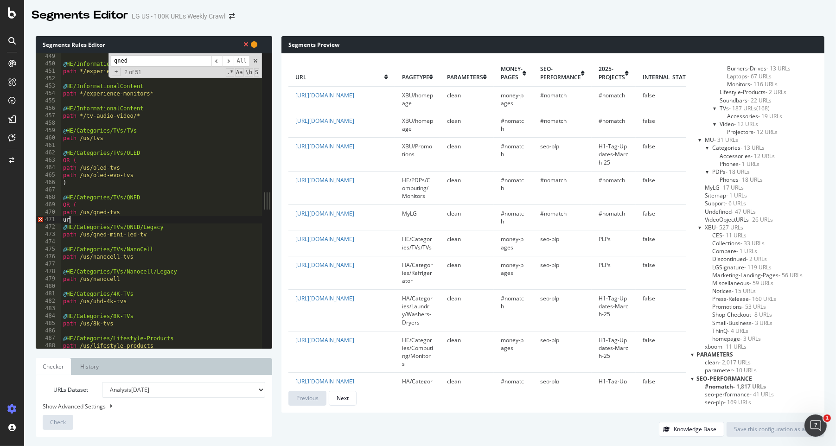
scroll to position [0, 0]
paste textarea "[URL][DOMAIN_NAME]"
type textarea "url [URL][DOMAIN_NAME]"
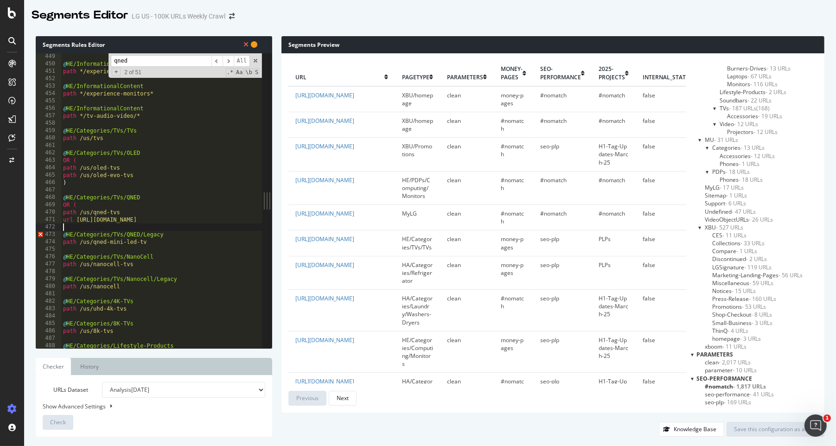
type textarea "0"
type textarea ")"
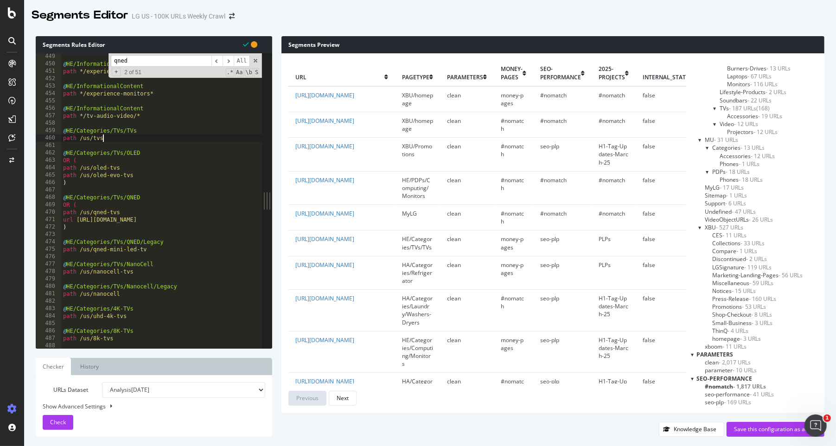
click at [202, 136] on div "@ HE/InformationalContent path */experience-tvs* @ HE/InformationalContent path…" at bounding box center [511, 208] width 901 height 310
type textarea "path /us/tvs"
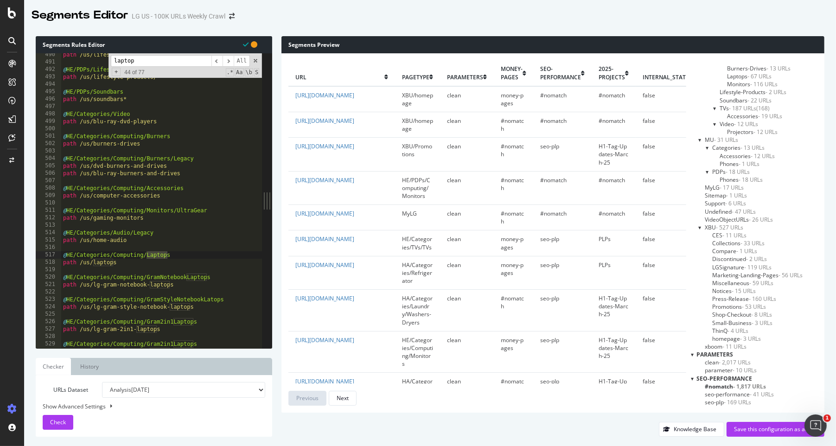
scroll to position [3628, 0]
type input "laptop"
click at [63, 262] on div "path /us/lifestyle-products @ HE/PDPs/Lifestyle-Products path /us/lifestyle-pro…" at bounding box center [511, 206] width 901 height 310
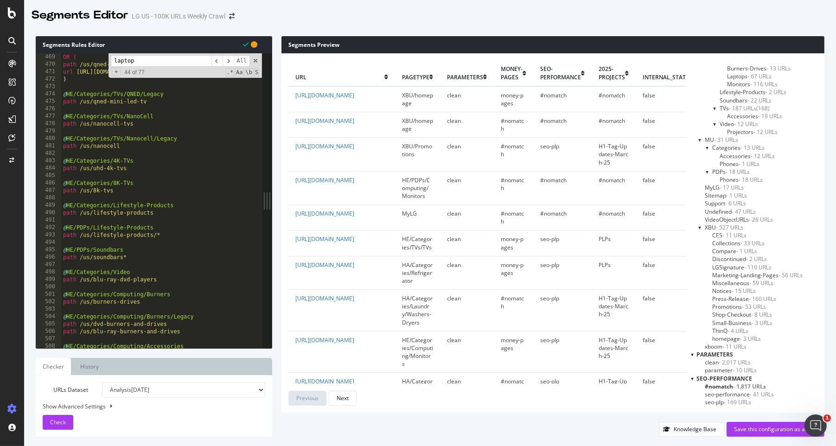
scroll to position [3470, 0]
click at [227, 65] on span "​" at bounding box center [227, 61] width 11 height 12
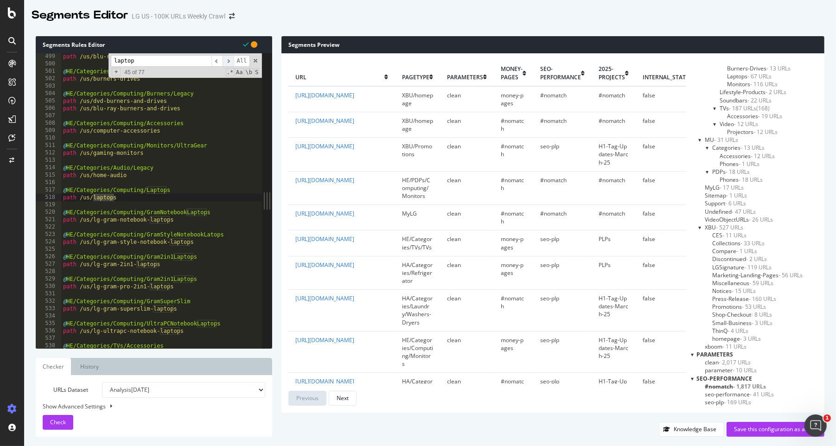
scroll to position [3693, 0]
click at [63, 198] on div "path /us/blu-ray-dvd-players @ HE/Categories/Computing/Burners path /us/burners…" at bounding box center [511, 208] width 901 height 310
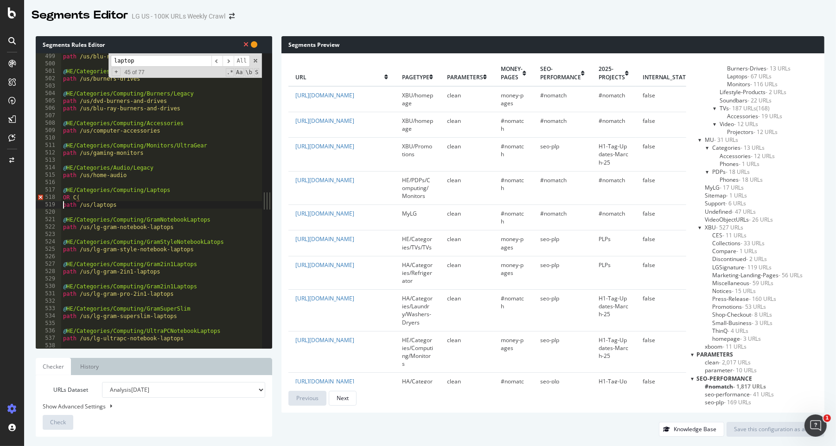
scroll to position [0, 0]
type textarea "path /us/laptops"
paste textarea "[URL][DOMAIN_NAME]"
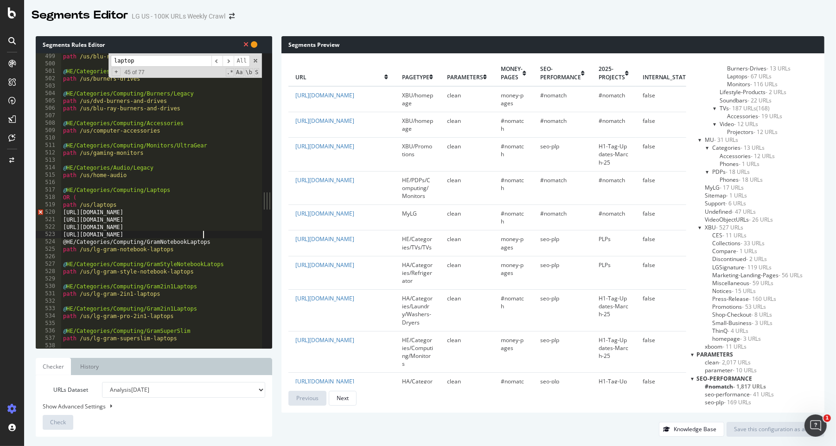
type textarea "@HE/Categories/Computing/GramNotebookLaptops"
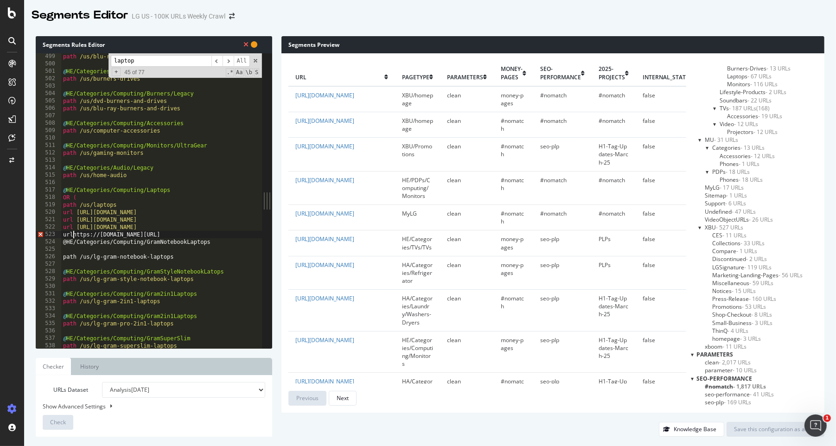
scroll to position [0, 1]
type textarea "@HE/Categories/Computing/GramNotebookLaptops"
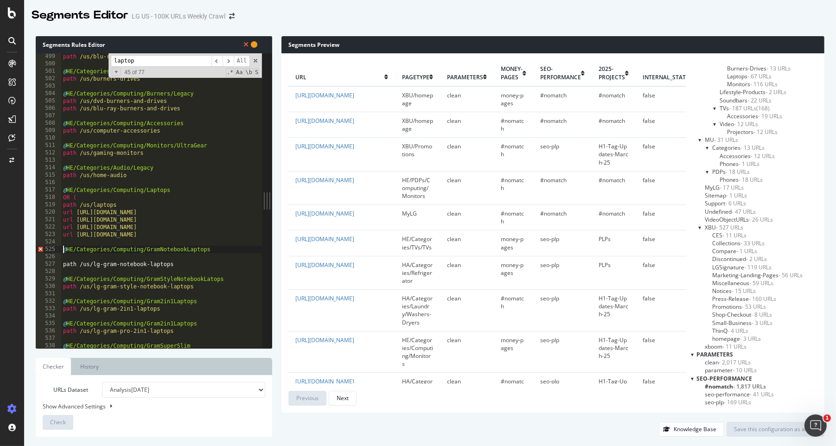
scroll to position [0, 0]
type textarea ")"
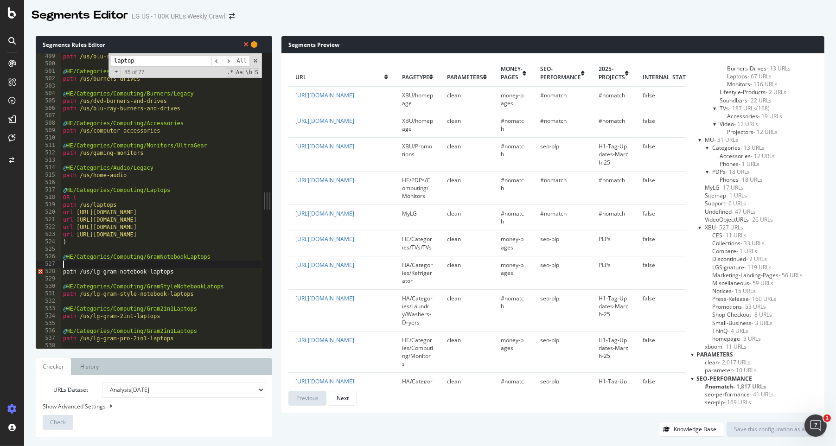
click at [70, 266] on div "path /us/blu-ray-dvd-players @ HE/Categories/Computing/Burners path /us/burners…" at bounding box center [511, 208] width 901 height 310
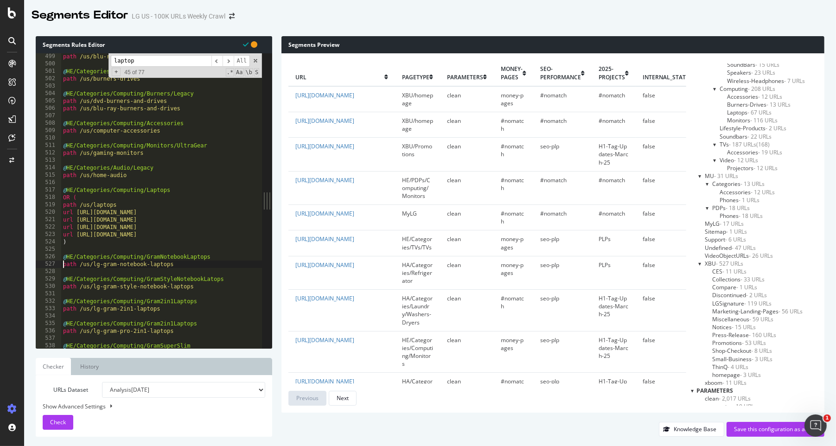
scroll to position [871, 0]
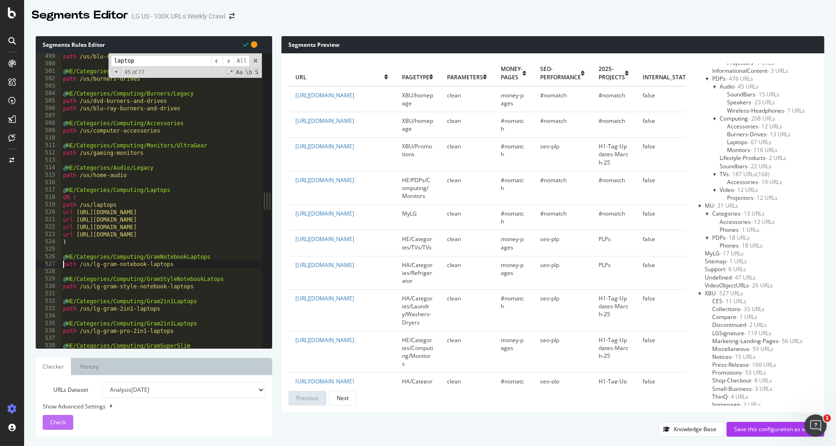
click at [54, 274] on span "Check" at bounding box center [58, 422] width 16 height 8
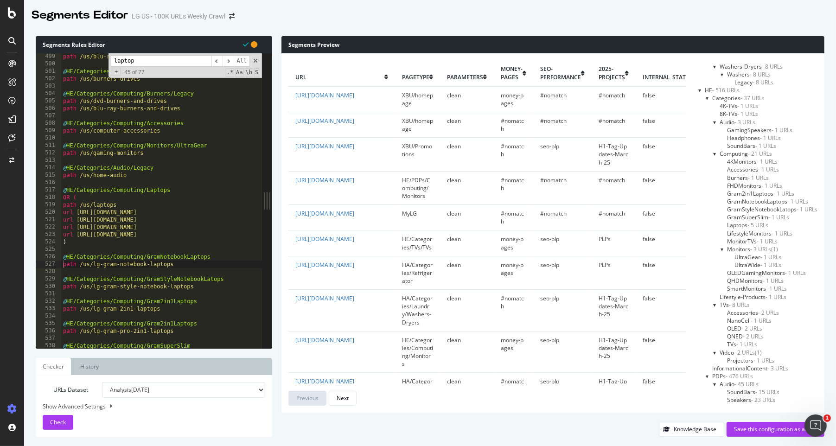
scroll to position [575, 0]
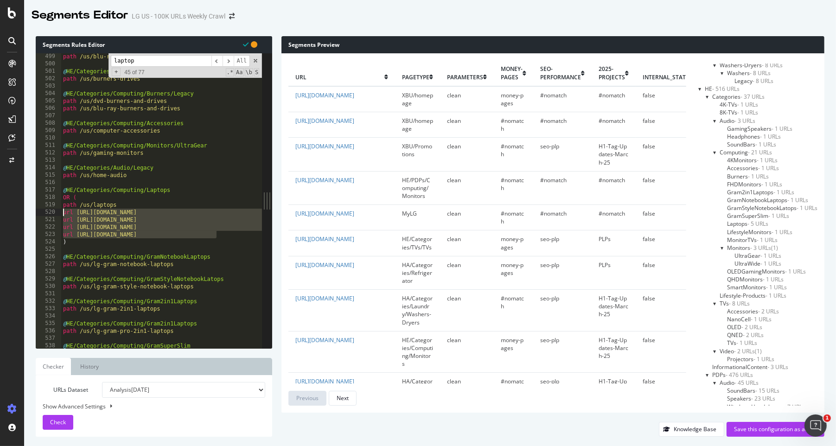
drag, startPoint x: 217, startPoint y: 236, endPoint x: 61, endPoint y: 213, distance: 158.0
click at [61, 213] on div "path /us/blu-ray-dvd-players @ HE/Categories/Computing/Burners path /us/burners…" at bounding box center [511, 208] width 901 height 310
type textarea "url [URL][DOMAIN_NAME] url [URL][DOMAIN_NAME]"
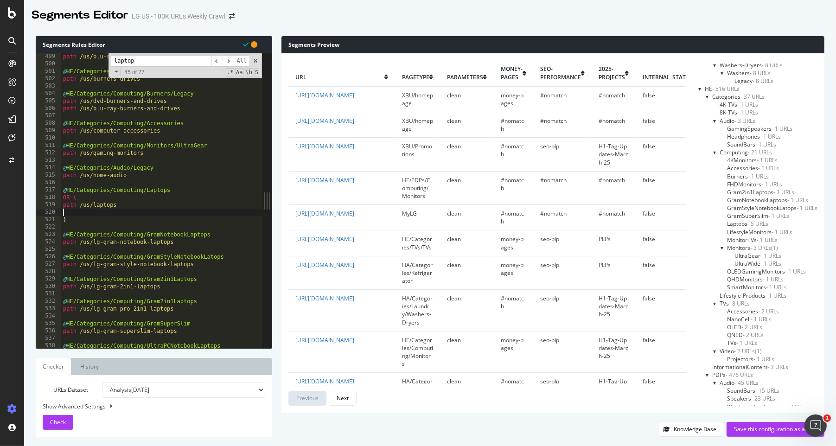
type textarea "path /us/laptops"
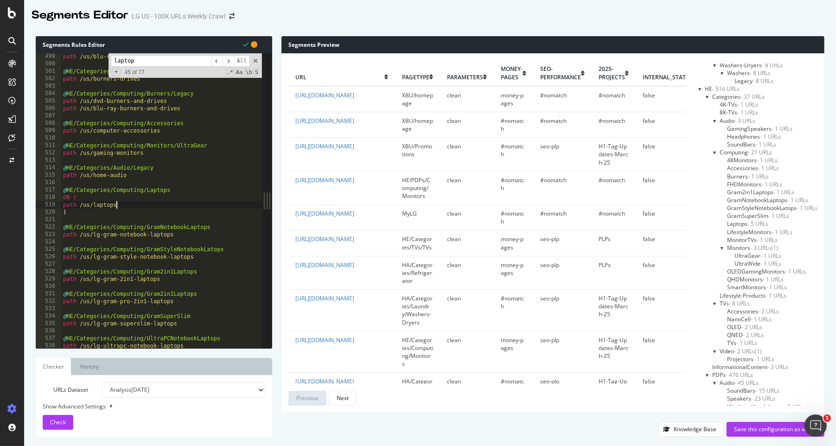
scroll to position [577, 0]
click at [63, 274] on span "Check" at bounding box center [58, 422] width 16 height 8
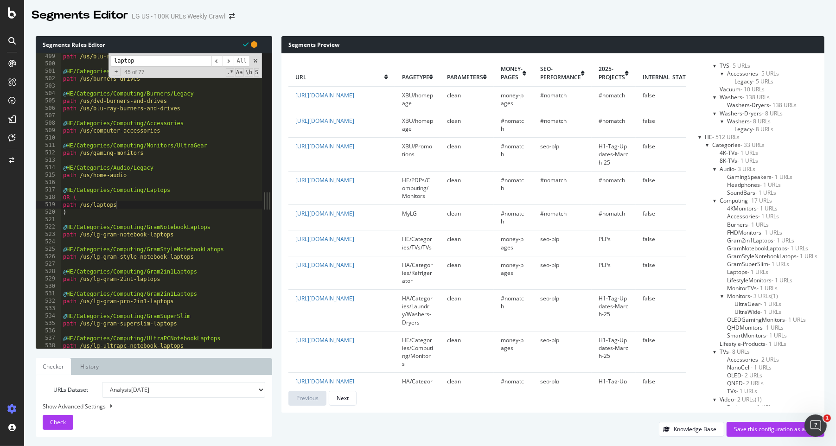
scroll to position [528, 0]
click at [138, 203] on div "path /us/blu-ray-dvd-players @ HE/Categories/Computing/Burners path /us/burners…" at bounding box center [511, 208] width 901 height 310
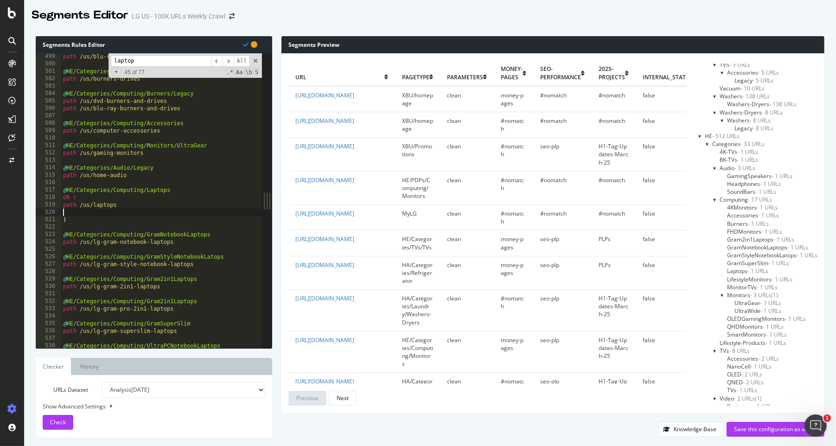
paste textarea "url [URL][DOMAIN_NAME]"
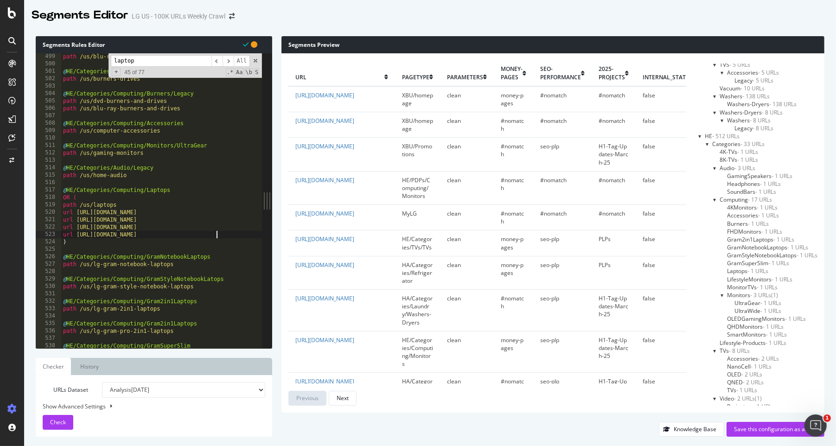
type textarea "url [URL][DOMAIN_NAME]"
drag, startPoint x: 157, startPoint y: 63, endPoint x: 65, endPoint y: 63, distance: 91.3
click at [65, 63] on div "path /us/blu-ray-dvd-players @ HE/Categories/Computing/Burners path /us/burners…" at bounding box center [161, 200] width 201 height 295
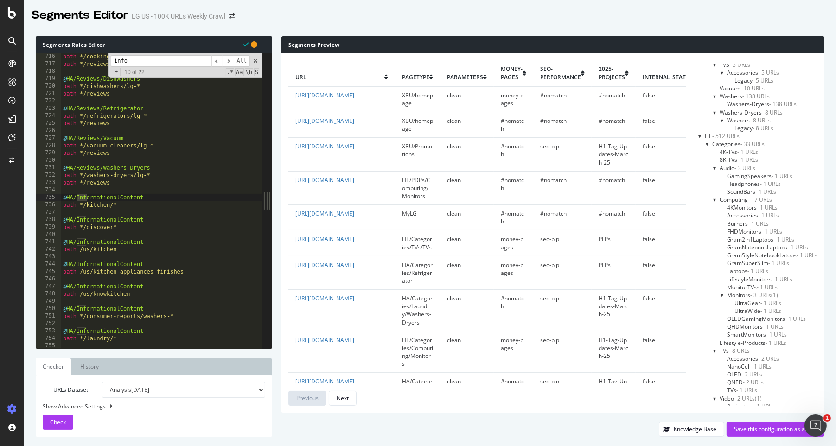
scroll to position [5302, 0]
type input "info"
click at [139, 192] on div "path */cooking-appliances/lg-* path */reviews @ HA/Reviews/Dishwashers path */d…" at bounding box center [511, 208] width 901 height 310
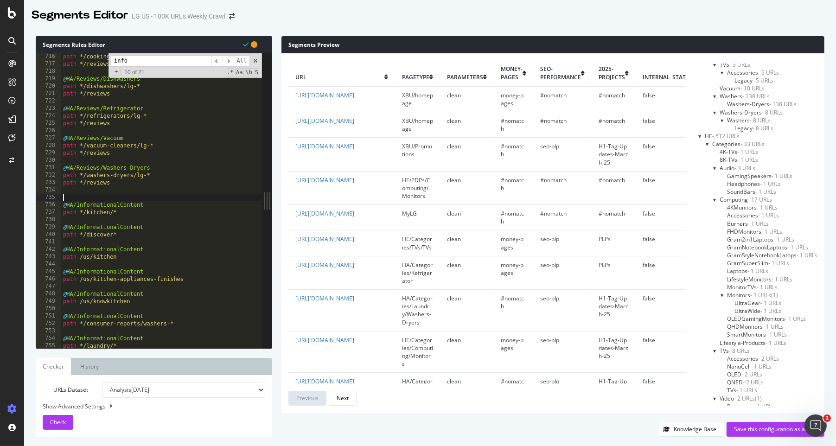
paste textarea "[URL][DOMAIN_NAME]"
type textarea "[URL][DOMAIN_NAME]"
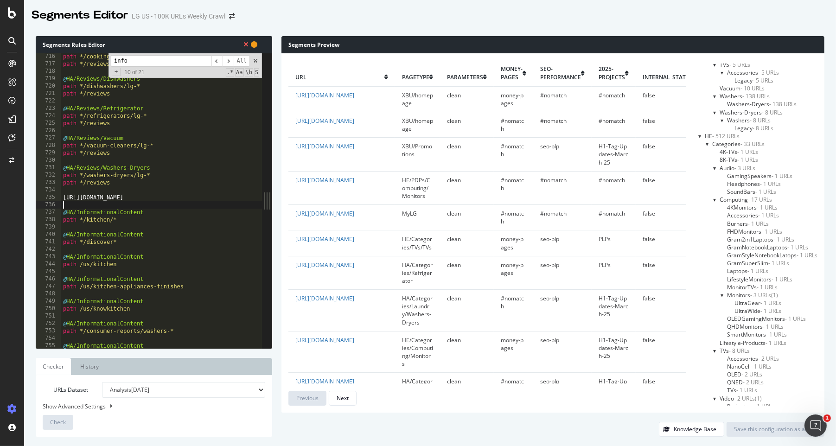
type textarea "[URL][DOMAIN_NAME]"
type textarea "@HA/InformationalContent"
type textarea "[URL][DOMAIN_NAME]"
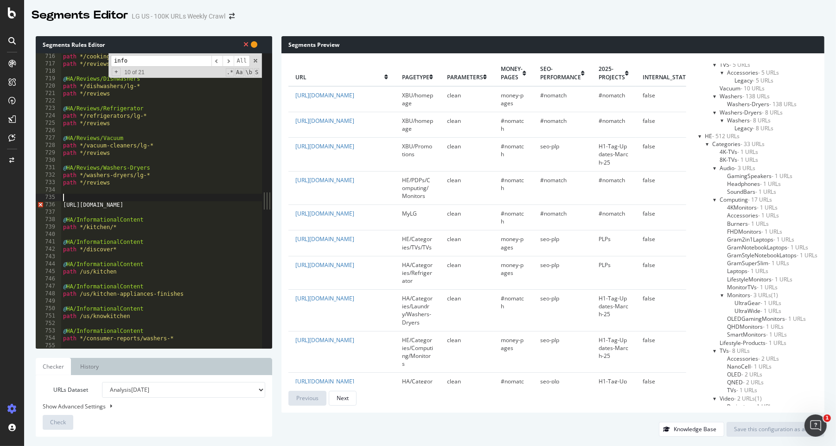
paste textarea "@HA/InformationalContent"
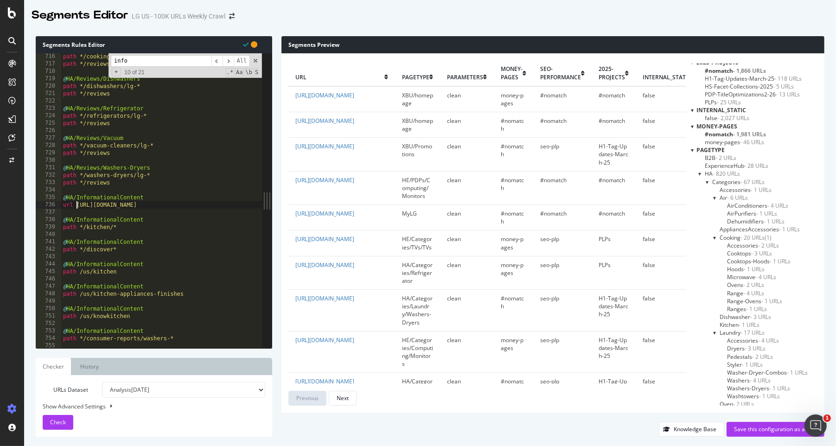
scroll to position [0, 0]
type textarea "url [URL][DOMAIN_NAME]"
click at [545, 182] on div at bounding box center [700, 179] width 4 height 8
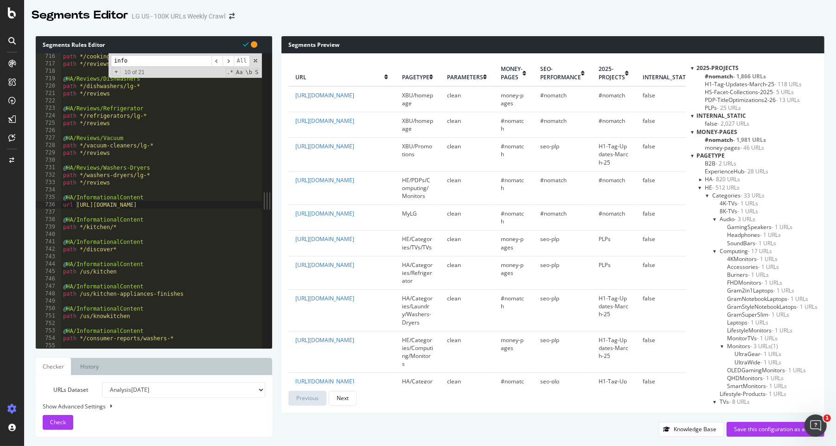
click at [545, 188] on div at bounding box center [700, 188] width 4 height 8
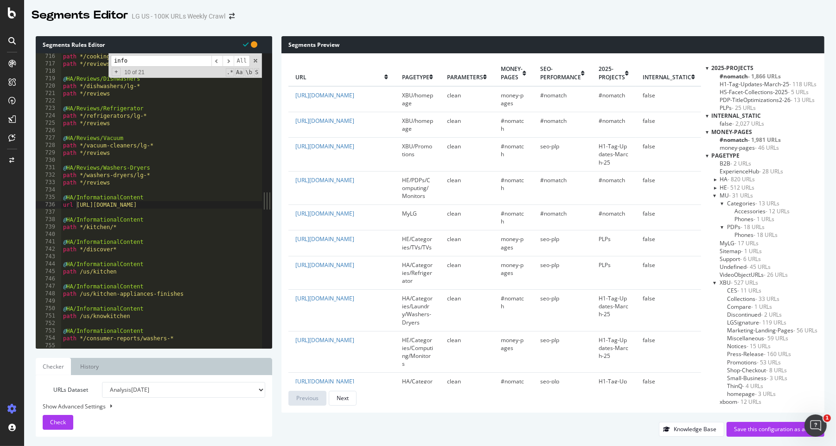
click at [545, 194] on div at bounding box center [715, 195] width 4 height 8
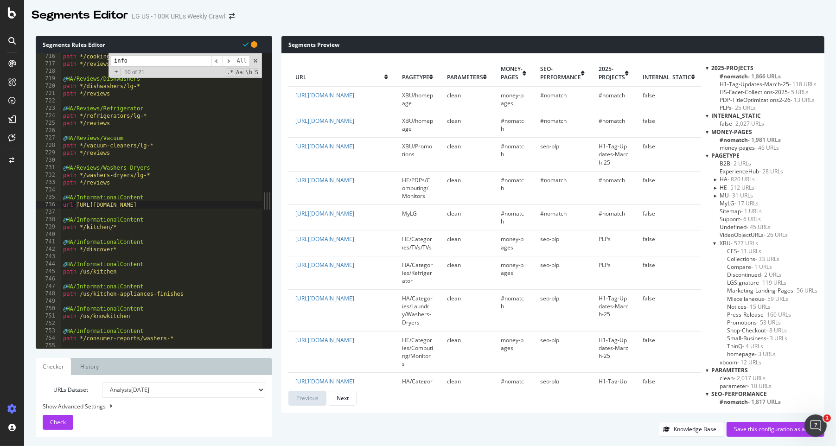
click at [545, 180] on div at bounding box center [714, 179] width 8 height 4
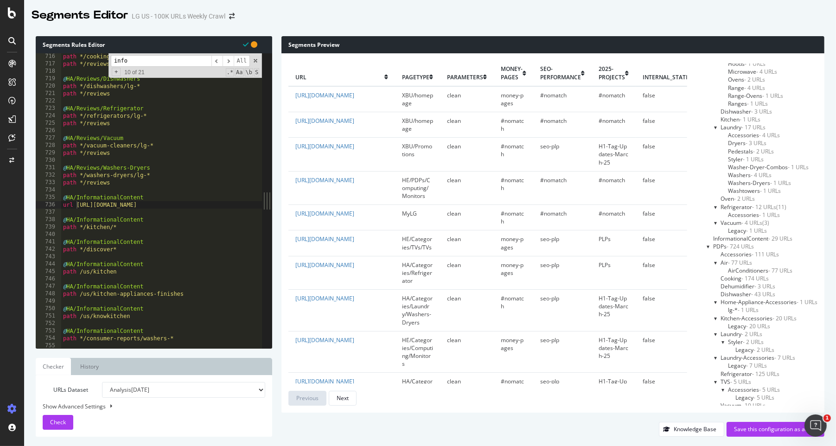
scroll to position [219, 0]
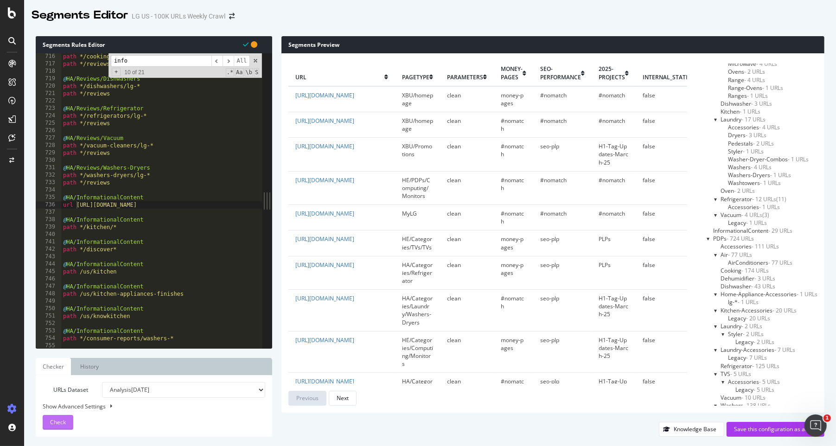
click at [62, 274] on span "Check" at bounding box center [58, 422] width 16 height 8
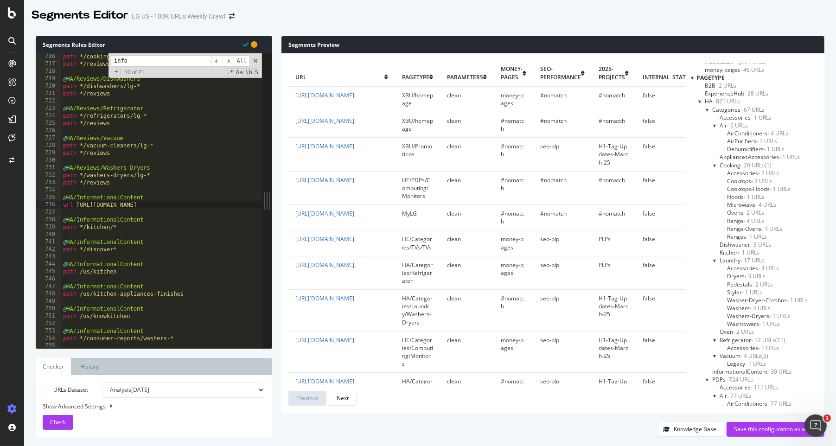
scroll to position [78, 0]
click at [162, 63] on input "info" at bounding box center [161, 61] width 101 height 12
click at [161, 60] on input "info" at bounding box center [161, 61] width 101 height 12
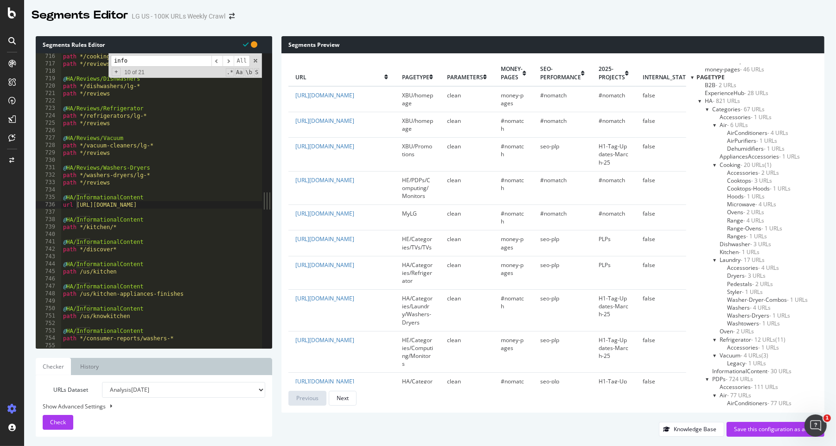
click at [161, 60] on input "info" at bounding box center [161, 61] width 101 height 12
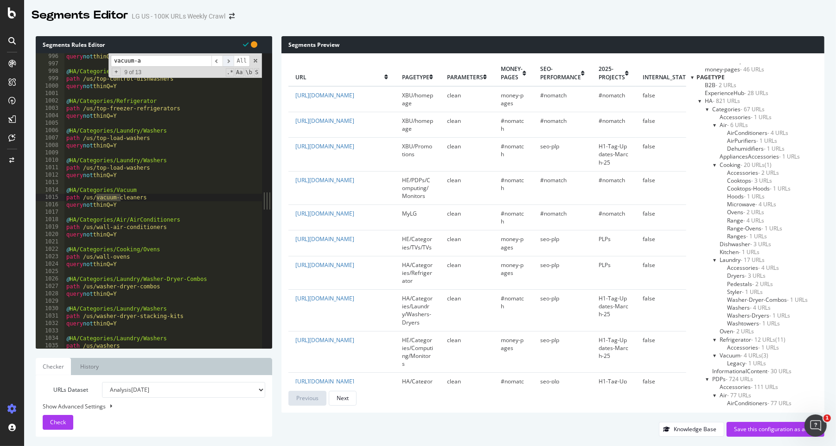
scroll to position [10812, 0]
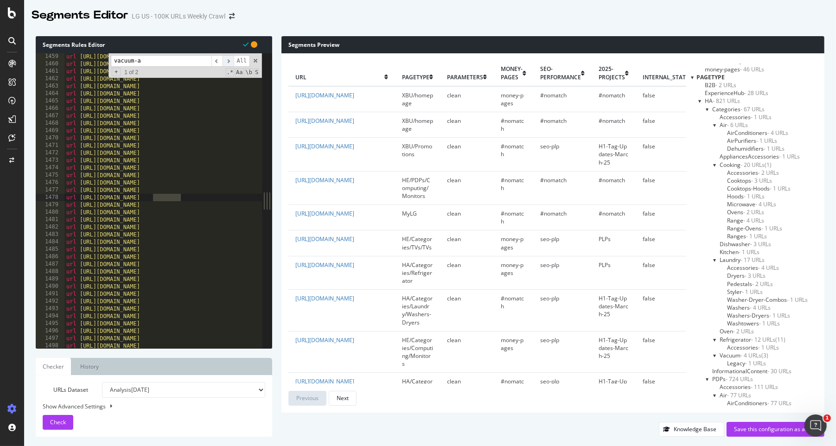
click at [229, 63] on span "​" at bounding box center [227, 61] width 11 height 12
type input "vacuum"
click at [216, 61] on span "​" at bounding box center [216, 61] width 11 height 12
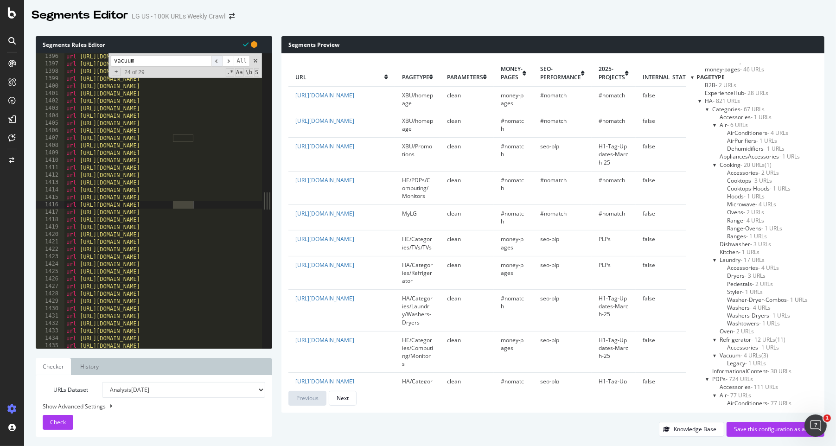
click at [216, 61] on span "​" at bounding box center [216, 61] width 11 height 12
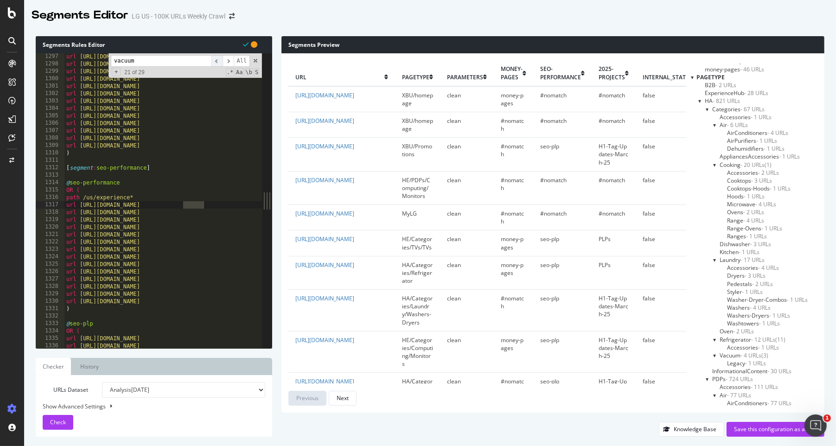
click at [216, 61] on span "​" at bounding box center [216, 61] width 11 height 12
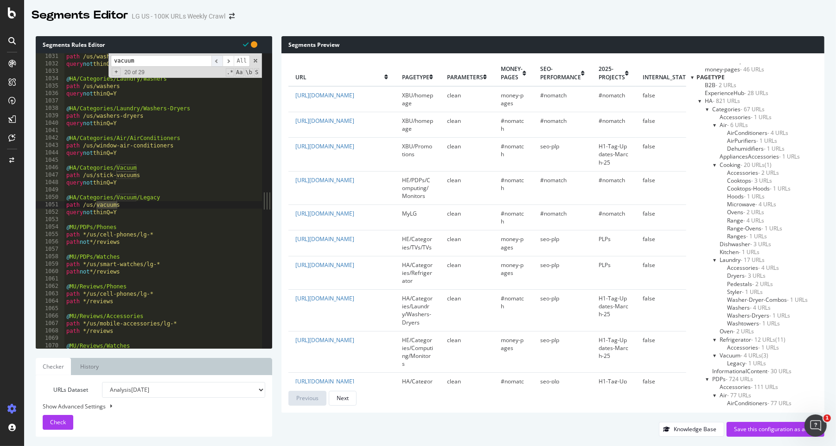
scroll to position [7638, 0]
click at [216, 61] on span "​" at bounding box center [216, 61] width 11 height 12
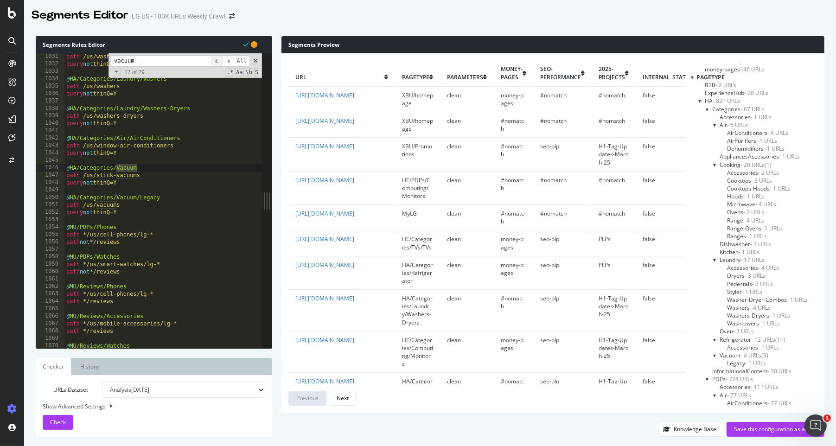
scroll to position [7371, 0]
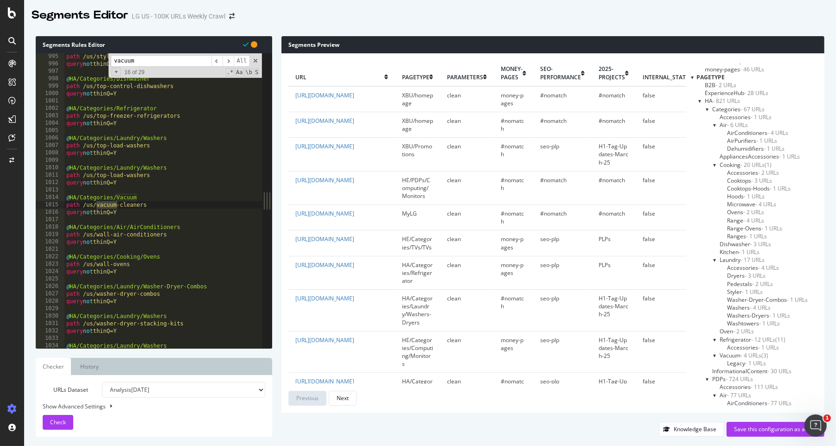
type textarea "@HA/Categories/Vacuum"
click at [141, 197] on div "path /us/styler-steam-closet query not thinQ=Y @ HA/Categories/Dishwasher path …" at bounding box center [514, 208] width 901 height 310
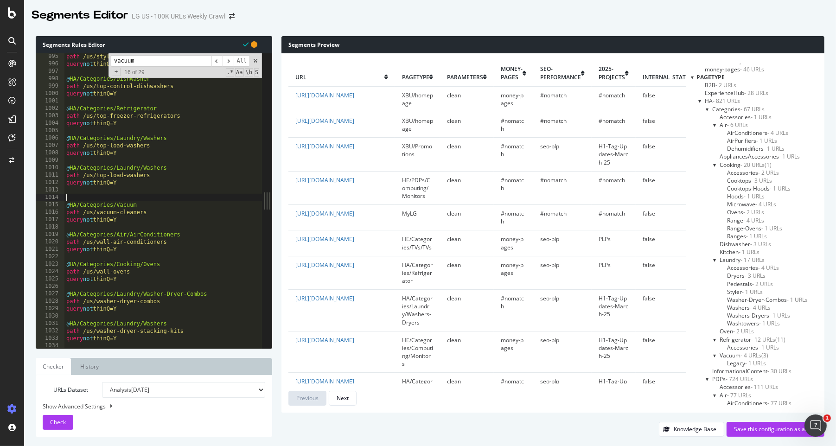
paste textarea "[URL][DOMAIN_NAME]"
type textarea "[URL][DOMAIN_NAME]"
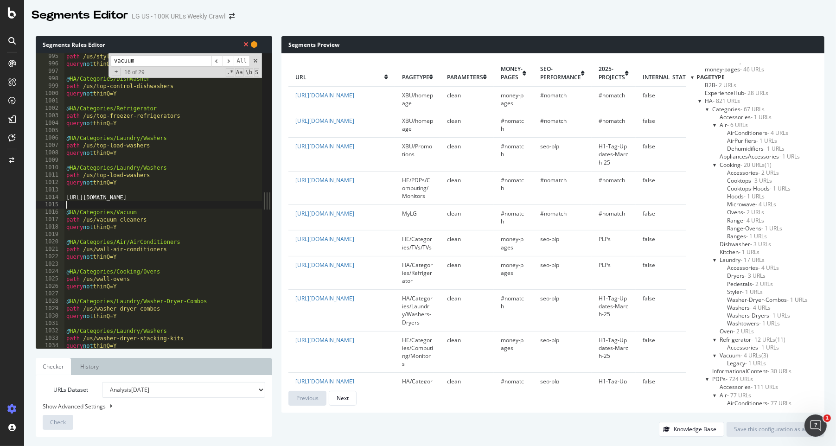
type textarea "[URL][DOMAIN_NAME]"
type textarea "query not thinQ=Y"
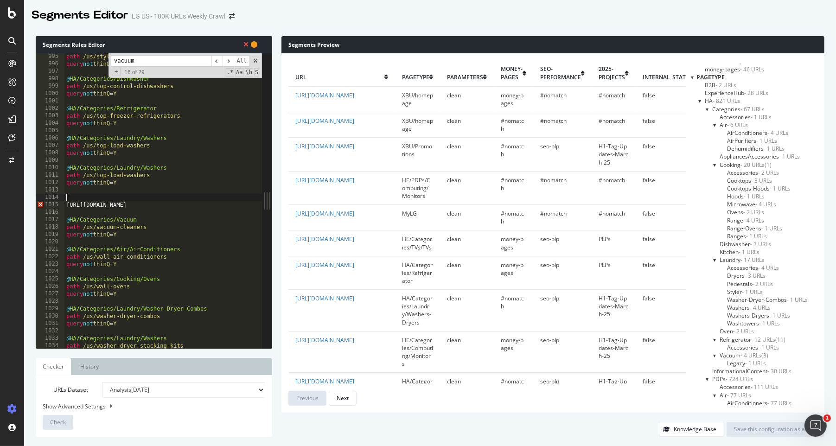
paste textarea "@HA/Categories/Laundry/Washers"
click at [164, 197] on div "path /us/styler-steam-closet query not thinQ=Y @ HA/Categories/Dishwasher path …" at bounding box center [514, 208] width 901 height 310
click at [133, 198] on div "path /us/styler-steam-closet query not thinQ=Y @ HA/Categories/Dishwasher path …" at bounding box center [514, 208] width 901 height 310
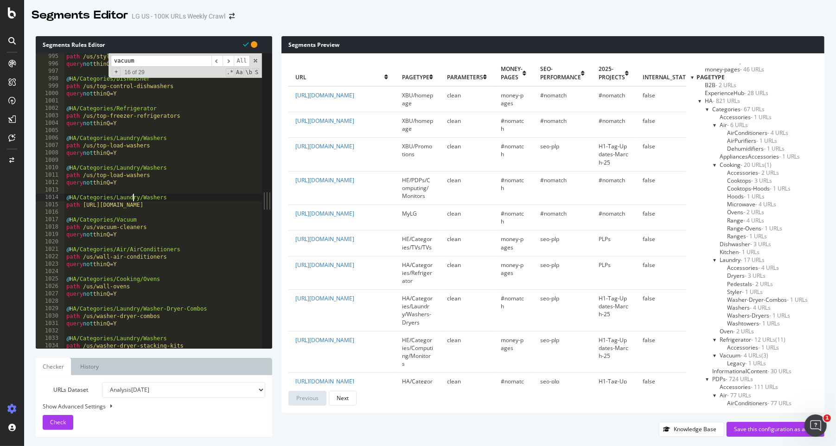
click at [133, 198] on div "path /us/styler-steam-closet query not thinQ=Y @ HA/Categories/Dishwasher path …" at bounding box center [514, 208] width 901 height 310
click at [54, 274] on span "Check" at bounding box center [58, 422] width 16 height 8
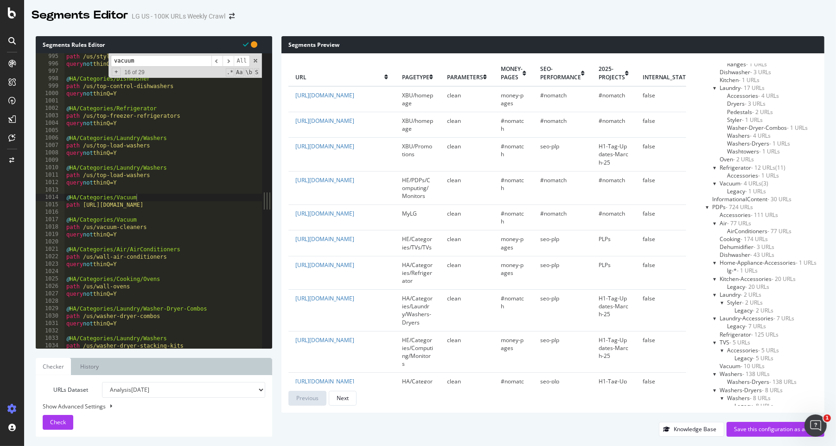
scroll to position [259, 0]
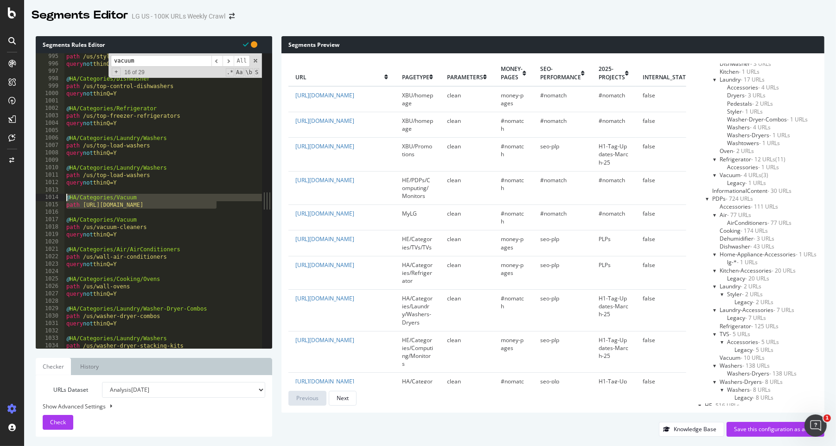
drag, startPoint x: 224, startPoint y: 204, endPoint x: 57, endPoint y: 193, distance: 166.7
click at [57, 193] on div "path [URL][DOMAIN_NAME] 995 996 997 998 999 1000 1001 1002 1003 1004 1005 1006 …" at bounding box center [149, 200] width 226 height 295
type textarea "@HA/Categories/Vacuum"
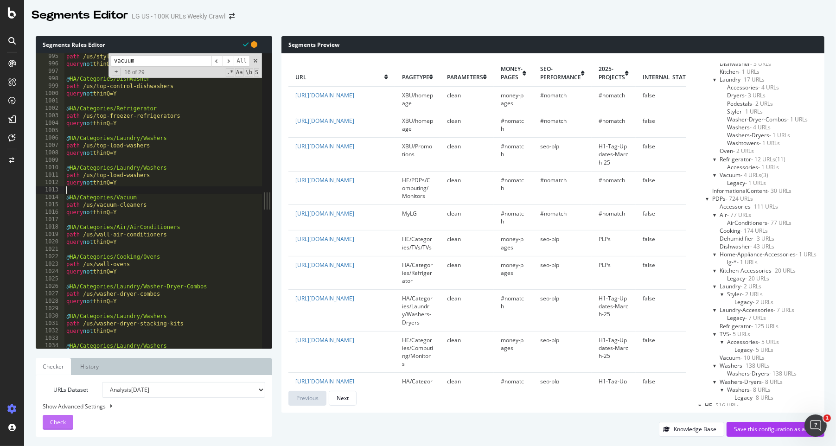
click at [49, 274] on button "Check" at bounding box center [58, 422] width 31 height 15
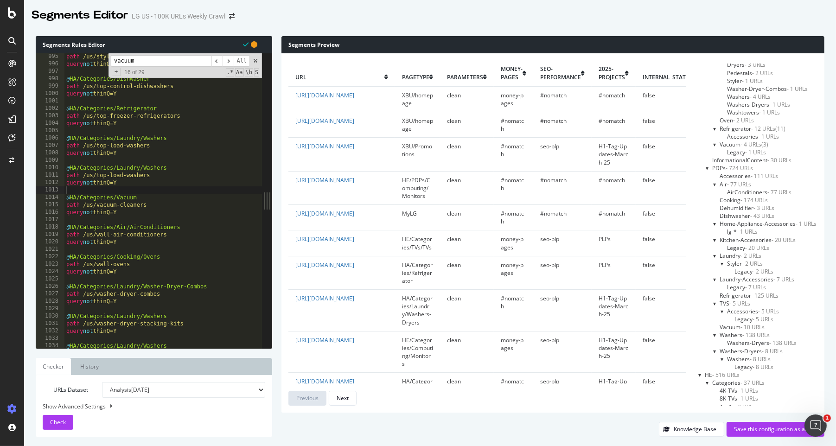
scroll to position [261, 0]
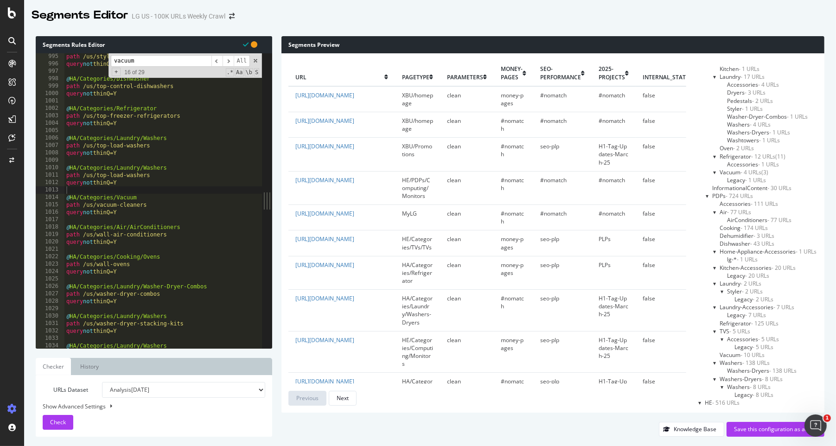
click at [96, 218] on div "path /us/styler-steam-closet query not thinQ=Y @ HA/Categories/Dishwasher path …" at bounding box center [514, 208] width 901 height 310
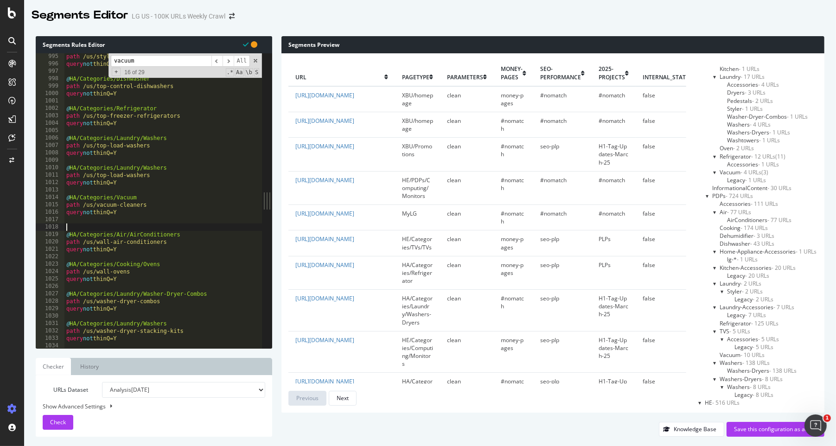
paste textarea "path [URL][DOMAIN_NAME]"
type textarea "path [URL][DOMAIN_NAME]"
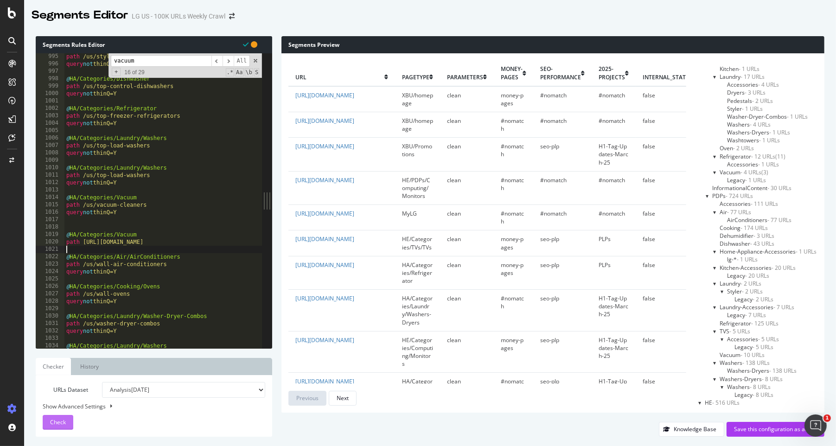
click at [61, 274] on span "Check" at bounding box center [58, 422] width 16 height 8
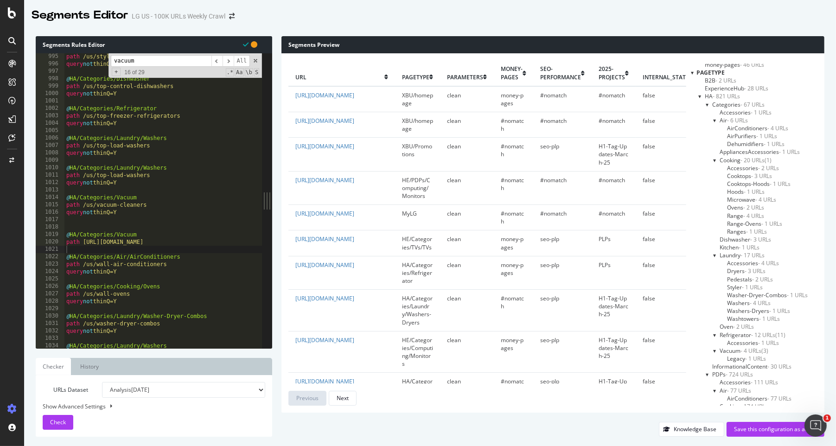
scroll to position [125, 0]
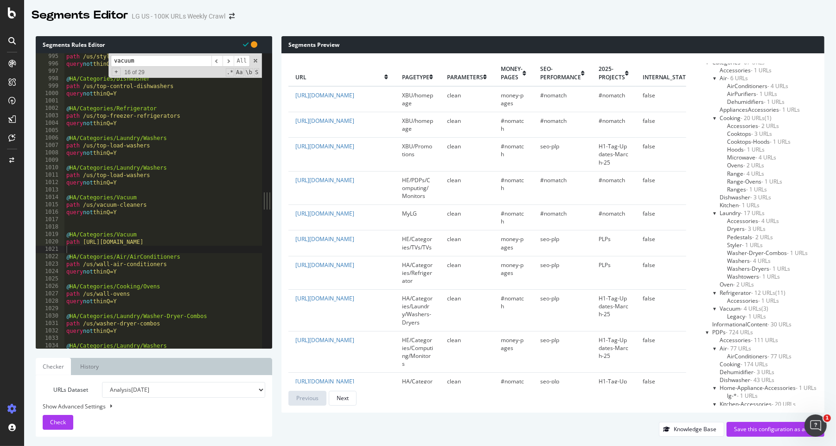
click at [545, 274] on div at bounding box center [715, 308] width 4 height 8
click at [545, 274] on div at bounding box center [714, 308] width 8 height 4
click at [545, 274] on span "Legacy - 1 URLs" at bounding box center [746, 316] width 39 height 8
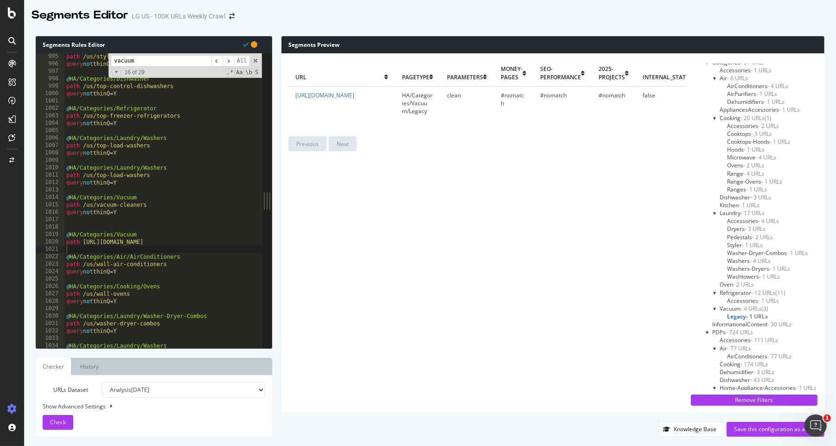
click at [545, 274] on span "Vacuum - 4 URLs" at bounding box center [740, 308] width 42 height 8
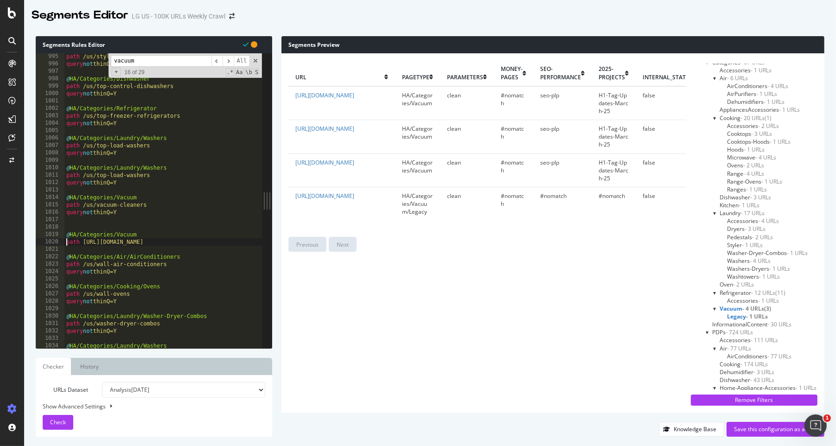
click at [68, 242] on div "path /us/styler-steam-closet query not thinQ=Y @ HA/Categories/Dishwasher path …" at bounding box center [514, 208] width 901 height 310
type textarea "url [URL][DOMAIN_NAME]"
click at [53, 274] on span "Check" at bounding box center [58, 422] width 16 height 8
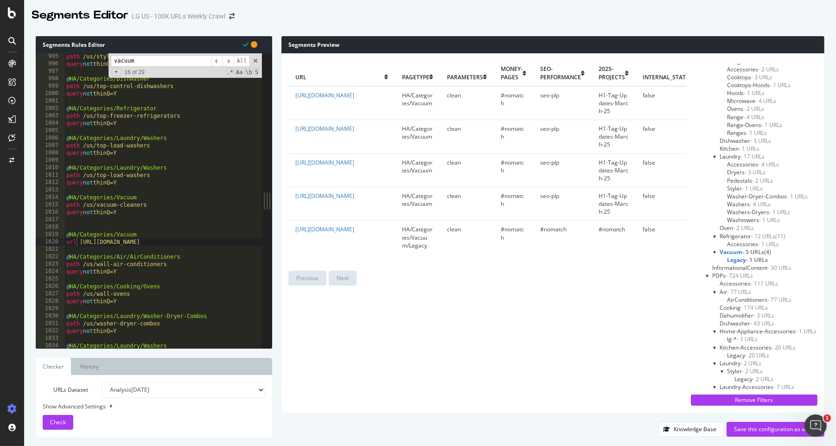
scroll to position [0, 0]
click at [91, 222] on div "path /us/styler-steam-closet query not thinQ=Y @ HA/Categories/Dishwasher path …" at bounding box center [514, 208] width 901 height 310
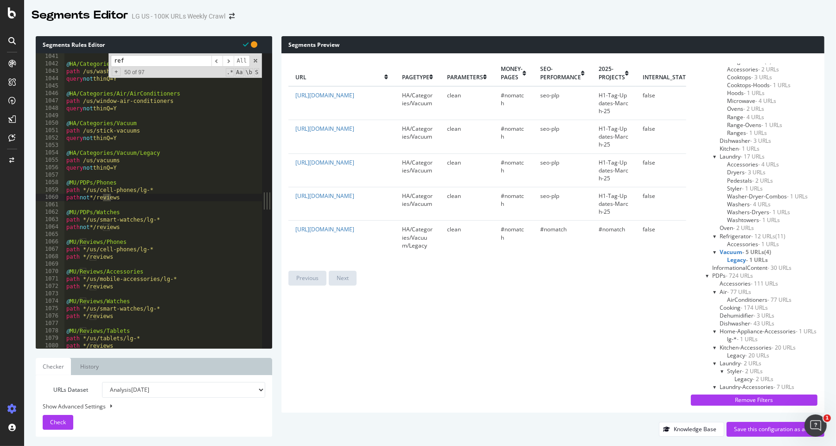
scroll to position [8847, 0]
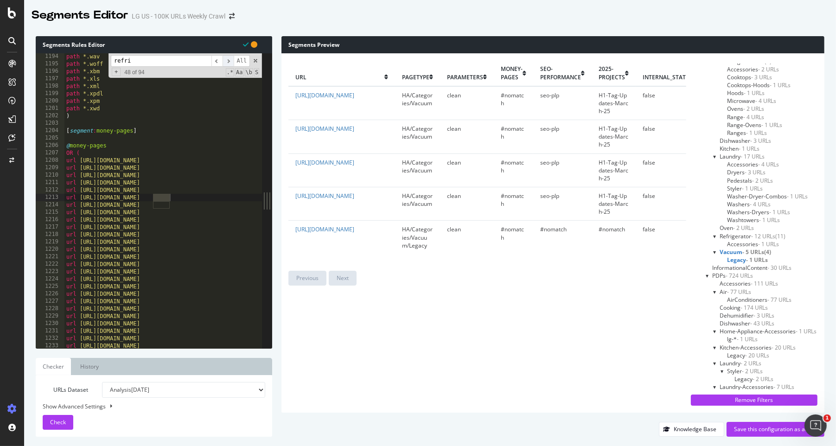
type input "refri"
click at [229, 61] on span "​" at bounding box center [227, 61] width 11 height 12
click at [224, 61] on span "​" at bounding box center [227, 61] width 11 height 12
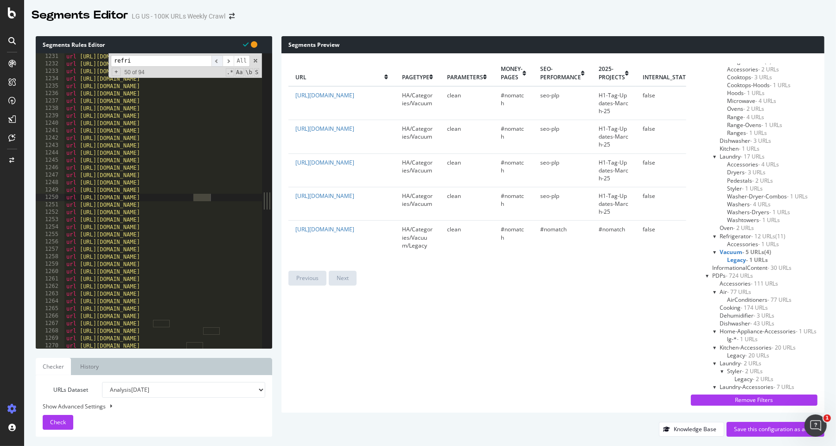
click at [221, 63] on span "​" at bounding box center [216, 61] width 11 height 12
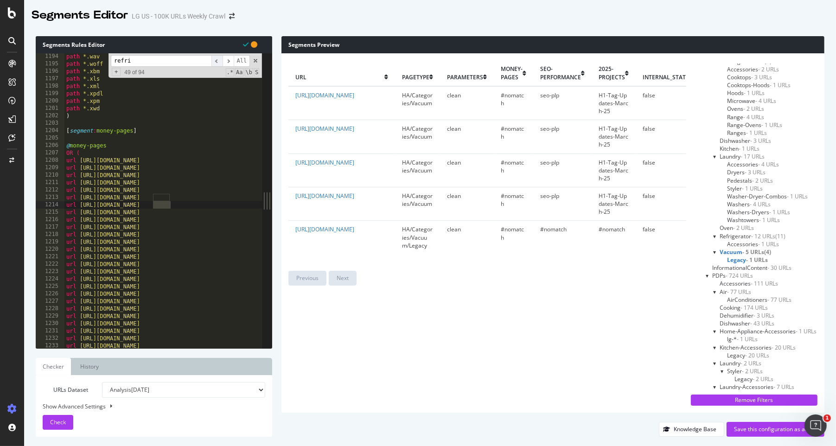
click at [221, 63] on span "​" at bounding box center [216, 61] width 11 height 12
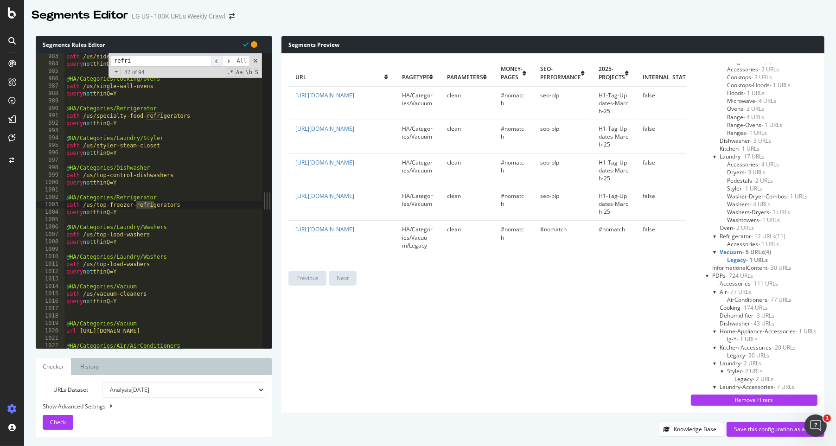
scroll to position [7282, 0]
click at [139, 190] on div "path /us/side-by-side-refrigerators query not thinQ=Y @ HA/Categories/Cooking/O…" at bounding box center [514, 208] width 901 height 310
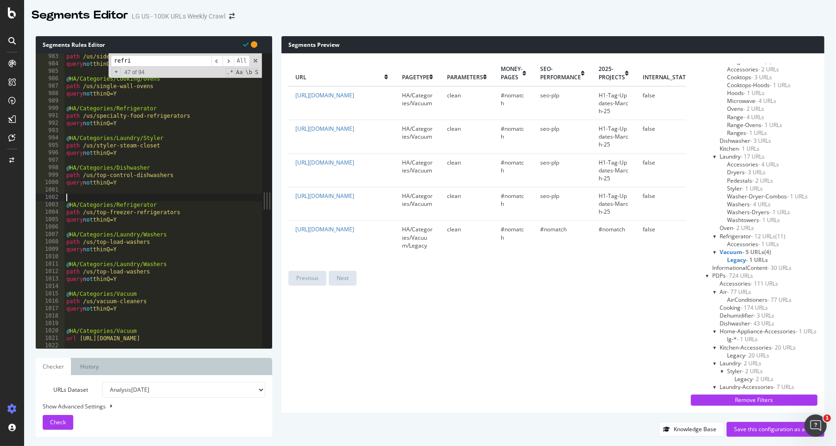
paste textarea "[URL][DOMAIN_NAME]"
type textarea "url [URL][DOMAIN_NAME]"
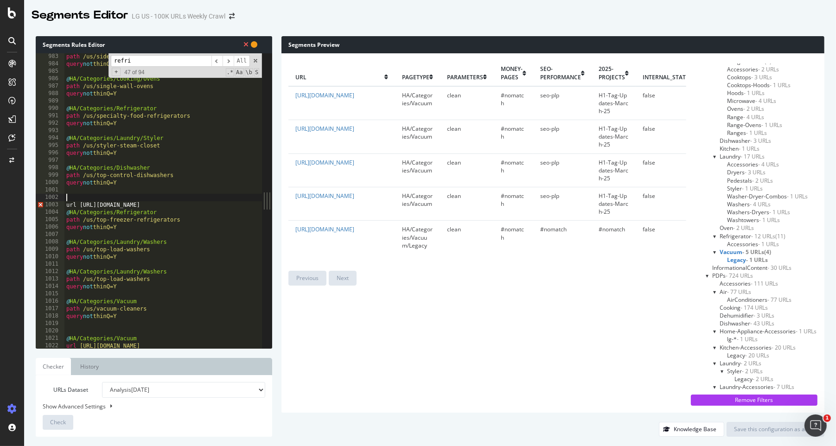
paste textarea "@HA/Categories/Refrigerator"
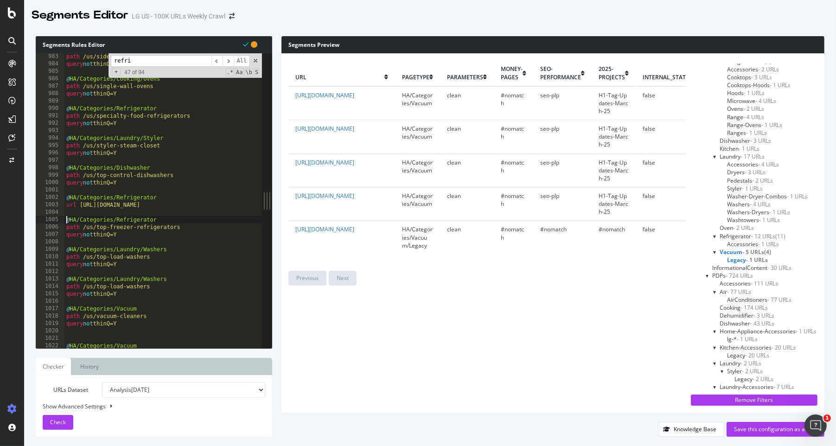
type textarea "@HA/Categories/Refrigerator"
click at [545, 243] on span "Accessories - 1 URLs" at bounding box center [753, 244] width 52 height 8
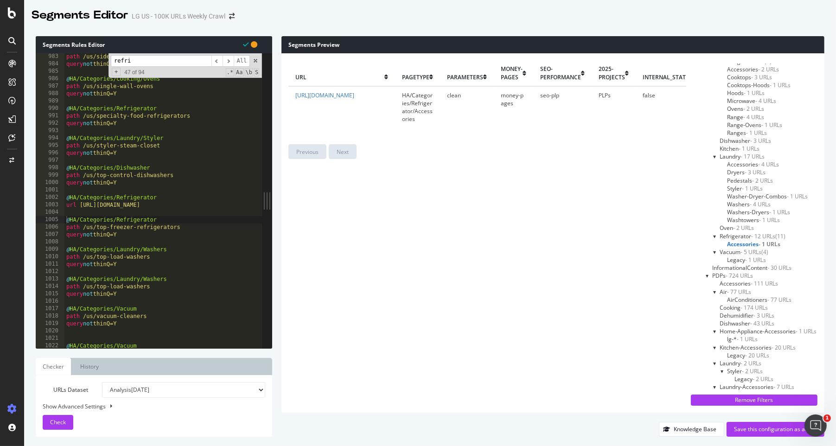
click at [545, 236] on span "Refrigerator - 12 URLs" at bounding box center [747, 236] width 56 height 8
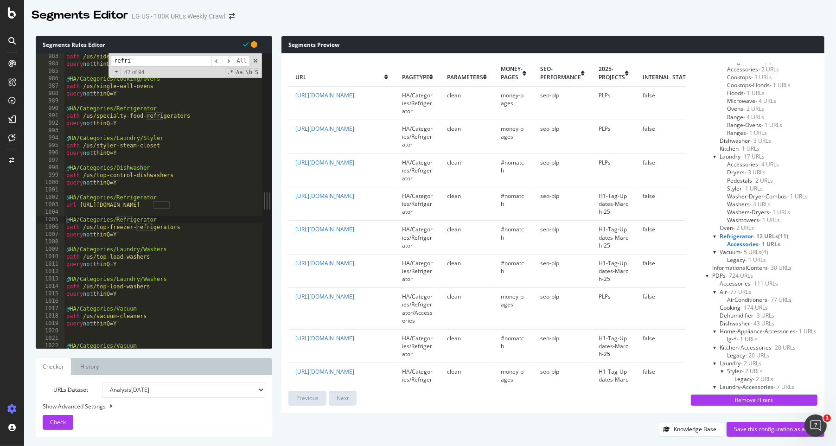
click at [146, 60] on input "refri" at bounding box center [161, 61] width 101 height 12
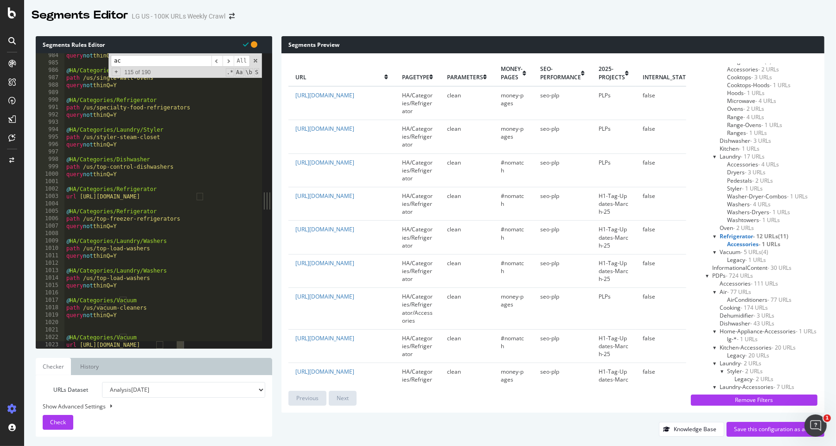
type input "a"
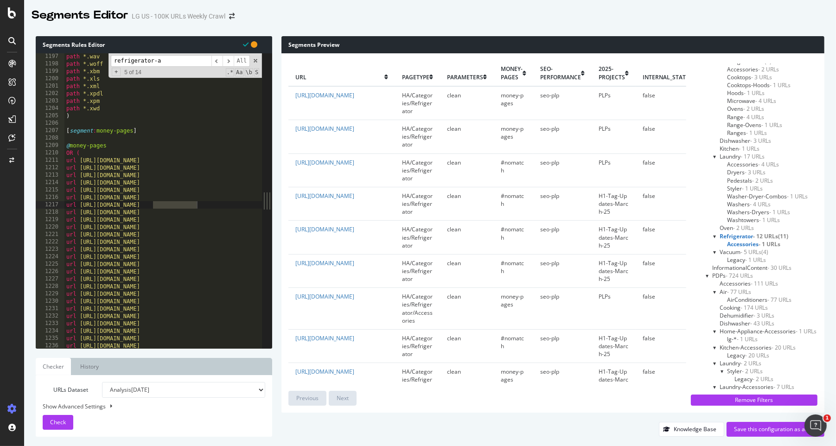
scroll to position [7282, 0]
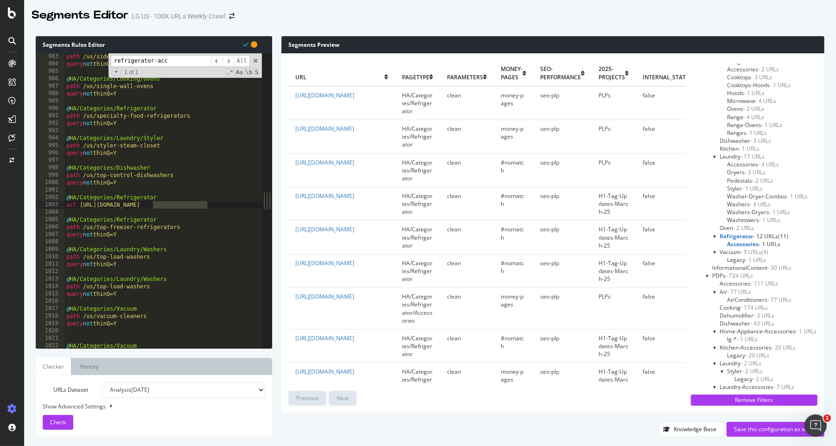
type input "refrigerator-acc"
click at [197, 212] on div "path /us/side-by-side-refrigerators query not thinQ=Y @ HA/Categories/Cooking/O…" at bounding box center [514, 208] width 901 height 310
click at [128, 163] on div "path /us/side-by-side-refrigerators query not thinQ=Y @ HA/Categories/Cooking/O…" at bounding box center [514, 208] width 901 height 310
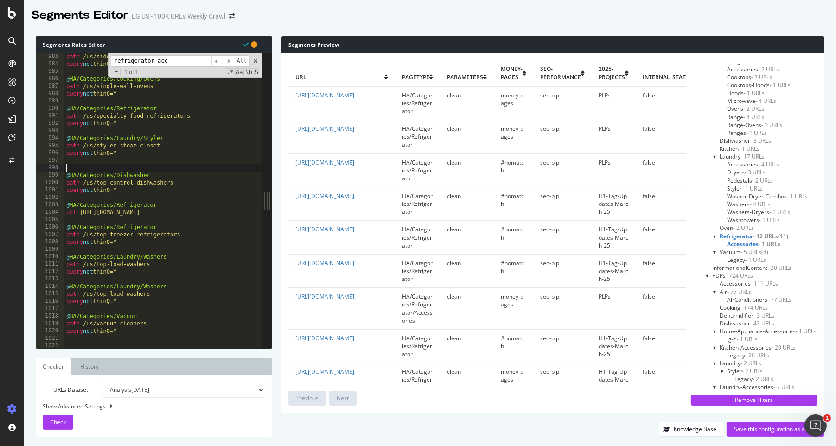
paste textarea "[URL][DOMAIN_NAME]"
type textarea "[URL][DOMAIN_NAME]"
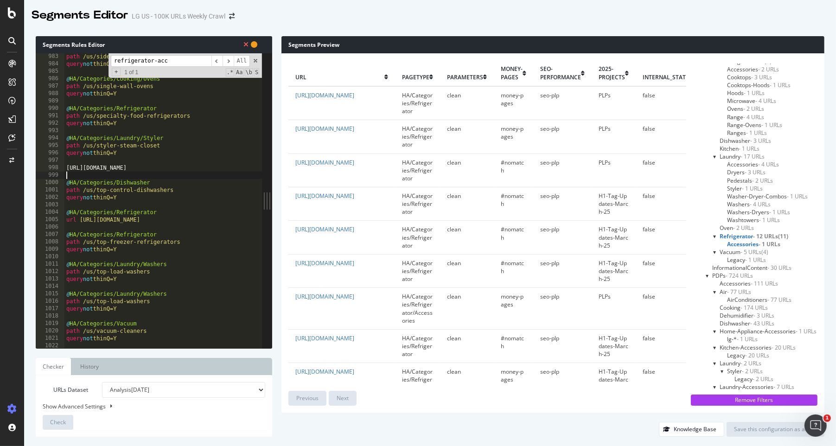
type textarea "[URL][DOMAIN_NAME]"
type textarea "@HA/Categories/Dishwasher"
type textarea "[URL][DOMAIN_NAME]"
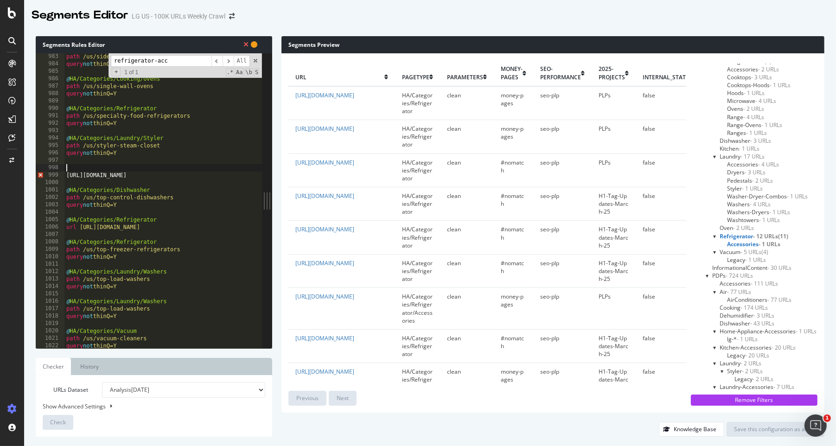
paste textarea "@HA/Categories/Dishwasher"
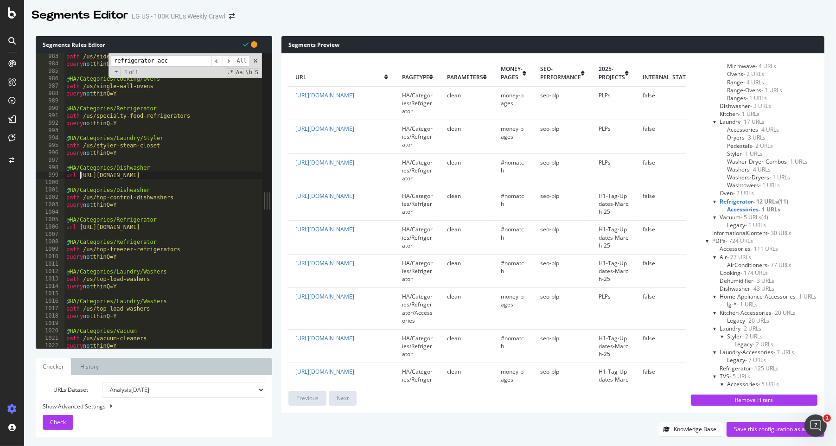
scroll to position [217, 0]
type textarea "url [URL][DOMAIN_NAME]"
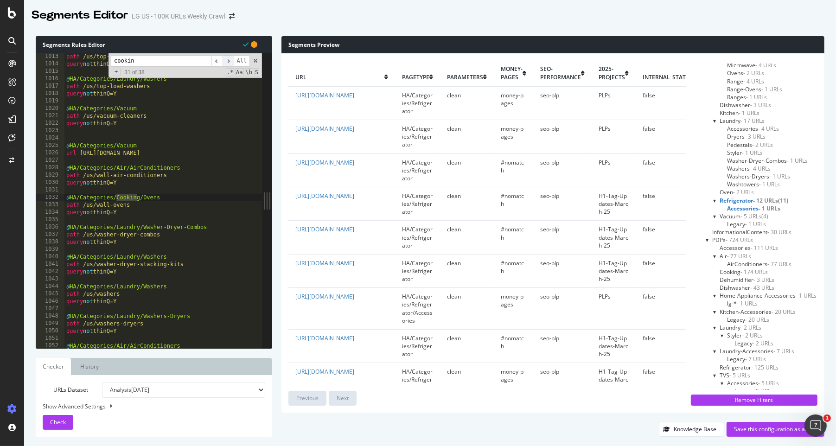
type input "cookin"
click at [227, 63] on span "​" at bounding box center [227, 61] width 11 height 12
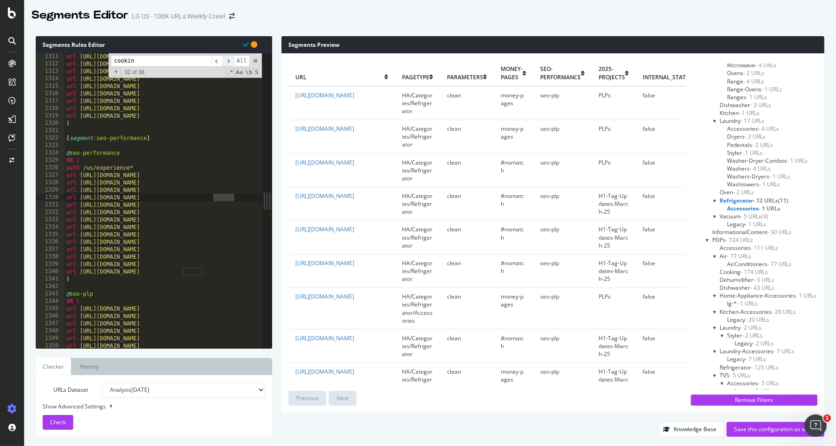
click at [227, 63] on span "​" at bounding box center [227, 61] width 11 height 12
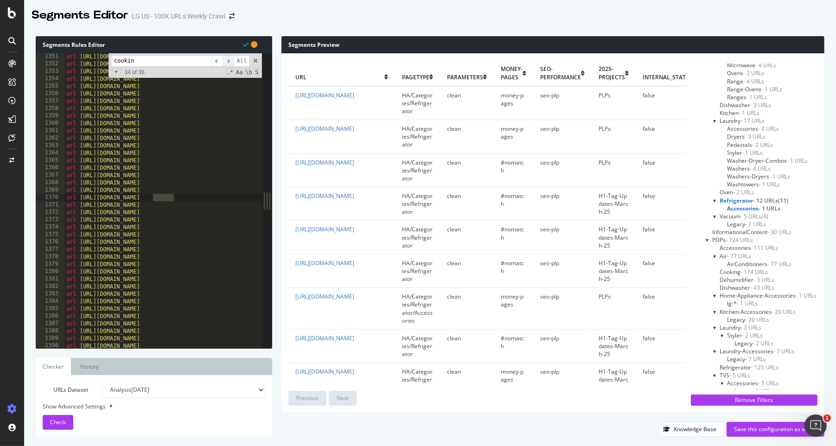
click at [227, 63] on span "​" at bounding box center [227, 61] width 11 height 12
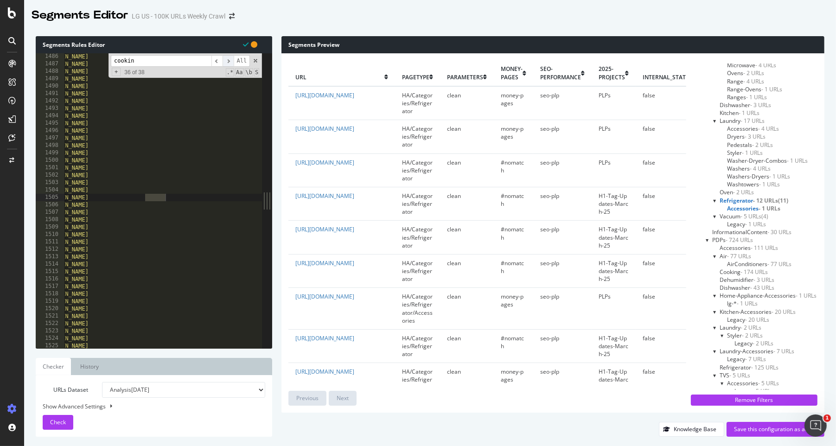
click at [227, 63] on span "​" at bounding box center [227, 61] width 11 height 12
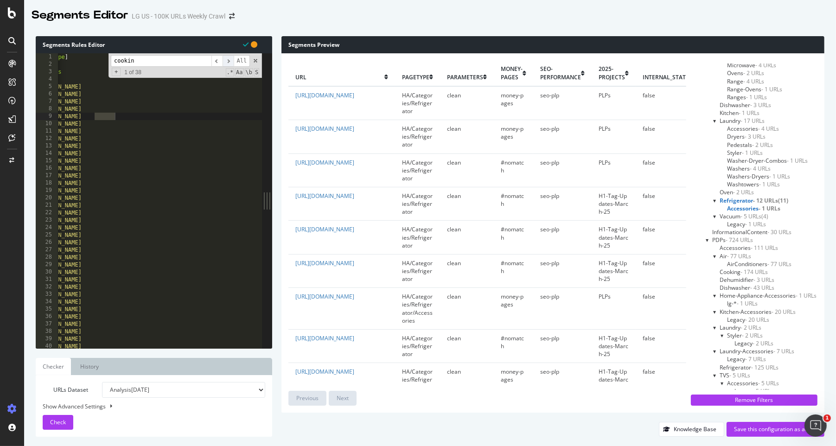
scroll to position [0, 0]
click at [227, 63] on span "​" at bounding box center [227, 61] width 11 height 12
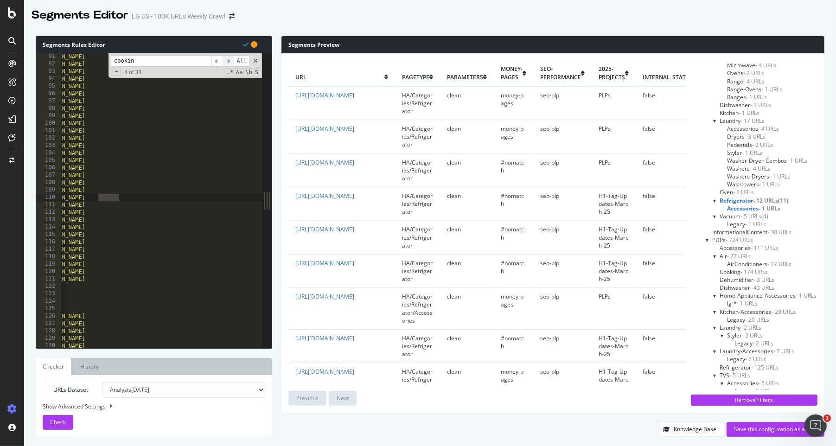
click at [227, 63] on span "​" at bounding box center [227, 61] width 11 height 12
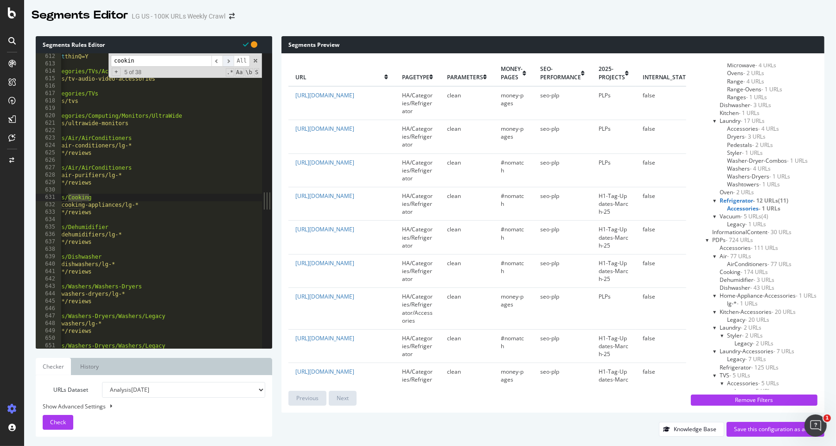
click at [227, 63] on span "​" at bounding box center [227, 61] width 11 height 12
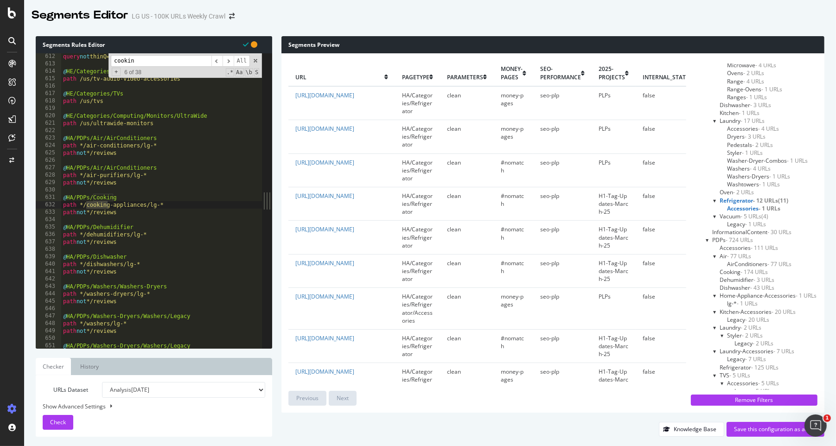
scroll to position [0, 0]
click at [230, 63] on span "​" at bounding box center [227, 61] width 11 height 12
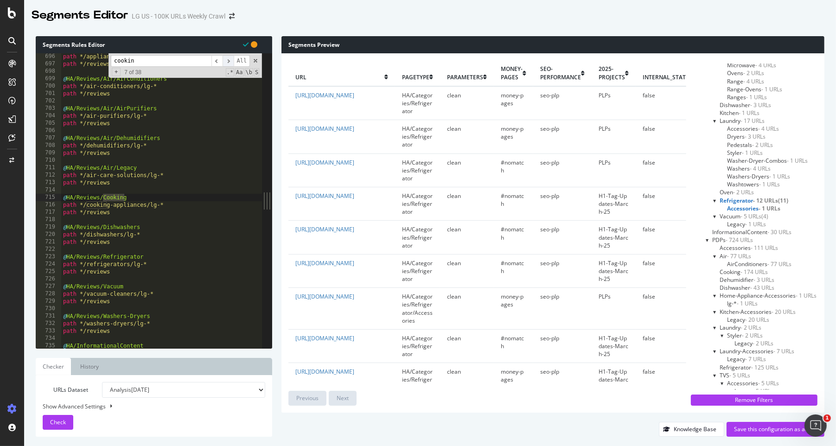
click at [230, 63] on span "​" at bounding box center [227, 61] width 11 height 12
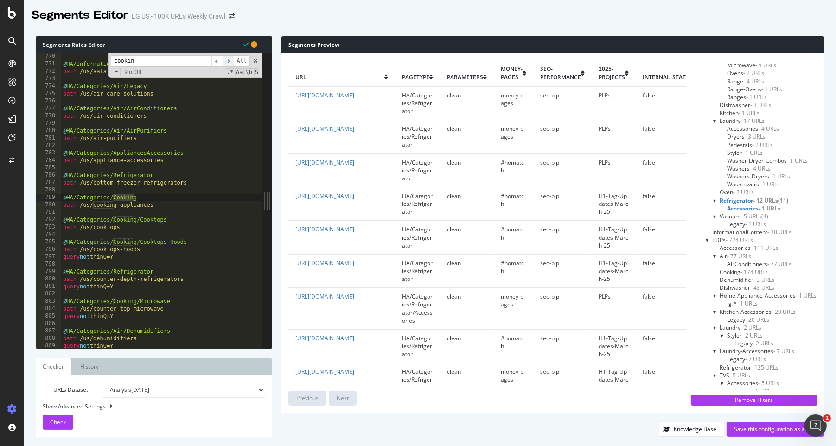
scroll to position [5703, 0]
click at [101, 193] on div "@ HA/InformationalContent path /us/aafa @ HA/Categories/Air/Legacy path /us/air…" at bounding box center [511, 208] width 901 height 310
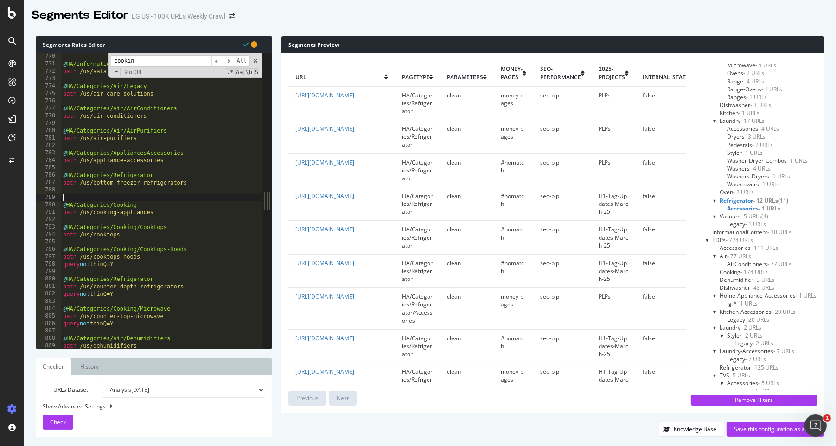
paste textarea "[URL][DOMAIN_NAME]"
type textarea "[URL][DOMAIN_NAME]"
type textarea "path /us/bottom-freezer-refrigerators"
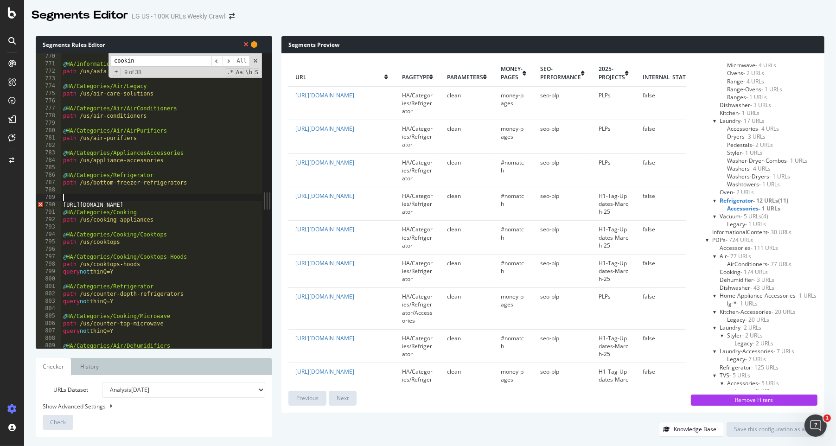
paste textarea "@HA/Categories/Cooking"
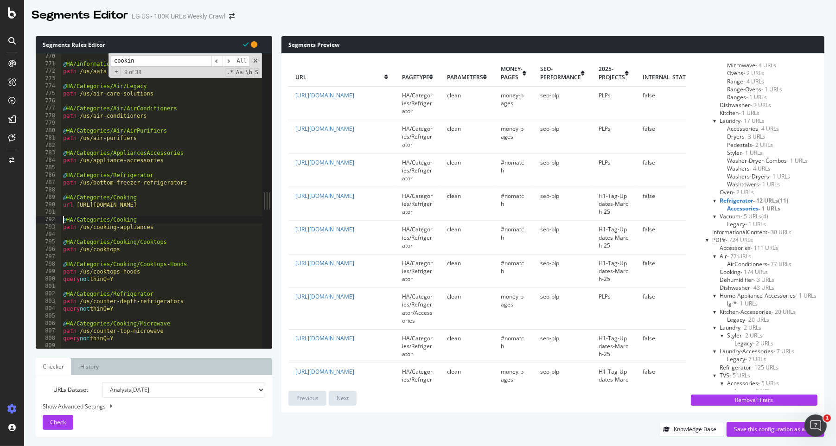
type textarea "@HA/Categories/Cooking"
click at [66, 210] on div "@ HA/InformationalContent path /us/aafa @ HA/Categories/Air/Legacy path /us/air…" at bounding box center [511, 208] width 901 height 310
paste textarea "[URL][DOMAIN_NAME]"
type textarea "url [URL][DOMAIN_NAME]"
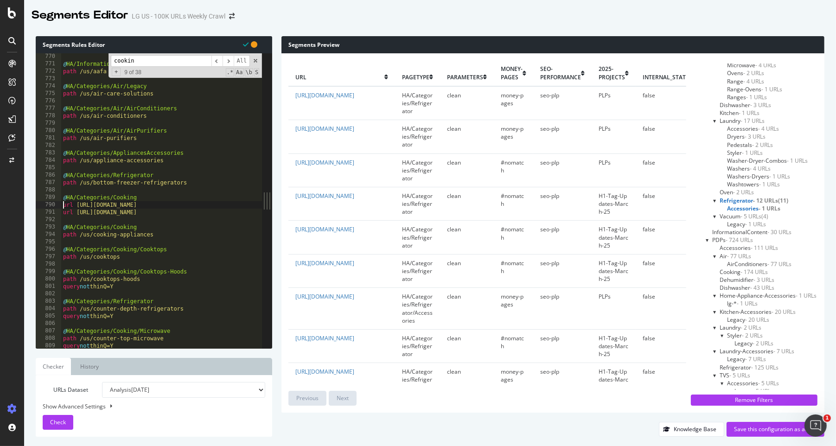
type textarea "url [URL][DOMAIN_NAME]"
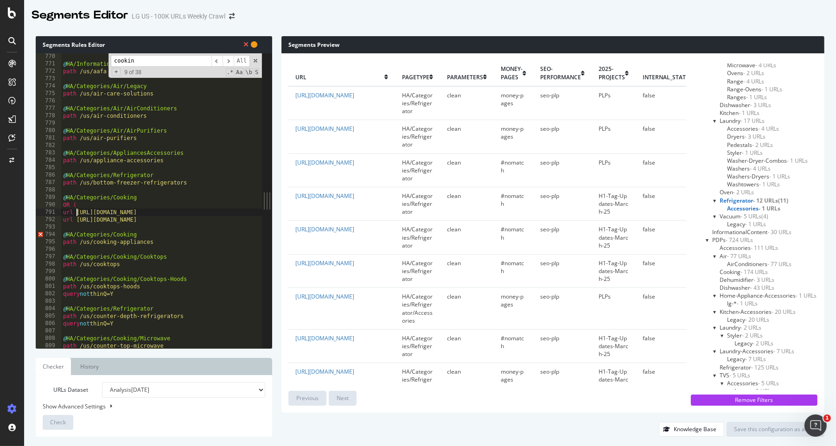
type textarea "url [URL][DOMAIN_NAME]"
type textarea ")"
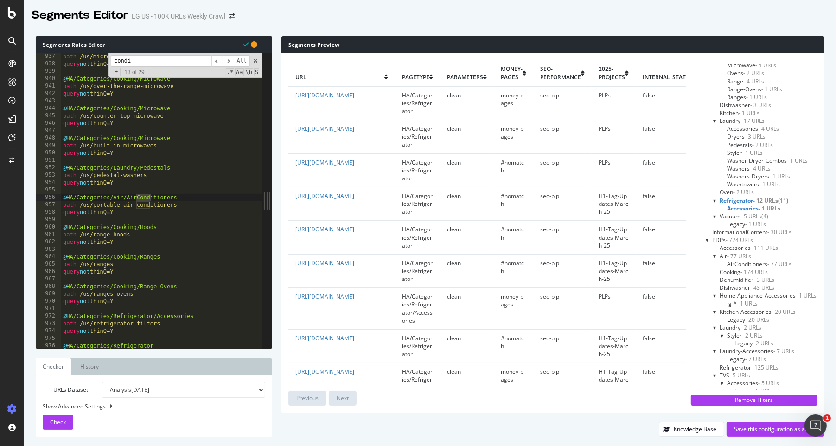
scroll to position [6941, 0]
type input "condition"
click at [165, 191] on div "path /us/microwave-ovens query not thinQ=Y @ HA/Categories/Cooking/Microwave pa…" at bounding box center [511, 208] width 901 height 310
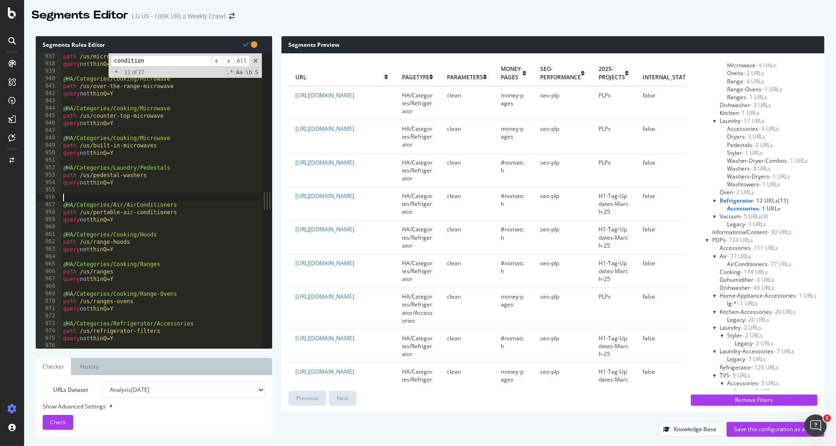
paste textarea "[URL][DOMAIN_NAME]"
type textarea "url [URL][DOMAIN_NAME]"
click at [159, 187] on div "path /us/microwave-ovens query not thinQ=Y @ HA/Categories/Cooking/Microwave pa…" at bounding box center [511, 208] width 901 height 310
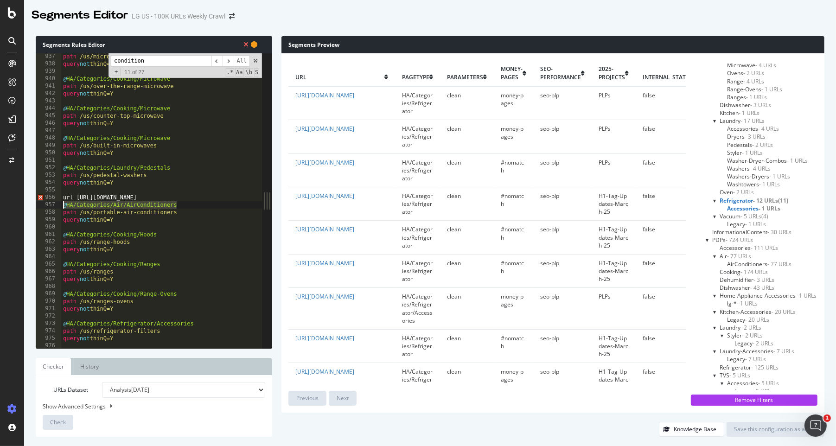
drag, startPoint x: 142, startPoint y: 204, endPoint x: 63, endPoint y: 203, distance: 78.3
click at [63, 203] on div "path /us/microwave-ovens query not thinQ=Y @ HA/Categories/Cooking/Microwave pa…" at bounding box center [511, 208] width 901 height 310
click at [68, 195] on div "path /us/microwave-ovens query not thinQ=Y @ HA/Categories/Cooking/Microwave pa…" at bounding box center [511, 208] width 901 height 310
type textarea "url [URL][DOMAIN_NAME]"
click at [67, 191] on div "path /us/microwave-ovens query not thinQ=Y @ HA/Categories/Cooking/Microwave pa…" at bounding box center [511, 208] width 901 height 310
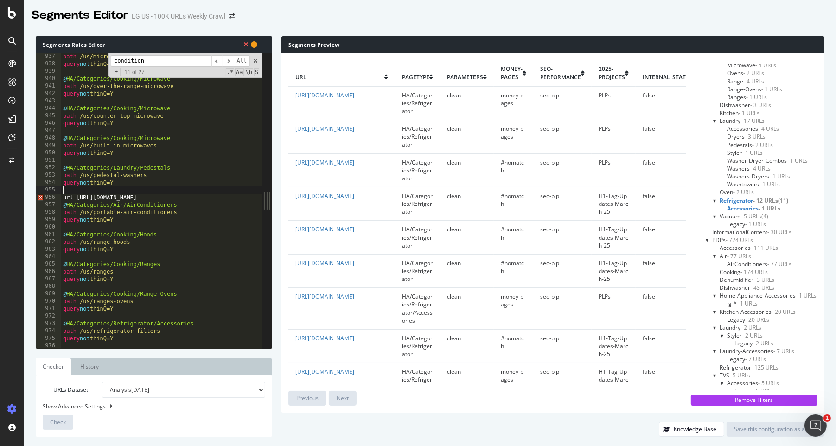
paste textarea "@HA/Categories/Air/AirConditioners"
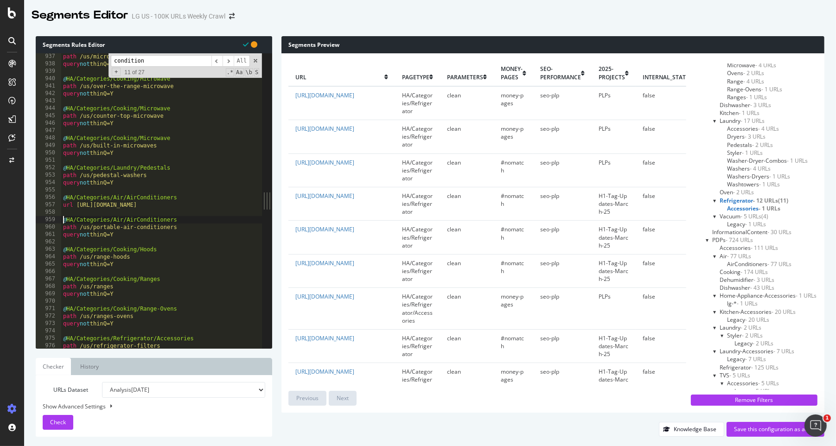
type textarea "@HA/Categories/Air/AirConditioners"
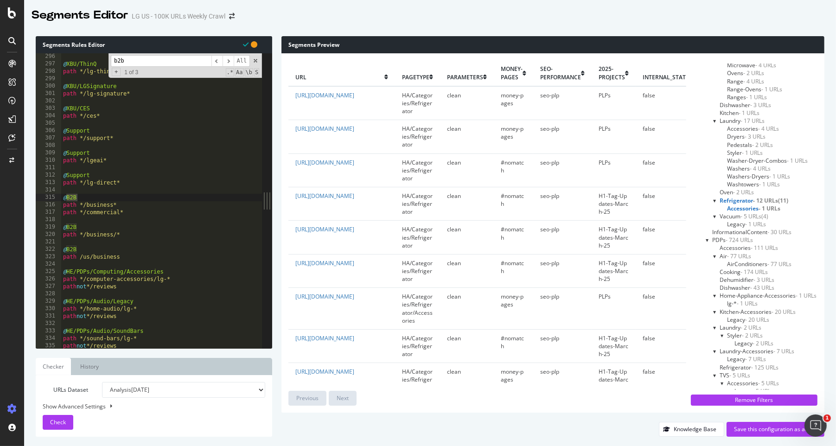
type input "b2b"
type textarea "@B2B"
click at [97, 200] on div "@ XBU/ThinQ path */lg-thinq* @ XBU/LGSignature path */lg-signature* @ XBU/CES p…" at bounding box center [511, 208] width 901 height 310
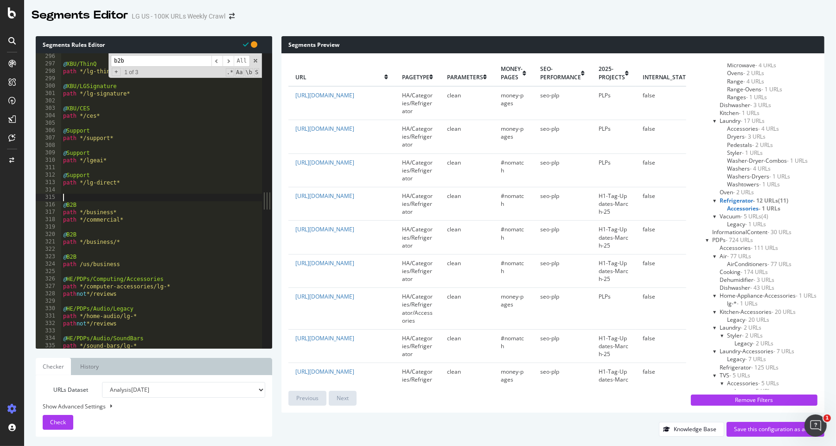
paste textarea "[URL][DOMAIN_NAME]"
type textarea "@B2B"
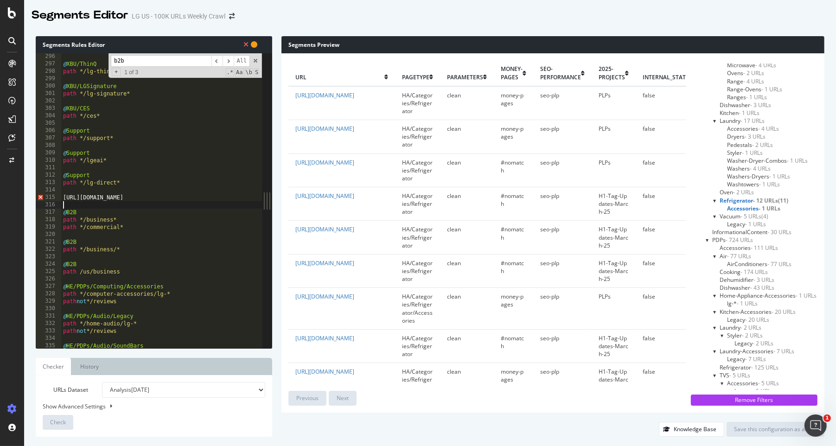
type textarea "[URL][DOMAIN_NAME]"
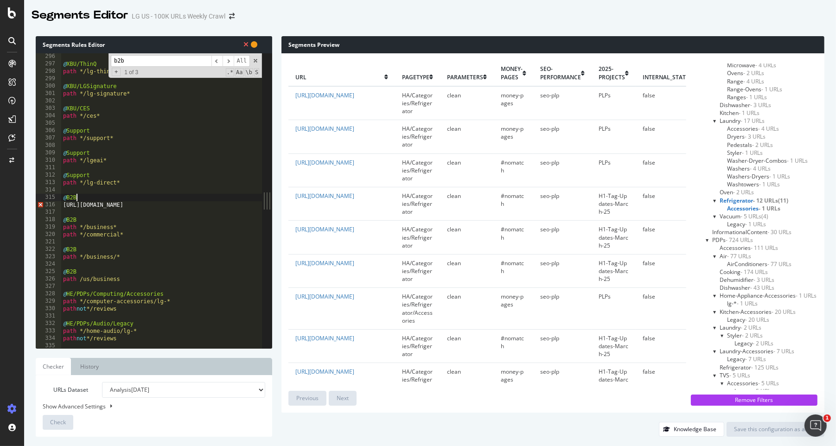
type textarea "[URL][DOMAIN_NAME]"
type textarea "url [URL][DOMAIN_NAME]"
click at [65, 274] on span "Check" at bounding box center [58, 422] width 16 height 8
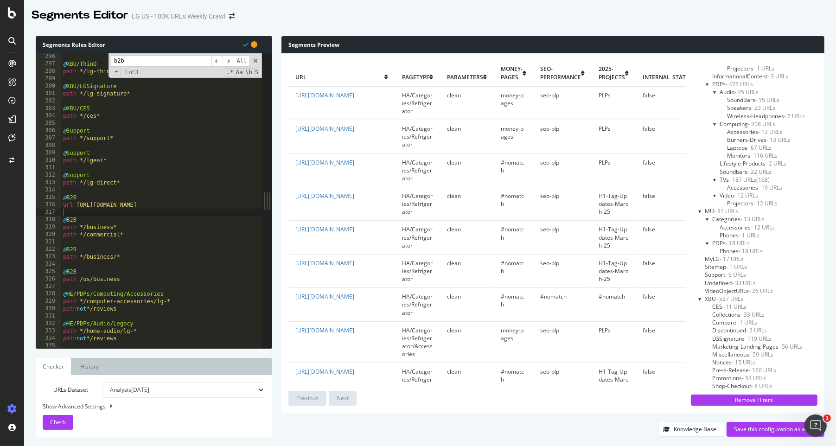
scroll to position [941, 0]
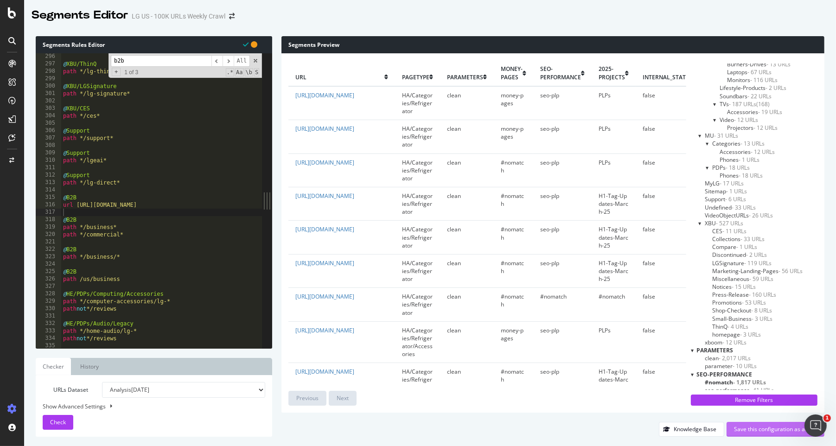
click at [545, 274] on div "Save this configuration as active" at bounding box center [775, 429] width 83 height 8
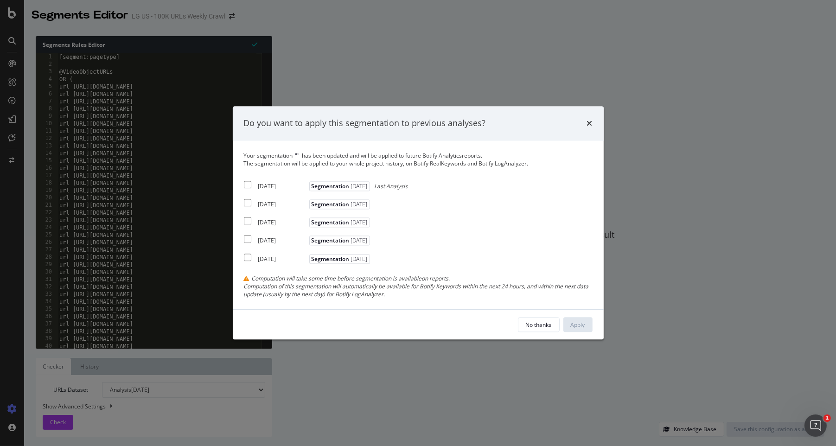
click at [244, 185] on input "modal" at bounding box center [247, 184] width 7 height 7
checkbox input "true"
click at [545, 274] on button "Apply" at bounding box center [577, 324] width 29 height 15
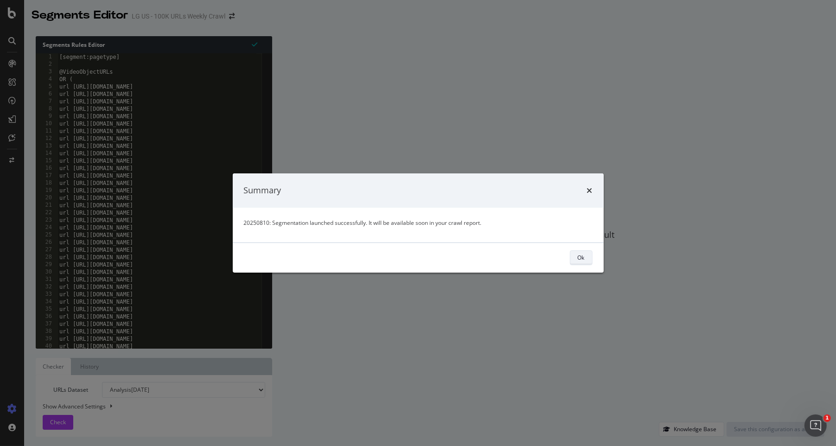
click at [545, 262] on button "Ok" at bounding box center [581, 257] width 23 height 15
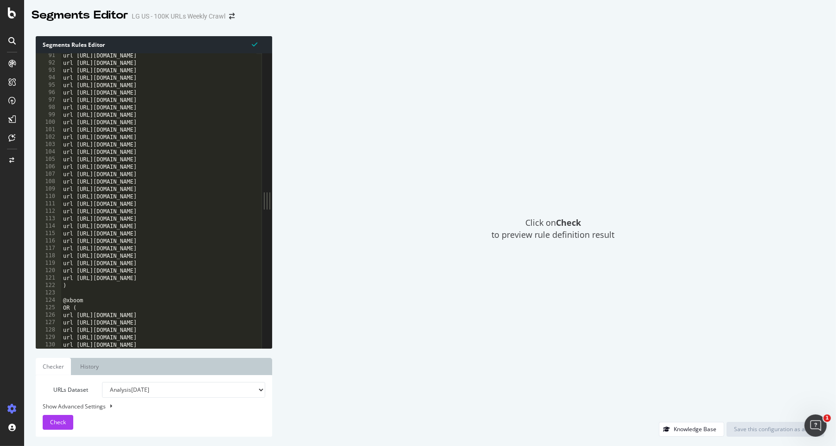
scroll to position [669, 0]
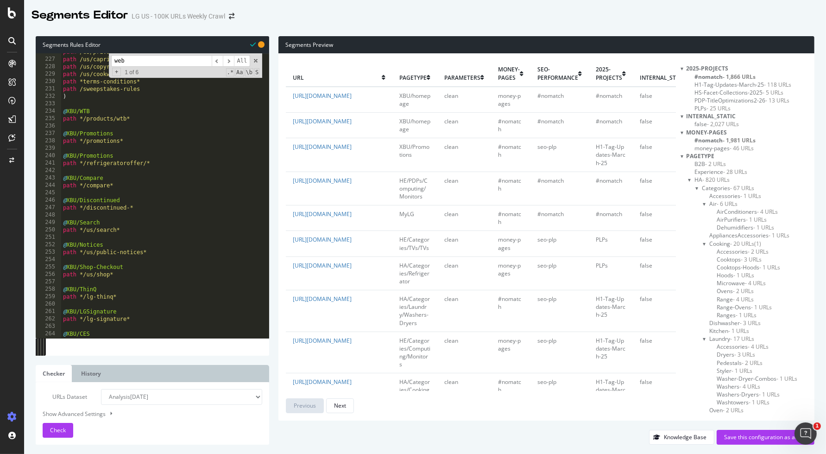
scroll to position [1673, 0]
click at [258, 63] on span at bounding box center [256, 60] width 6 height 6
type textarea "path /us/webaccessibility"
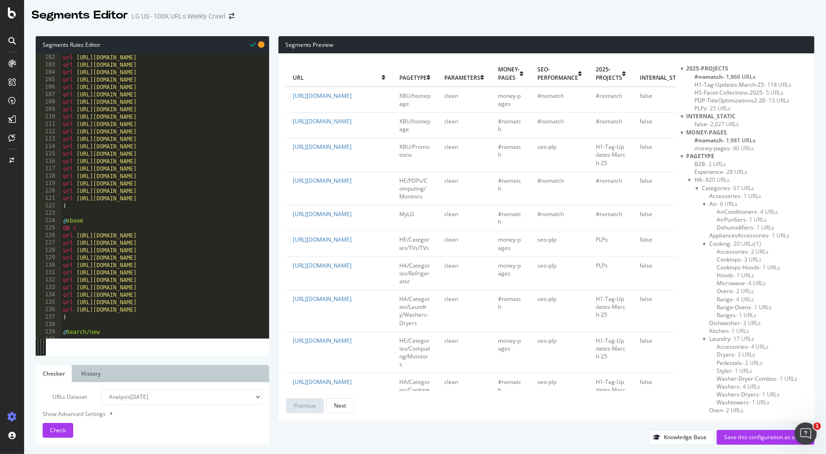
scroll to position [803, 0]
